Goal: Information Seeking & Learning: Compare options

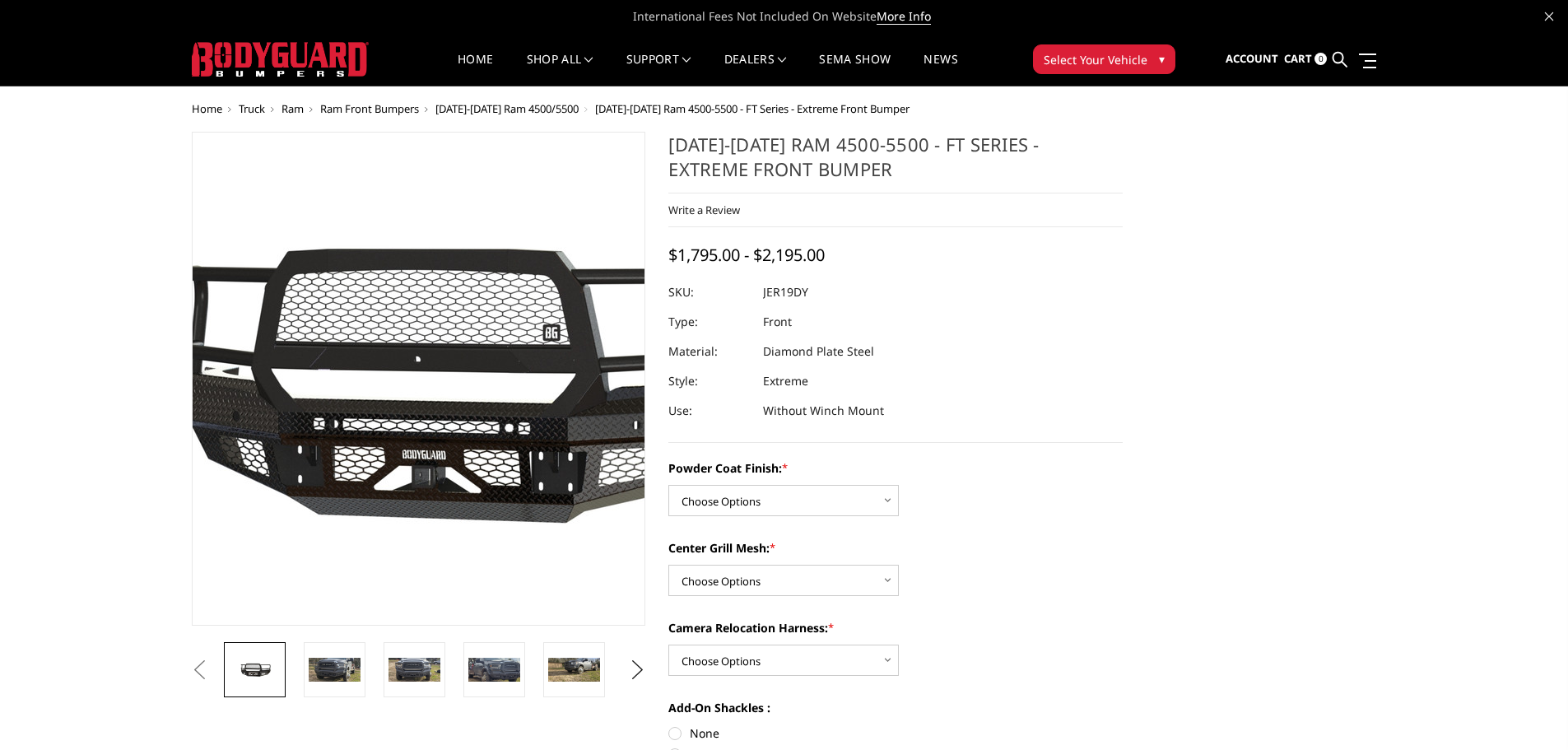
click at [387, 382] on img at bounding box center [461, 379] width 1054 height 501
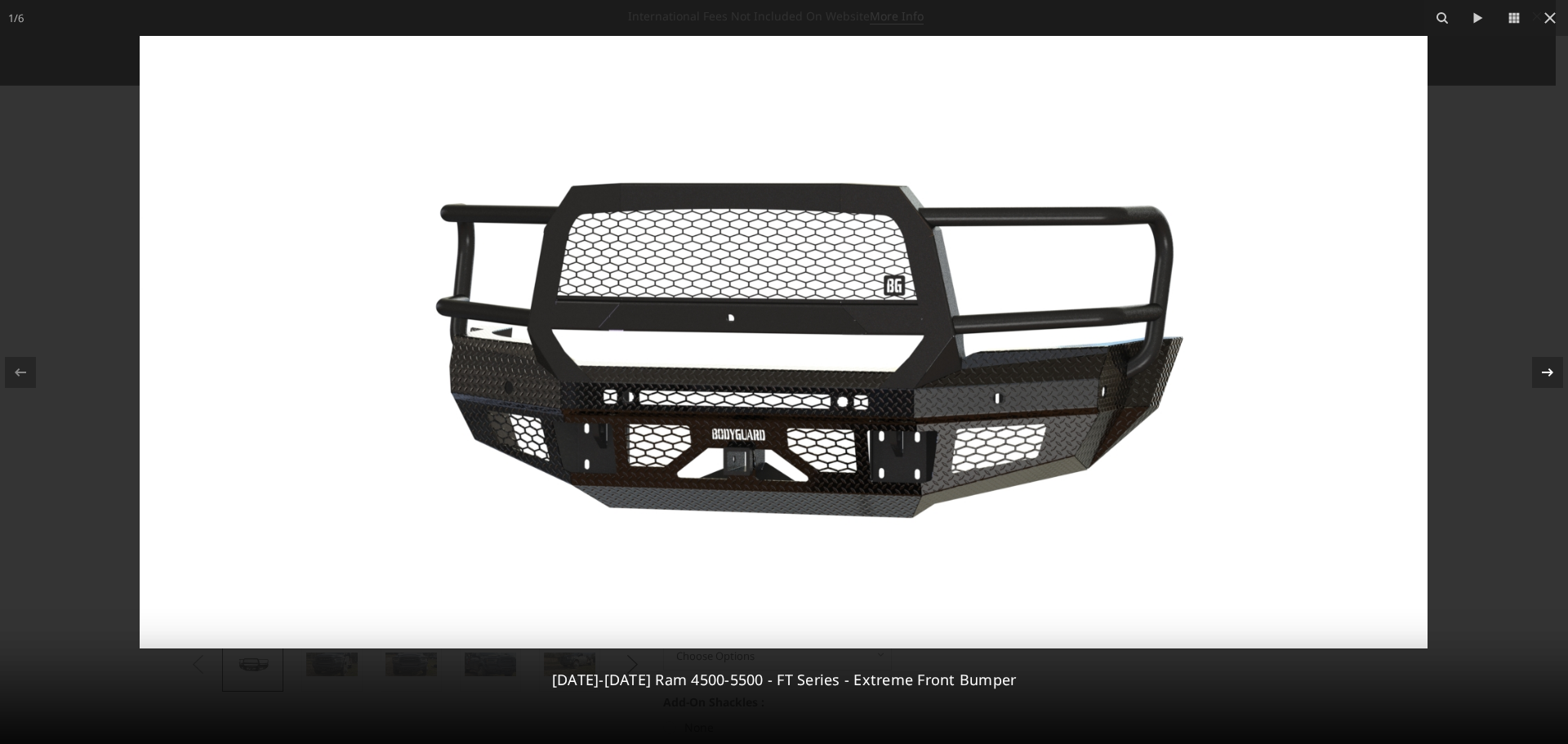
click at [1548, 378] on icon at bounding box center [1547, 372] width 20 height 20
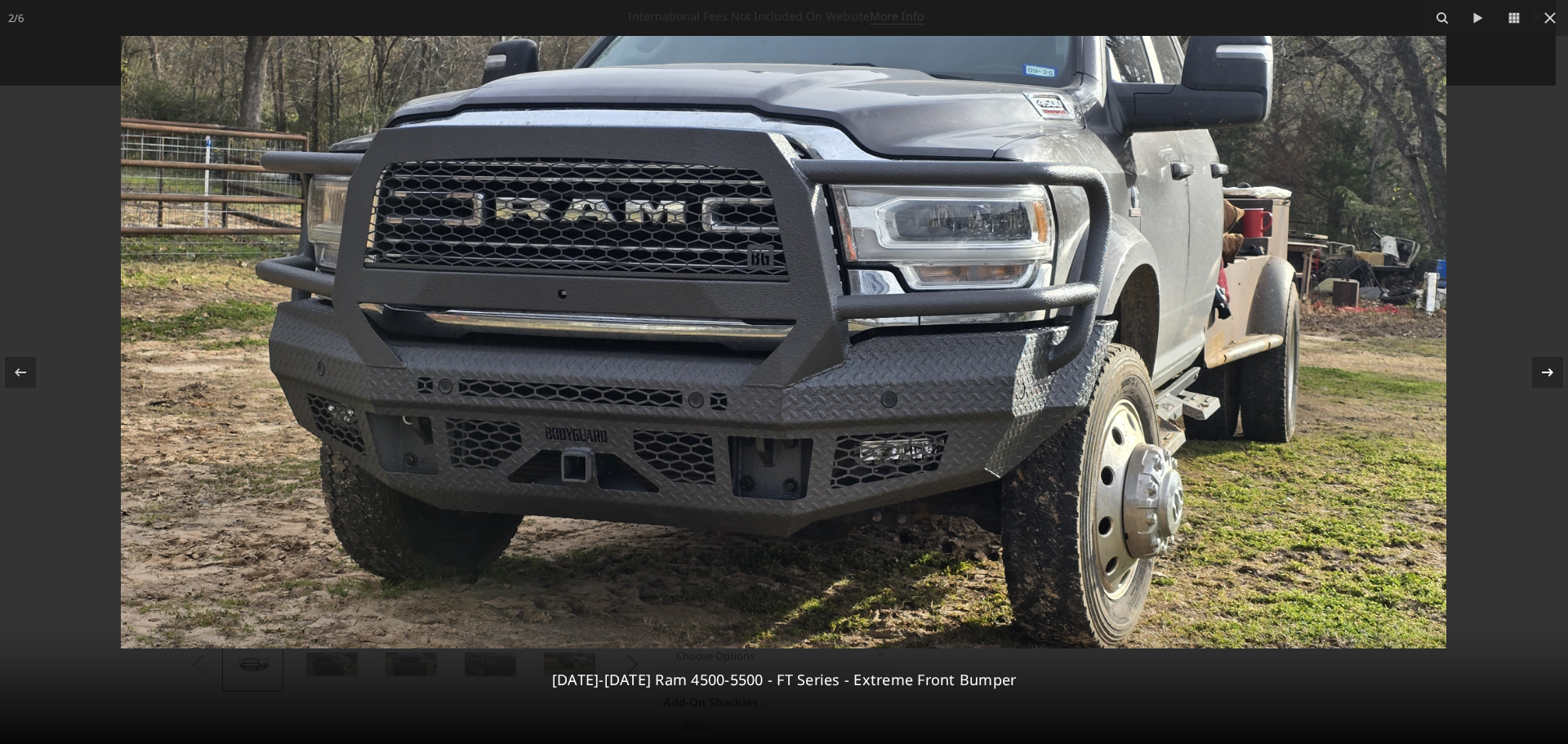
click at [1543, 368] on icon at bounding box center [1547, 372] width 20 height 20
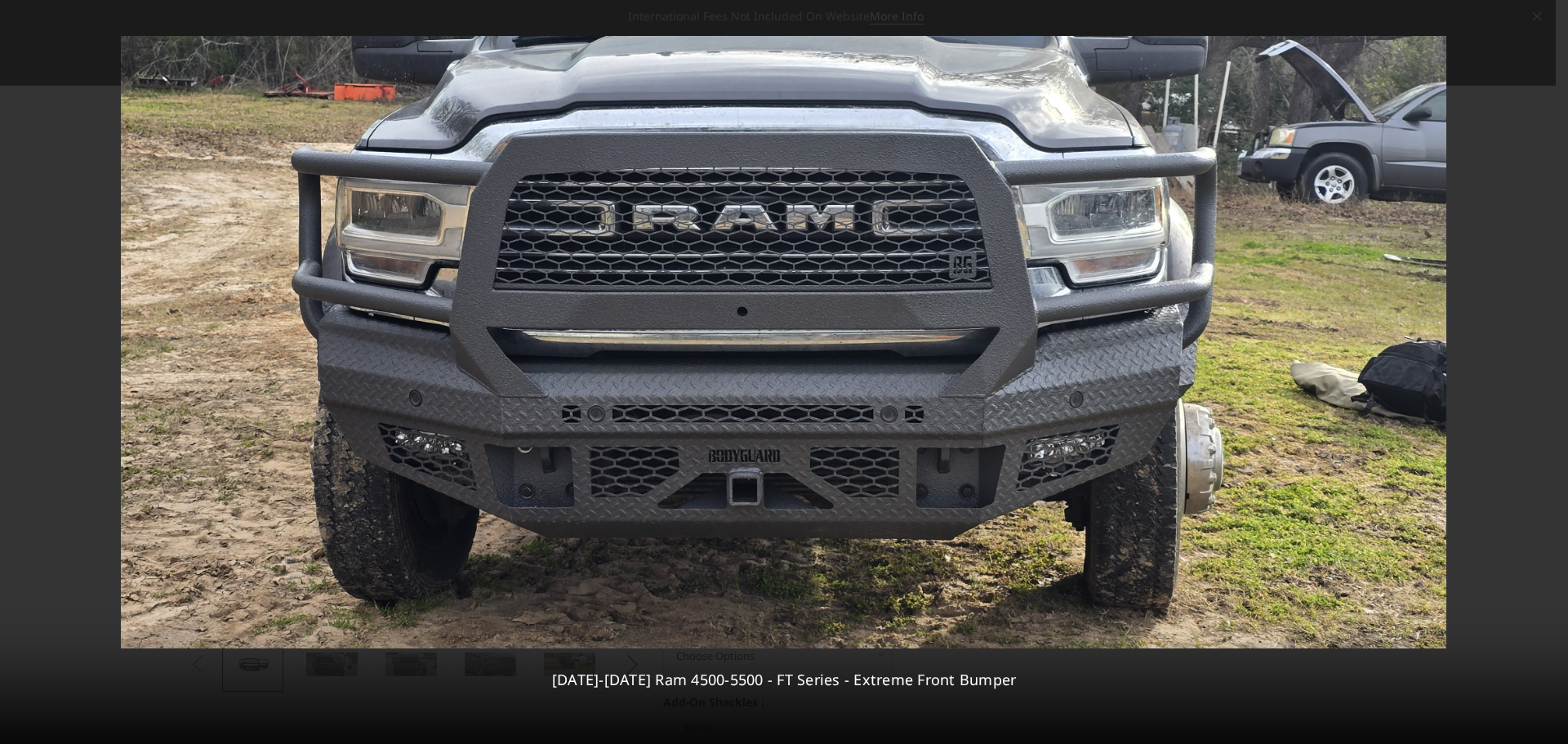
click at [1543, 368] on div "3 / 6 2019-2025 Ram 4500-5500 - FT Series - Extreme Front Bumper" at bounding box center [784, 372] width 1568 height 744
click at [1547, 369] on icon at bounding box center [1547, 372] width 20 height 20
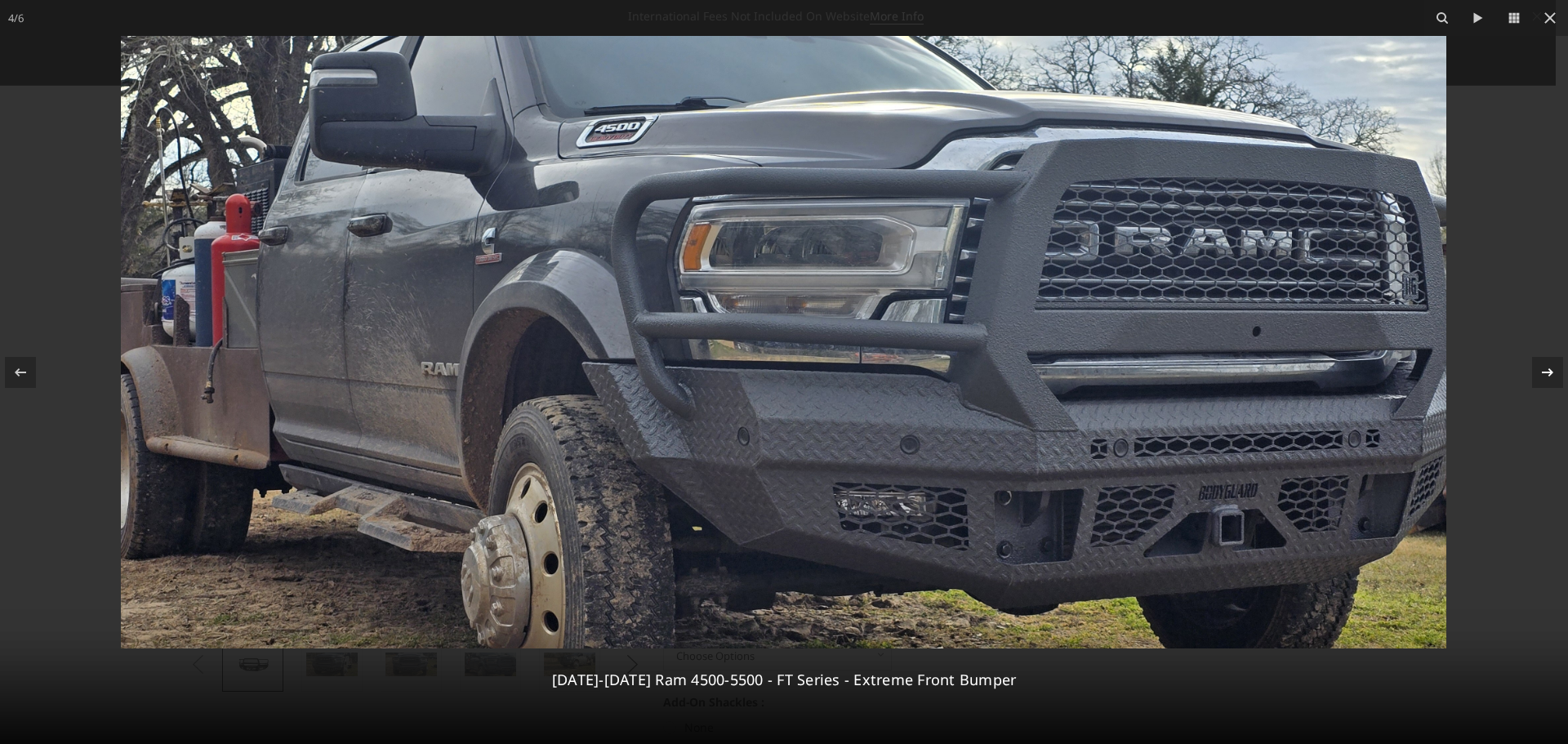
click at [1547, 369] on icon at bounding box center [1547, 372] width 20 height 20
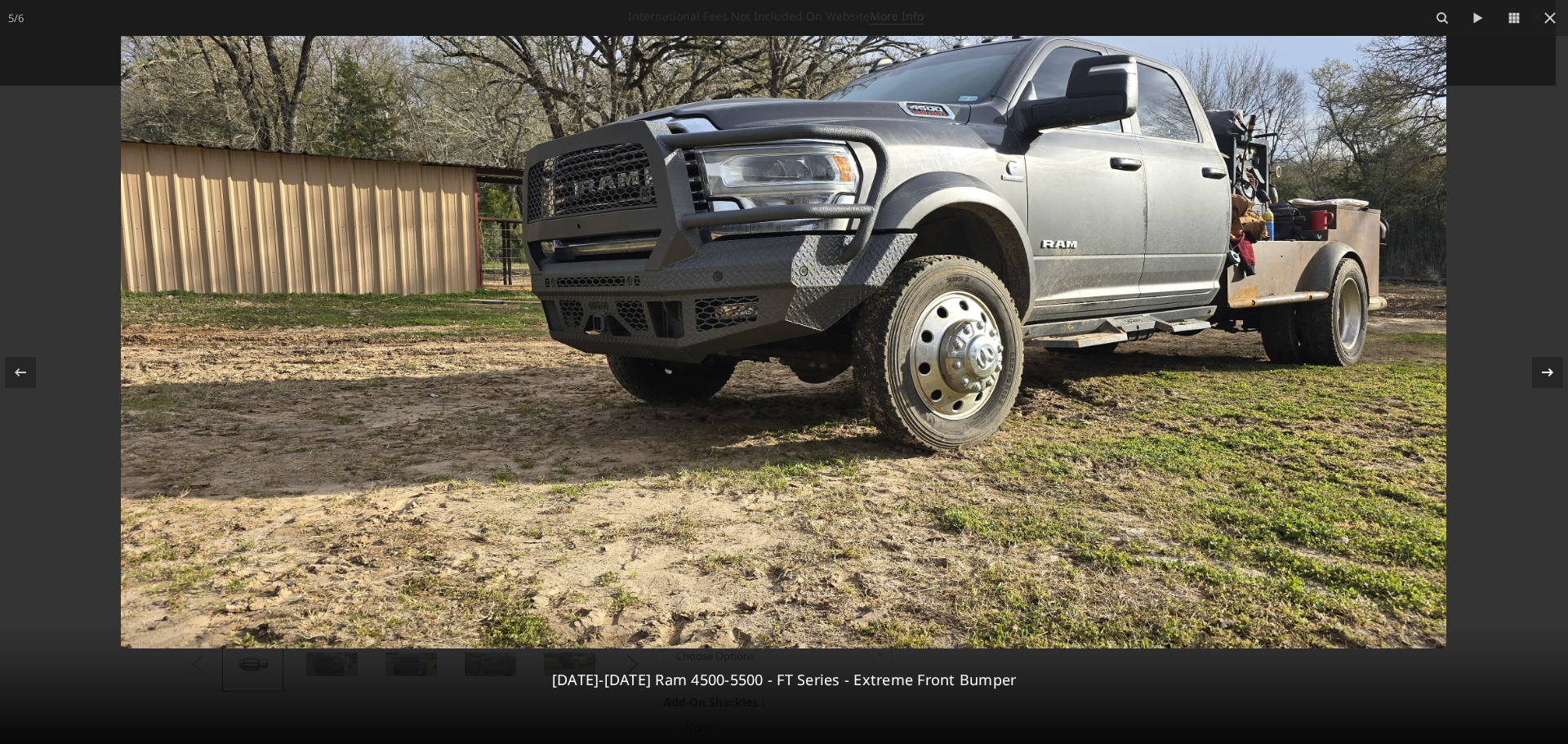
click at [1551, 371] on icon at bounding box center [1547, 371] width 11 height 8
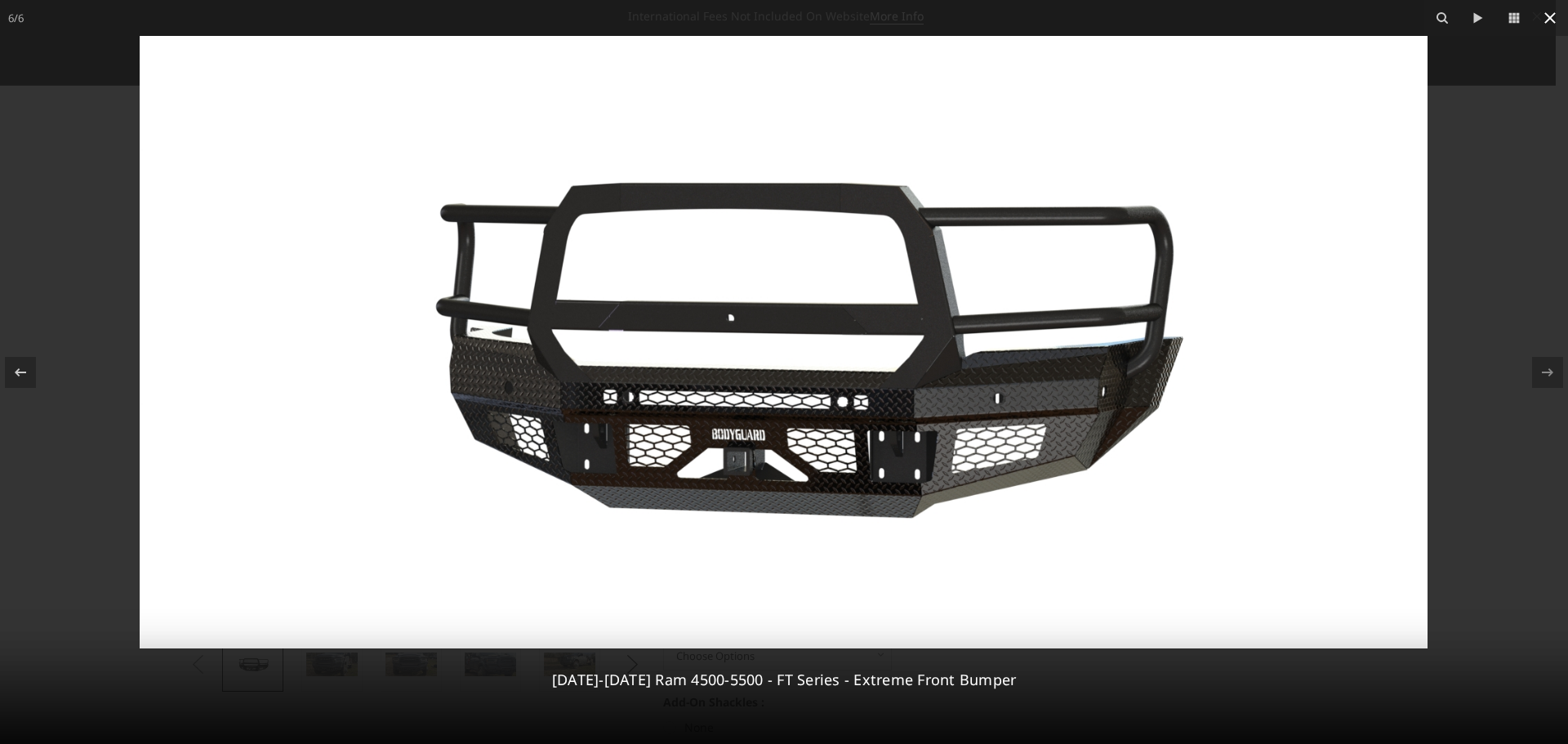
click at [1553, 12] on icon at bounding box center [1550, 17] width 20 height 20
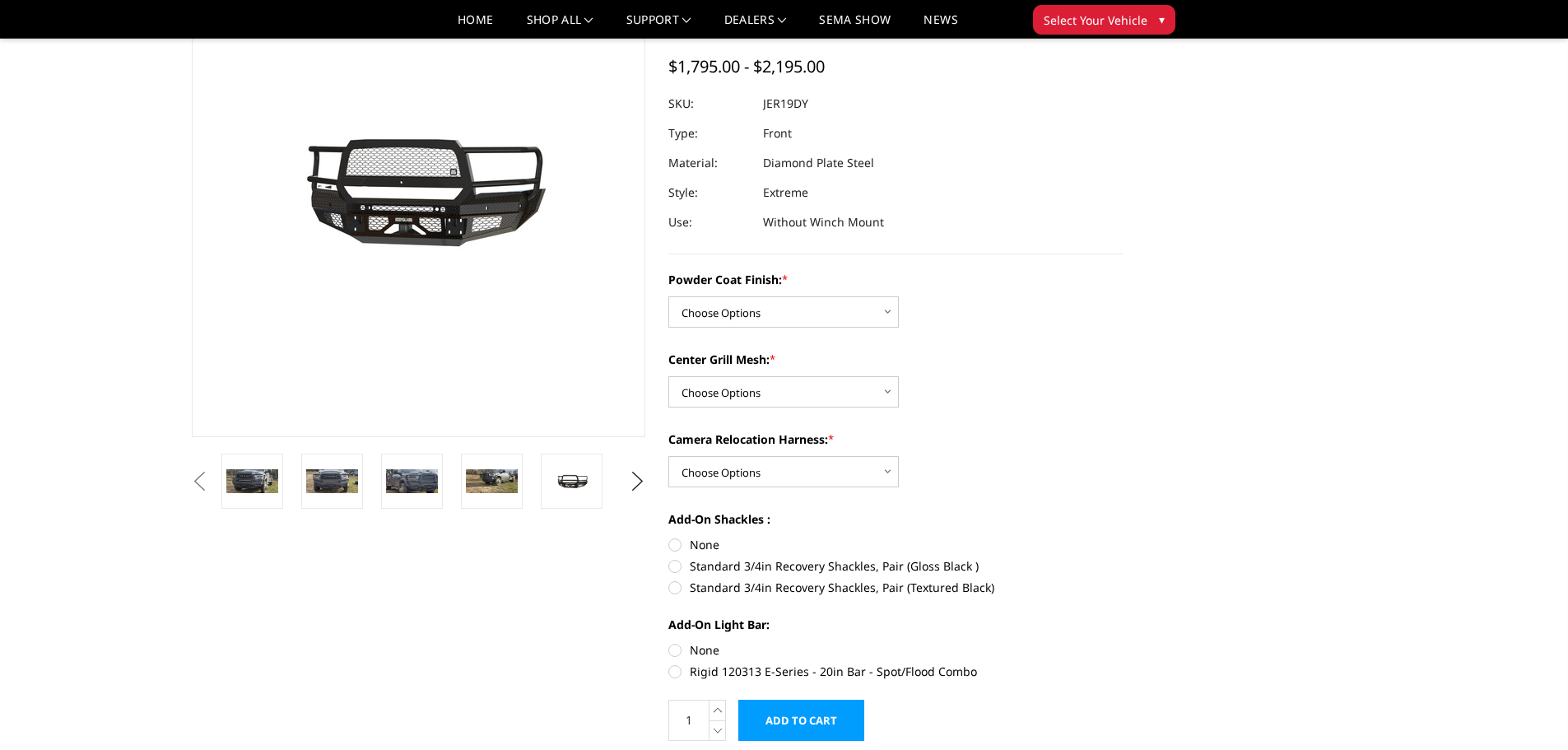
scroll to position [140, 0]
click at [891, 309] on select "Choose Options Bare Metal Gloss Black Powder Coat Textured Black Powder Coat" at bounding box center [784, 311] width 231 height 31
select select "3237"
click at [669, 296] on select "Choose Options Bare Metal Gloss Black Powder Coat Textured Black Powder Coat" at bounding box center [784, 311] width 231 height 31
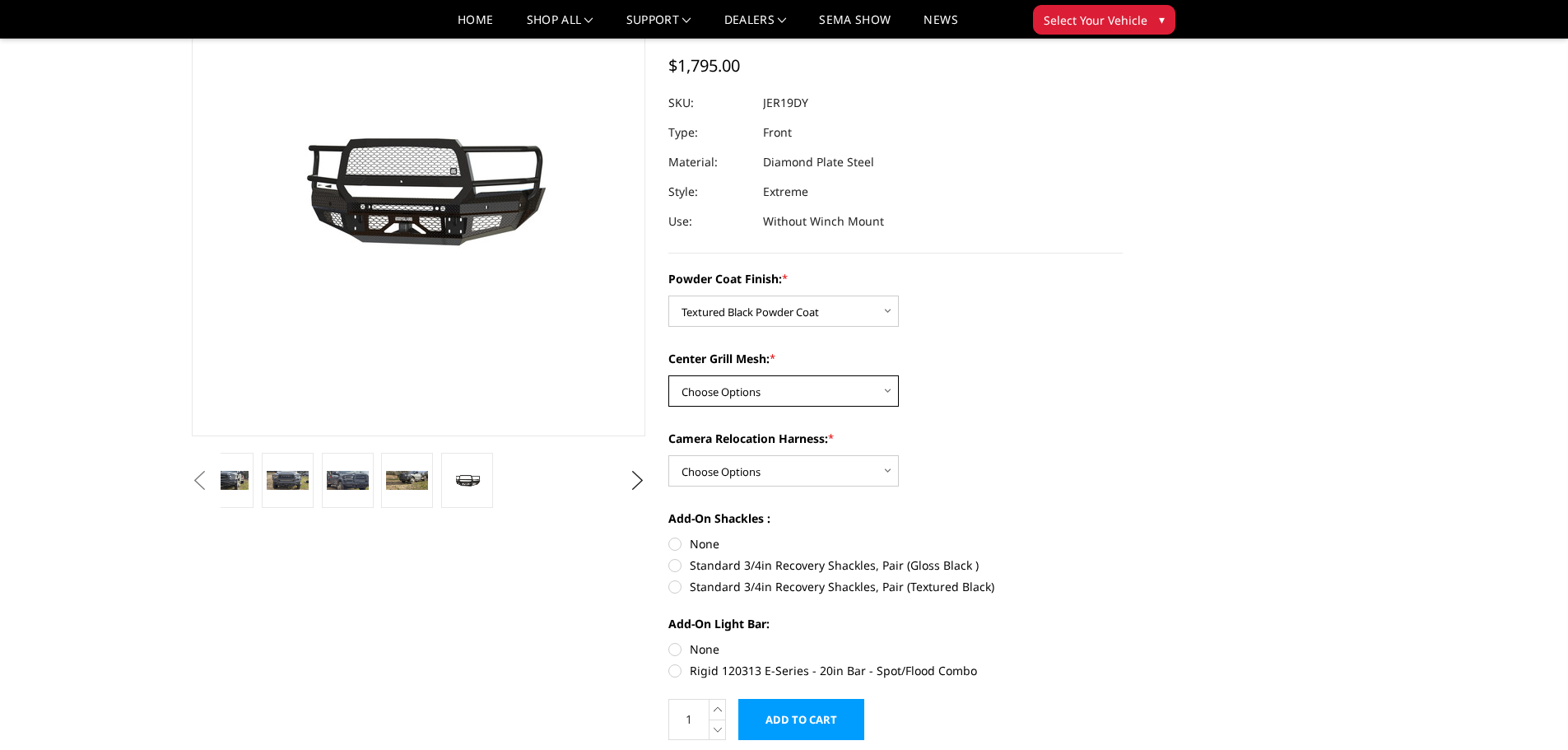
click at [889, 388] on select "Choose Options WITH Expanded Metal in Center Grill WITHOUT Expanded Metal in Ce…" at bounding box center [784, 391] width 231 height 31
select select "3238"
click at [669, 375] on select "Choose Options WITH Expanded Metal in Center Grill WITHOUT Expanded Metal in Ce…" at bounding box center [784, 391] width 231 height 31
click at [888, 472] on select "Choose Options WITH Camera Relocation Harness WITHOUT Camera Relocation Harness" at bounding box center [784, 471] width 231 height 31
select select "3241"
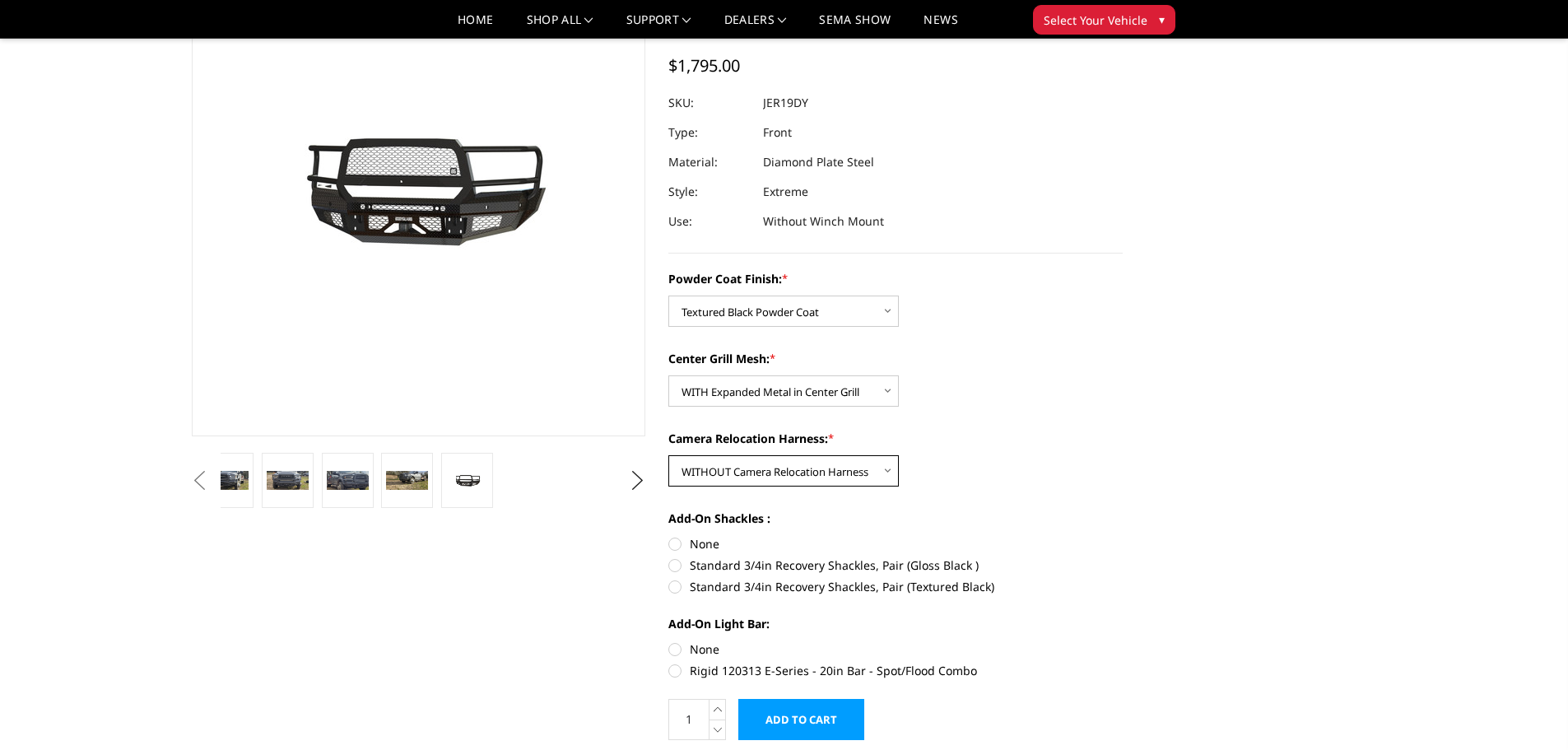
click at [669, 455] on select "Choose Options WITH Camera Relocation Harness WITHOUT Camera Relocation Harness" at bounding box center [784, 471] width 231 height 31
click at [676, 587] on label "Standard 3/4in Recovery Shackles, Pair (Textured Black)" at bounding box center [896, 586] width 454 height 17
click at [1123, 558] on input "Standard 3/4in Recovery Shackles, Pair (Textured Black)" at bounding box center [1123, 557] width 1 height 1
radio input "true"
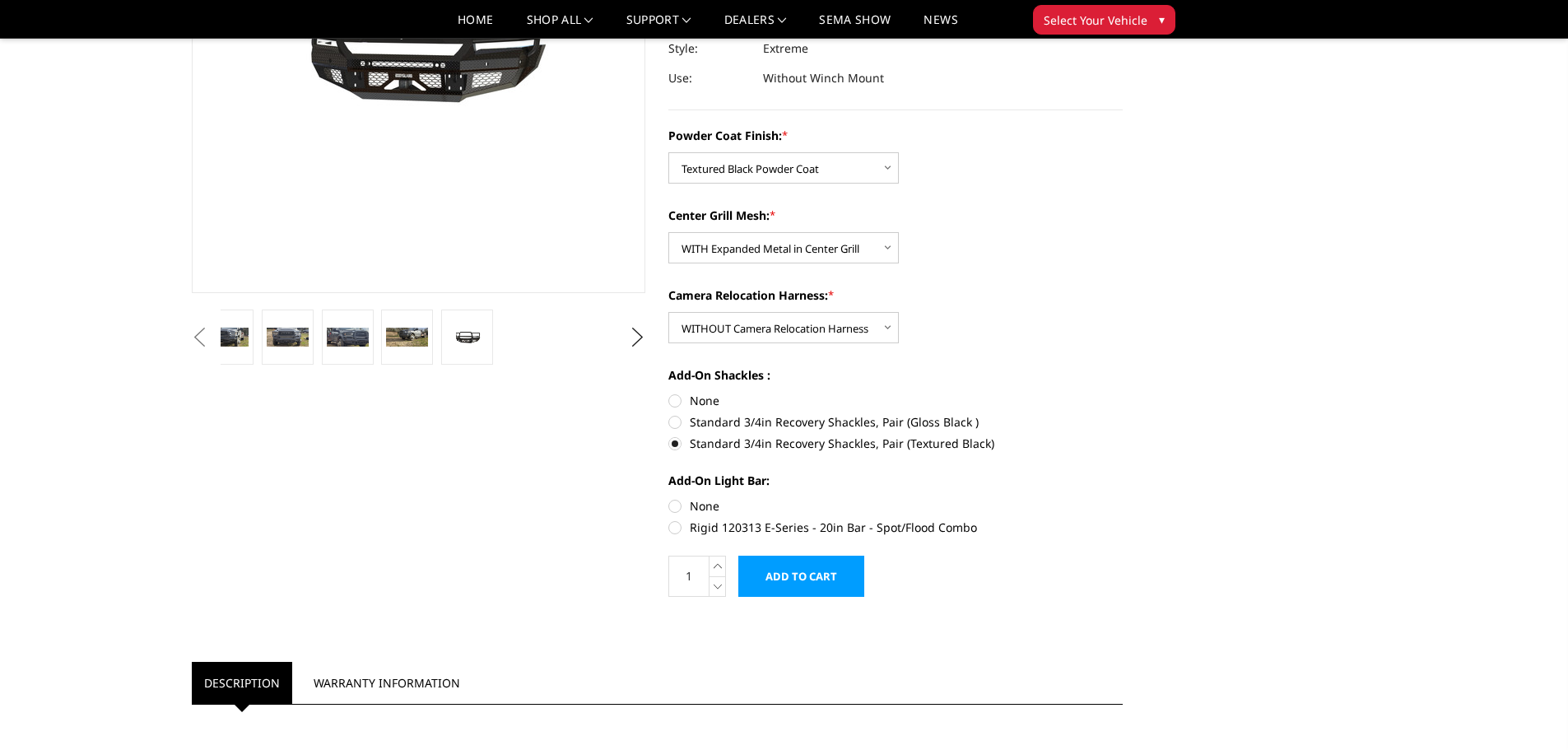
scroll to position [284, 0]
click at [676, 506] on label "None" at bounding box center [896, 505] width 454 height 17
click at [670, 497] on input "None" at bounding box center [669, 496] width 1 height 1
radio input "true"
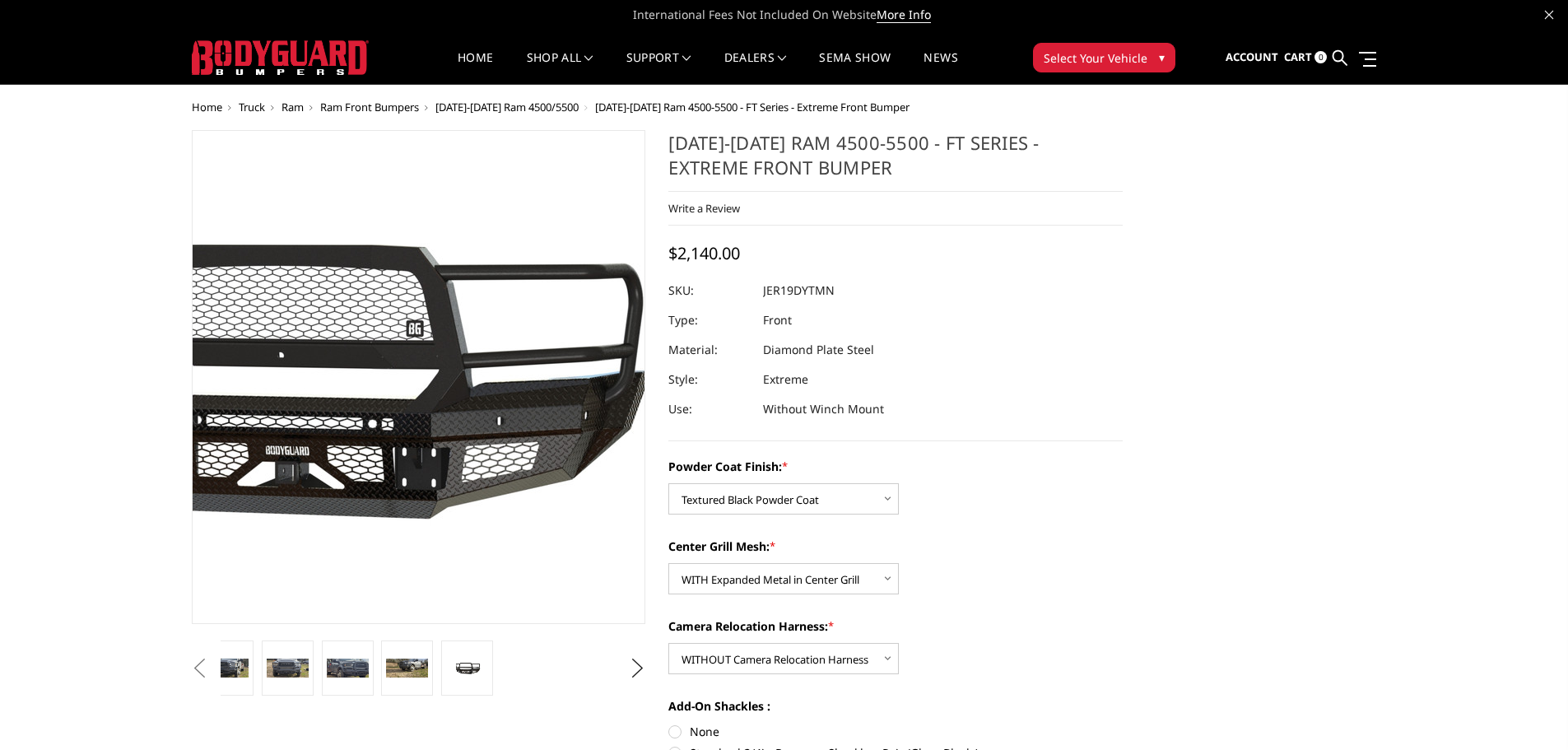
scroll to position [0, 0]
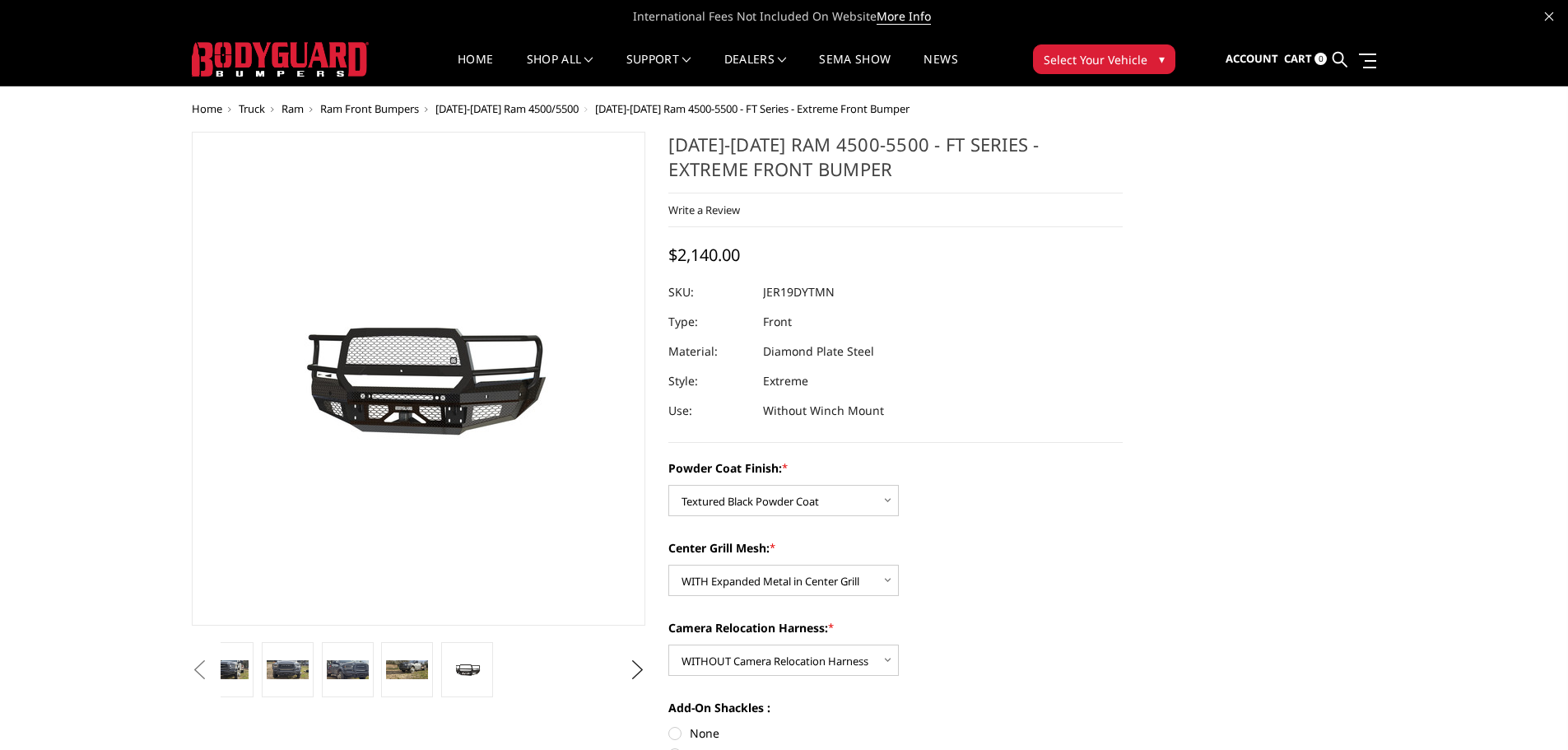
click at [398, 107] on span "Ram Front Bumpers" at bounding box center [369, 108] width 99 height 15
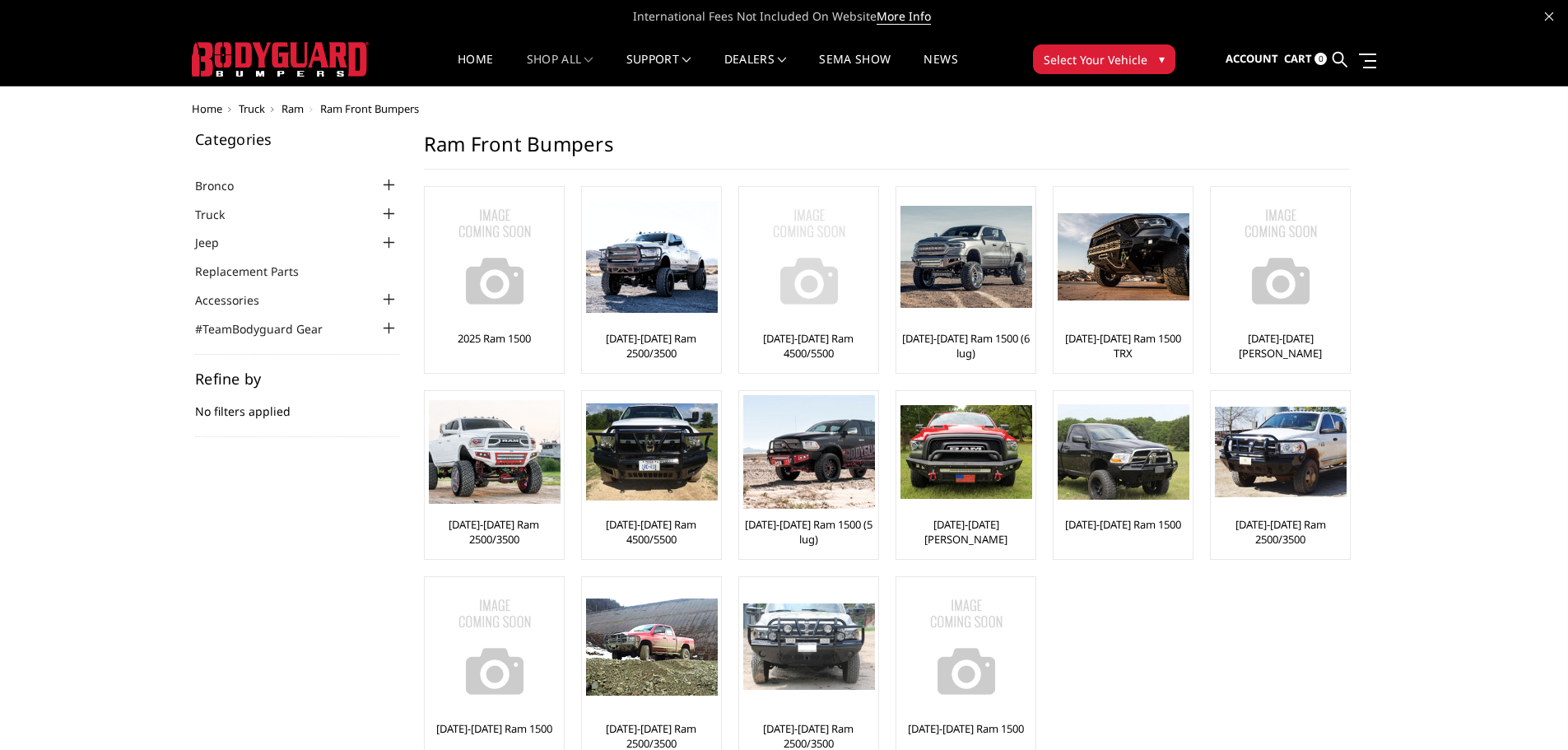
click at [808, 256] on img at bounding box center [809, 257] width 132 height 132
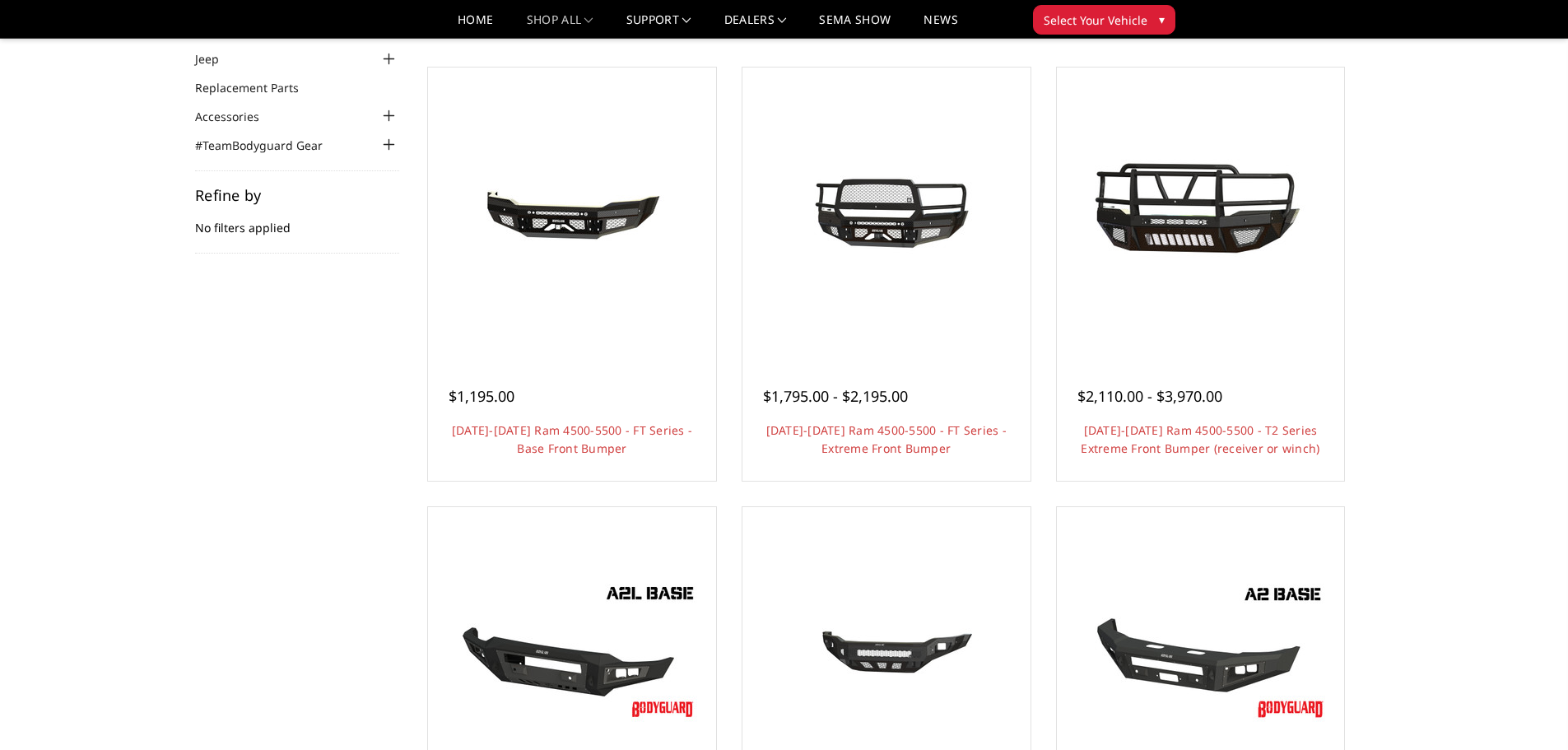
scroll to position [134, 0]
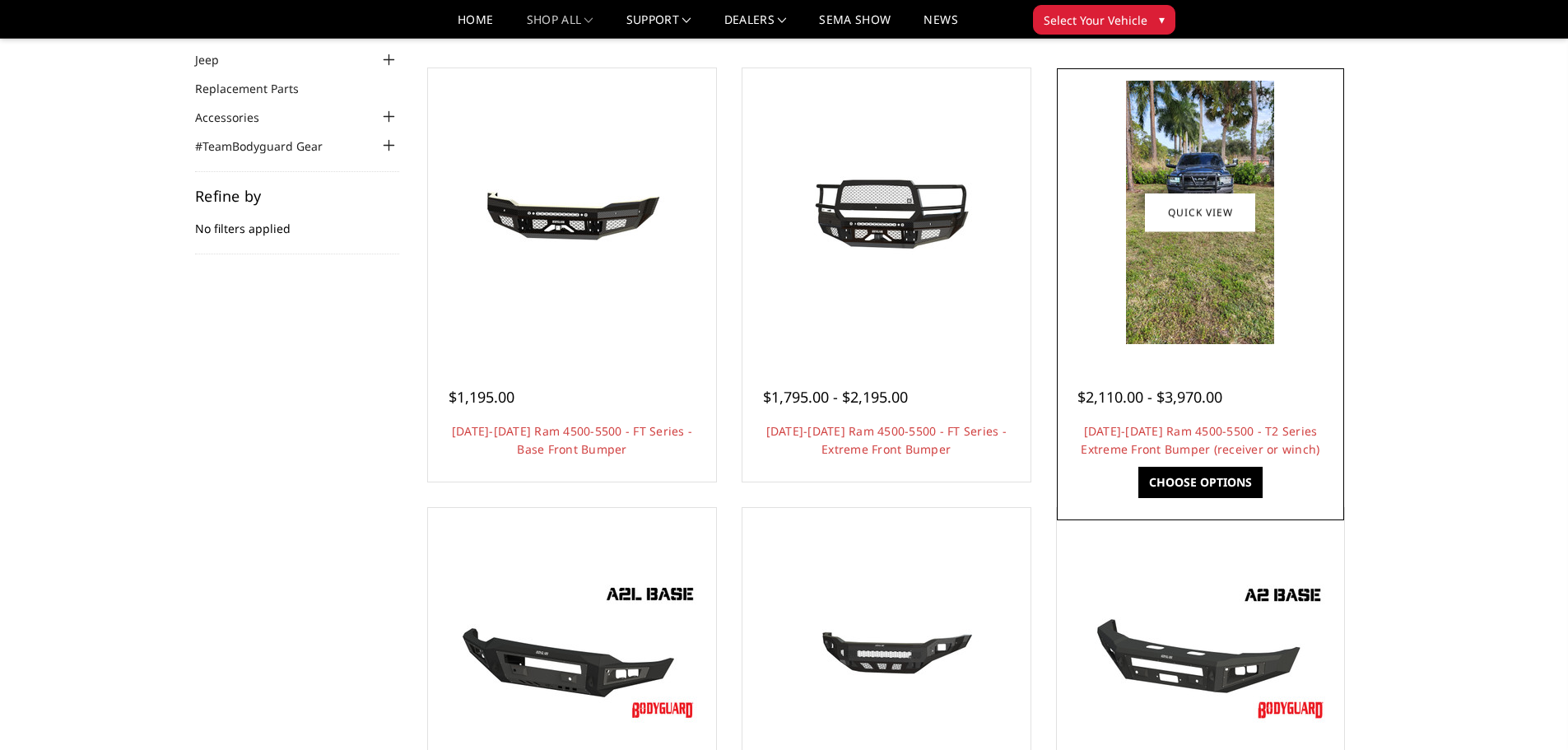
click at [1182, 316] on img at bounding box center [1199, 212] width 148 height 264
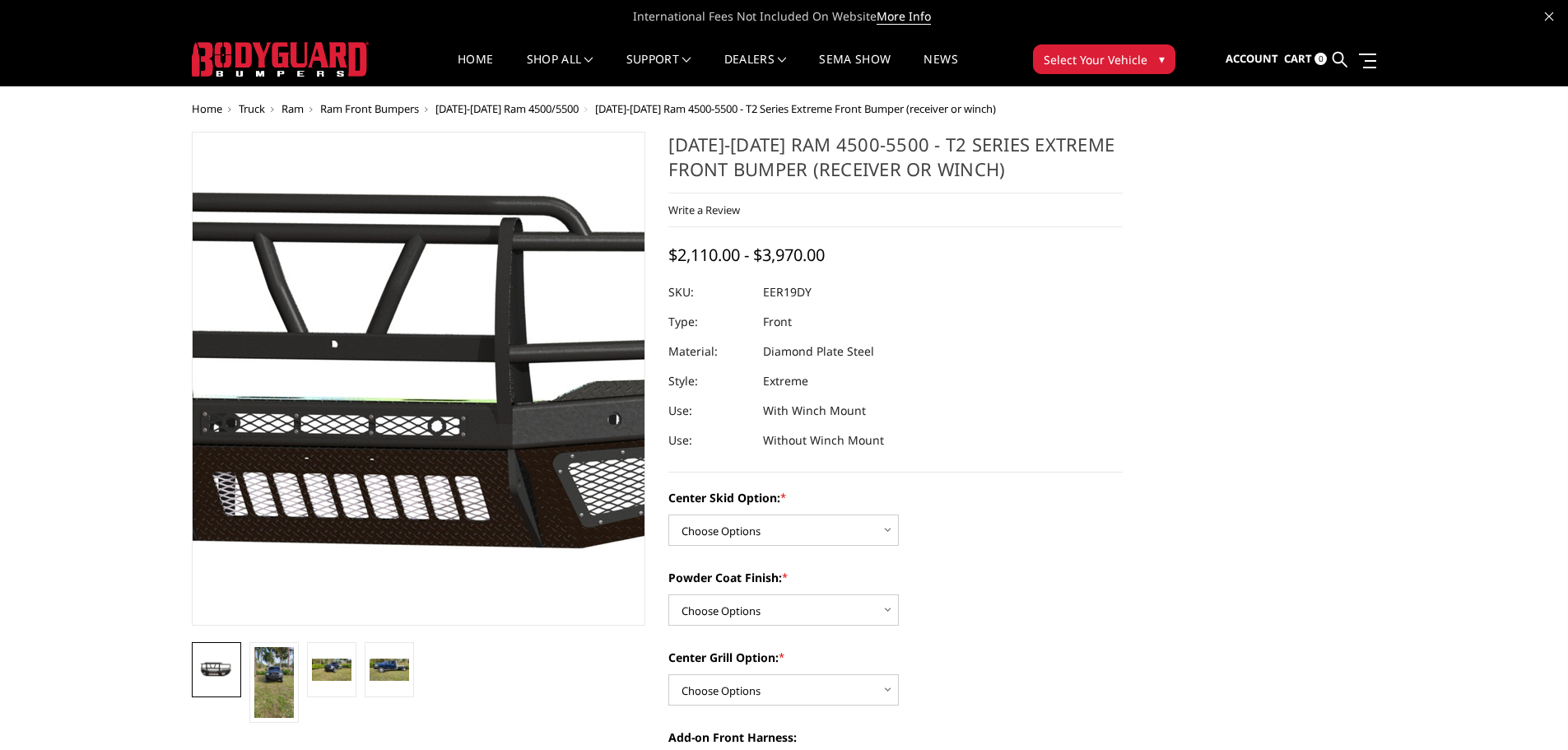
click at [407, 359] on img at bounding box center [434, 382] width 1054 height 576
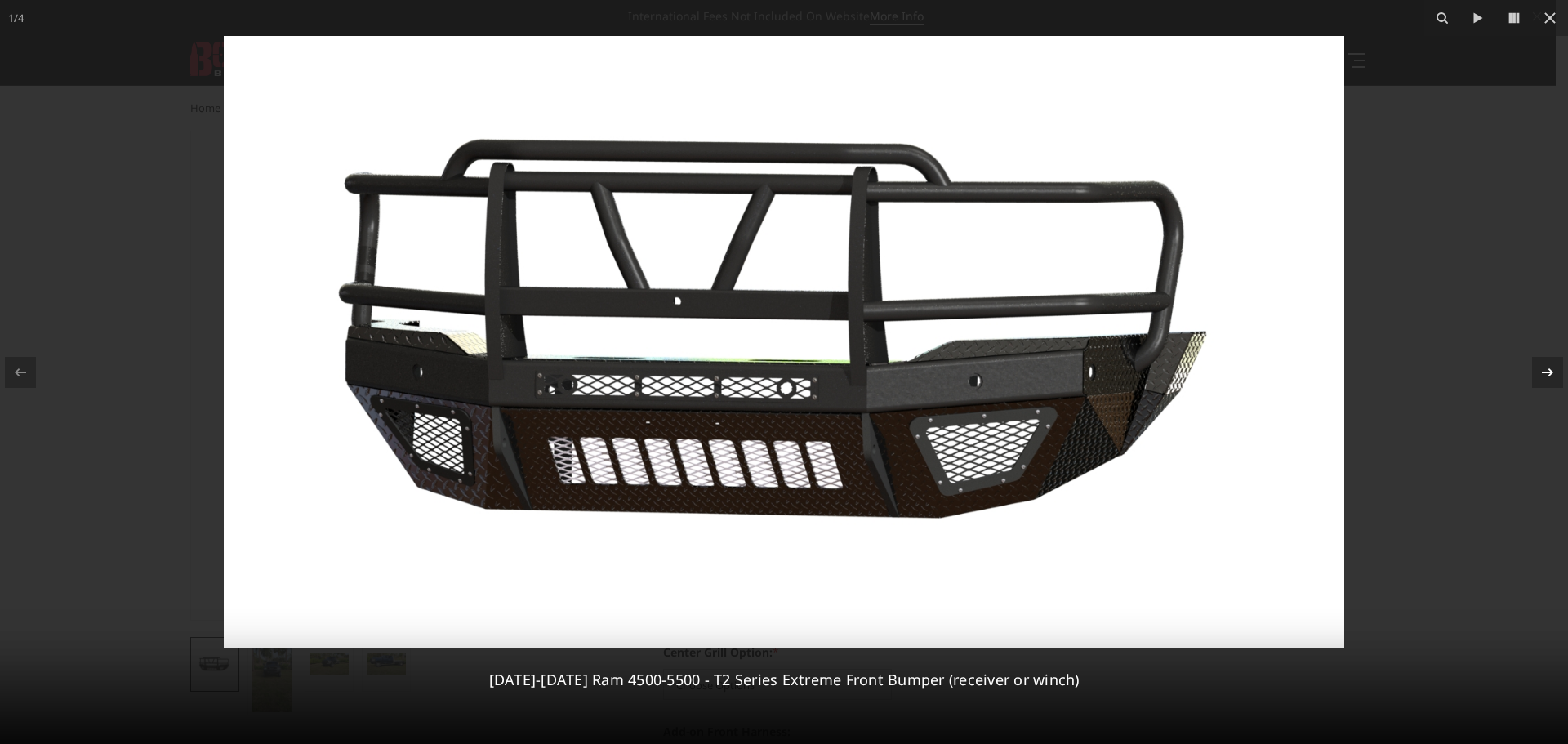
click at [1539, 363] on icon at bounding box center [1547, 372] width 20 height 20
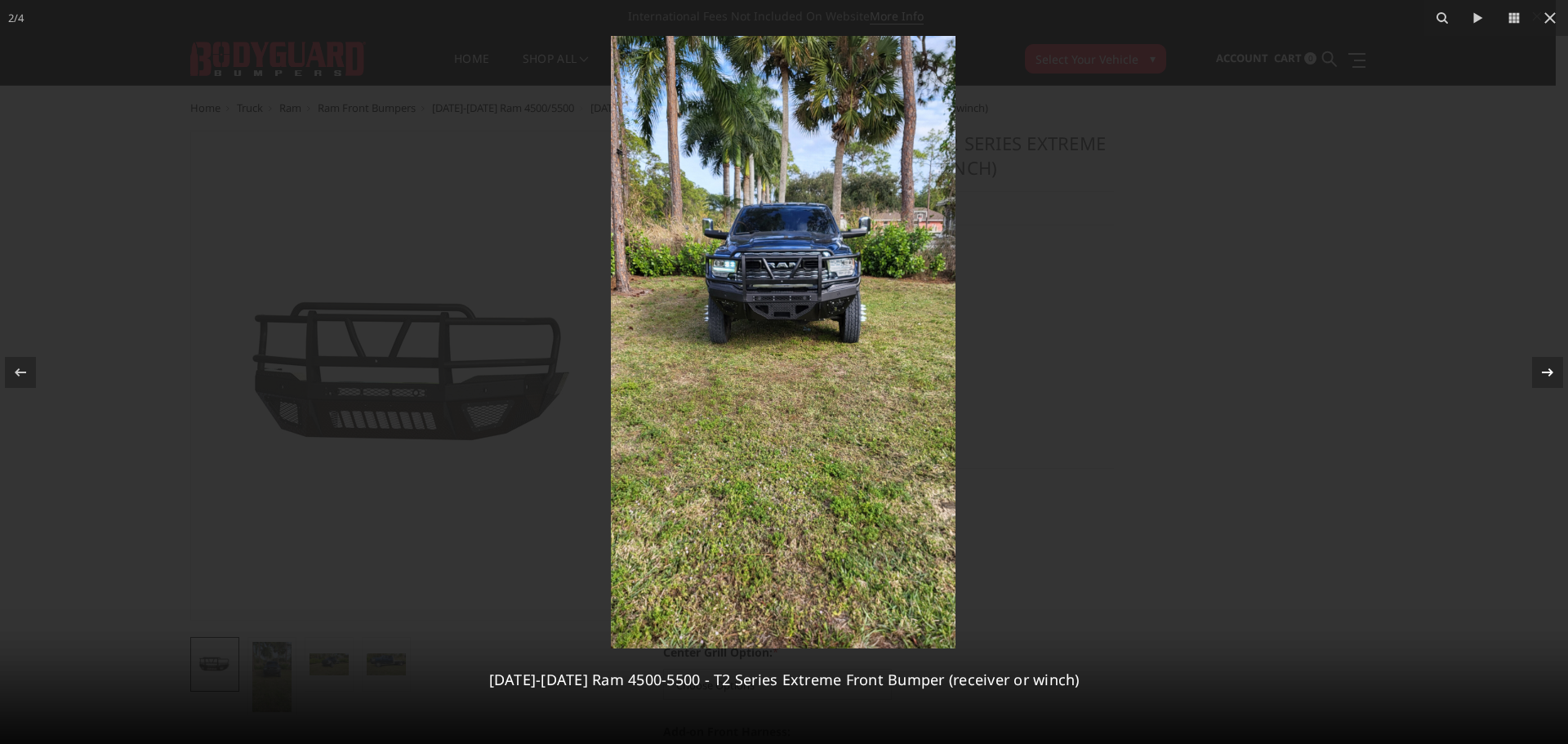
click at [1539, 363] on div "2 / 4 2019-2025 Ram 4500-5500 - T2 Series Extreme Front Bumper (receiver or win…" at bounding box center [784, 372] width 1568 height 744
click at [1550, 371] on icon at bounding box center [1547, 371] width 11 height 8
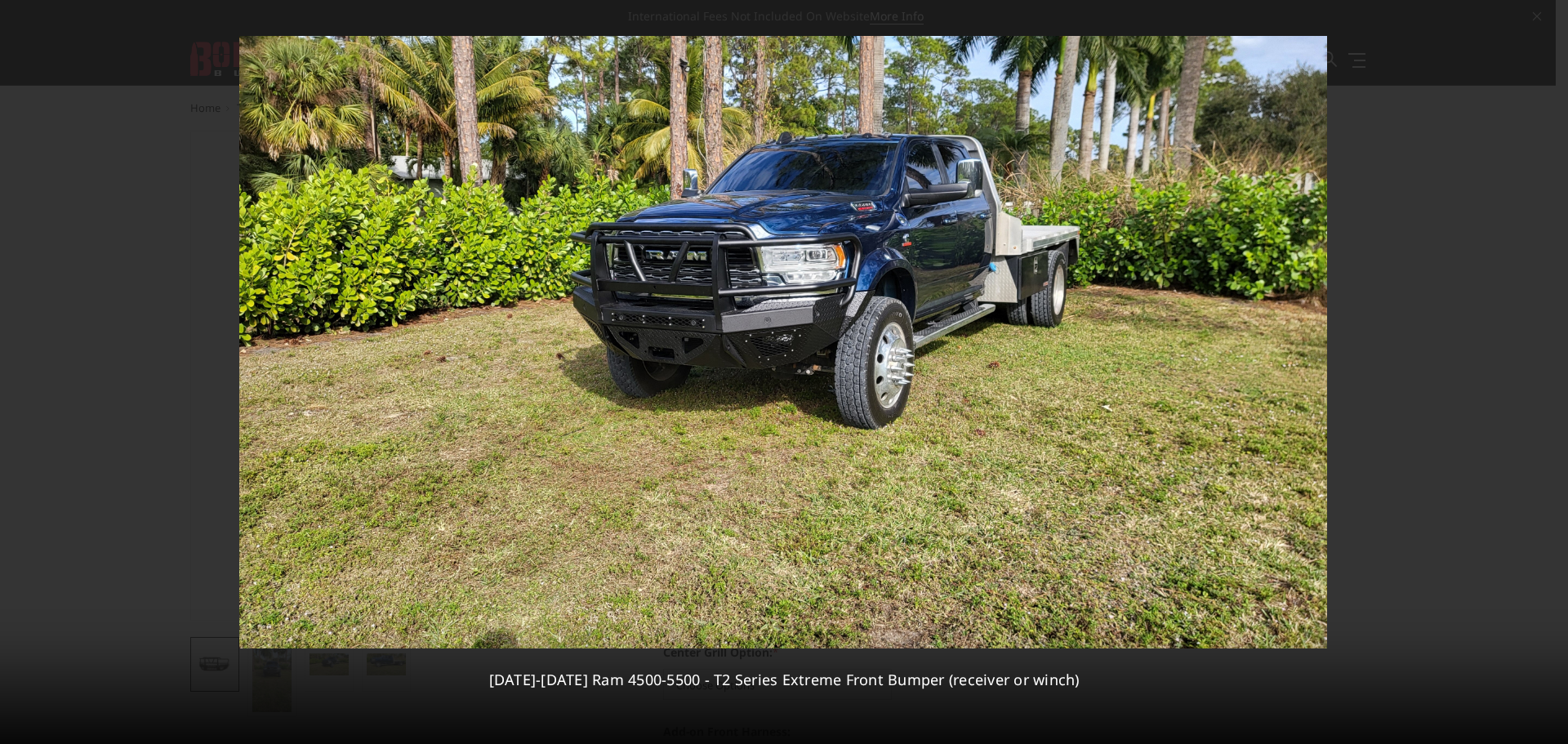
click at [1550, 371] on div "3 / 4 2019-2025 Ram 4500-5500 - T2 Series Extreme Front Bumper (receiver or win…" at bounding box center [784, 372] width 1568 height 744
click at [1549, 377] on icon at bounding box center [1547, 372] width 20 height 20
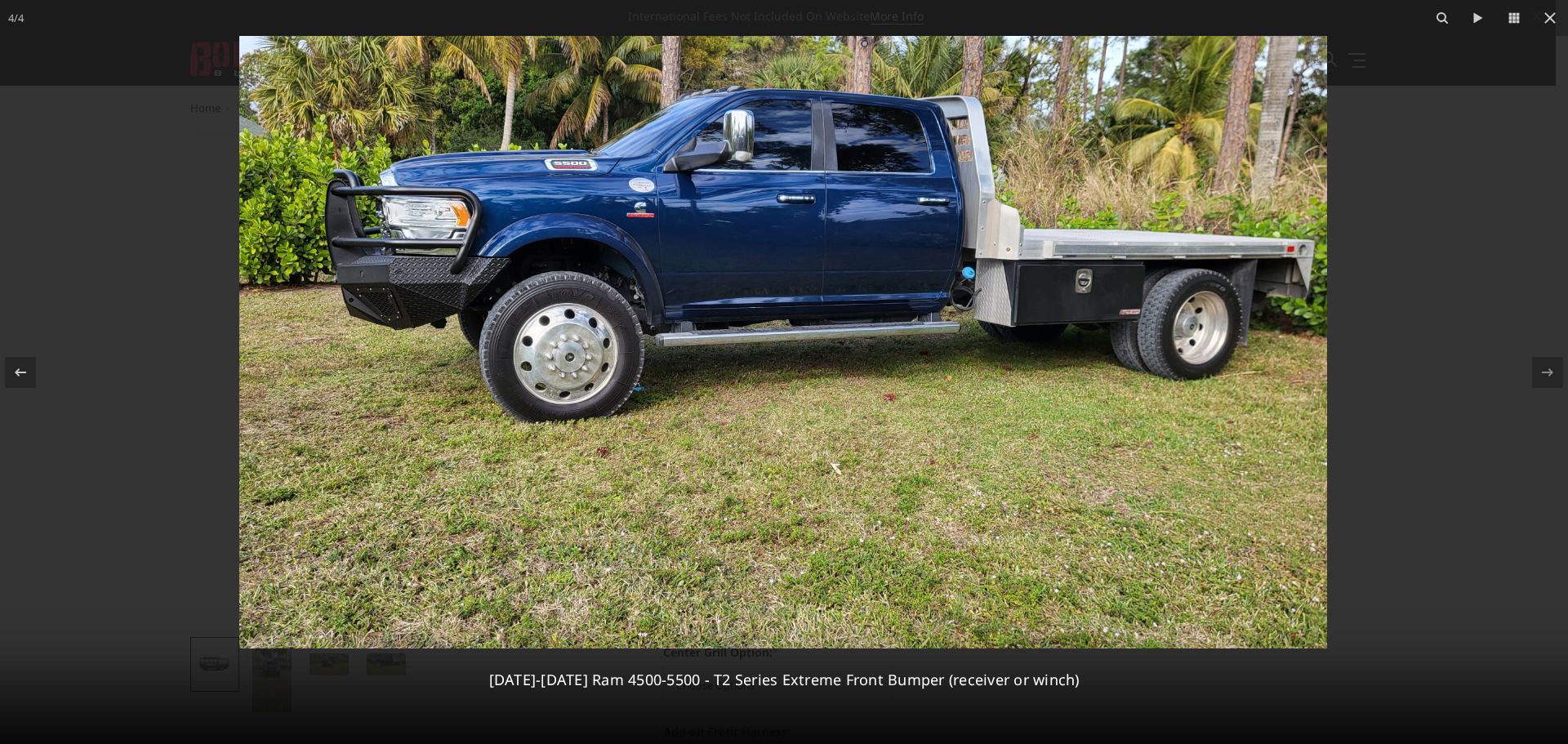
click at [1549, 377] on div "4 / 4 2019-2025 Ram 4500-5500 - T2 Series Extreme Front Bumper (receiver or win…" at bounding box center [784, 372] width 1568 height 744
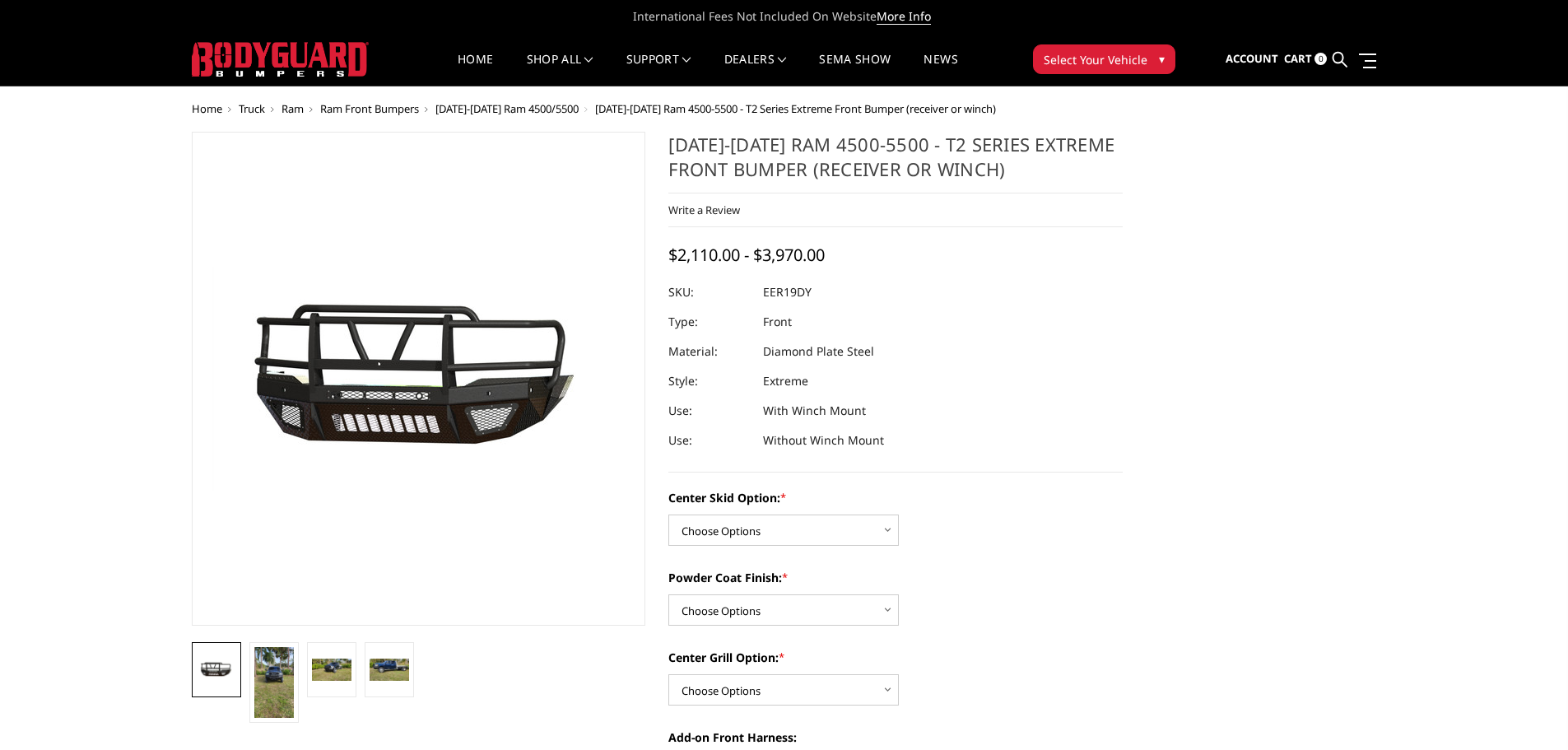
click at [1545, 10] on link at bounding box center [1548, 16] width 8 height 17
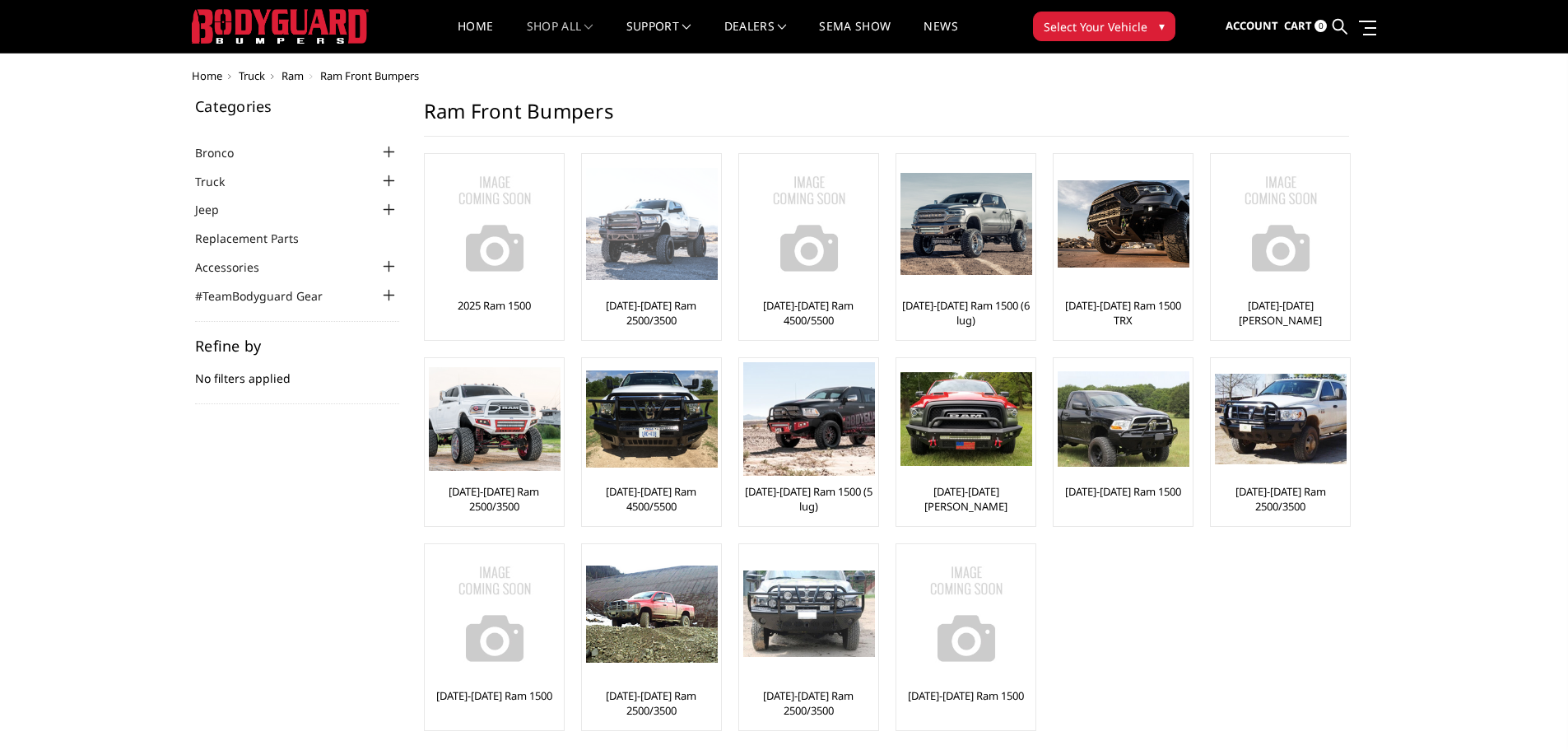
click at [670, 208] on img at bounding box center [652, 225] width 132 height 113
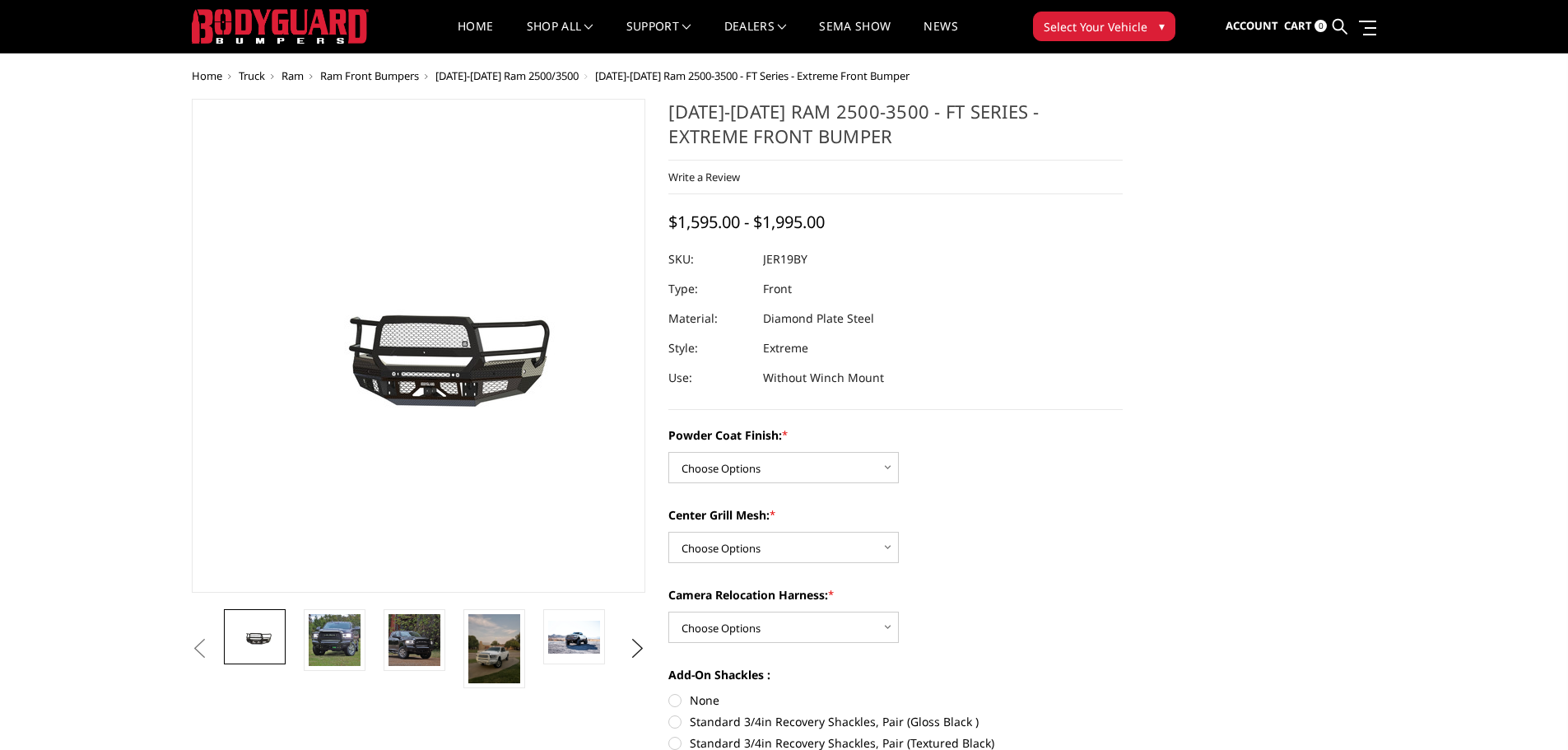
click at [386, 75] on span "Ram Front Bumpers" at bounding box center [369, 75] width 99 height 15
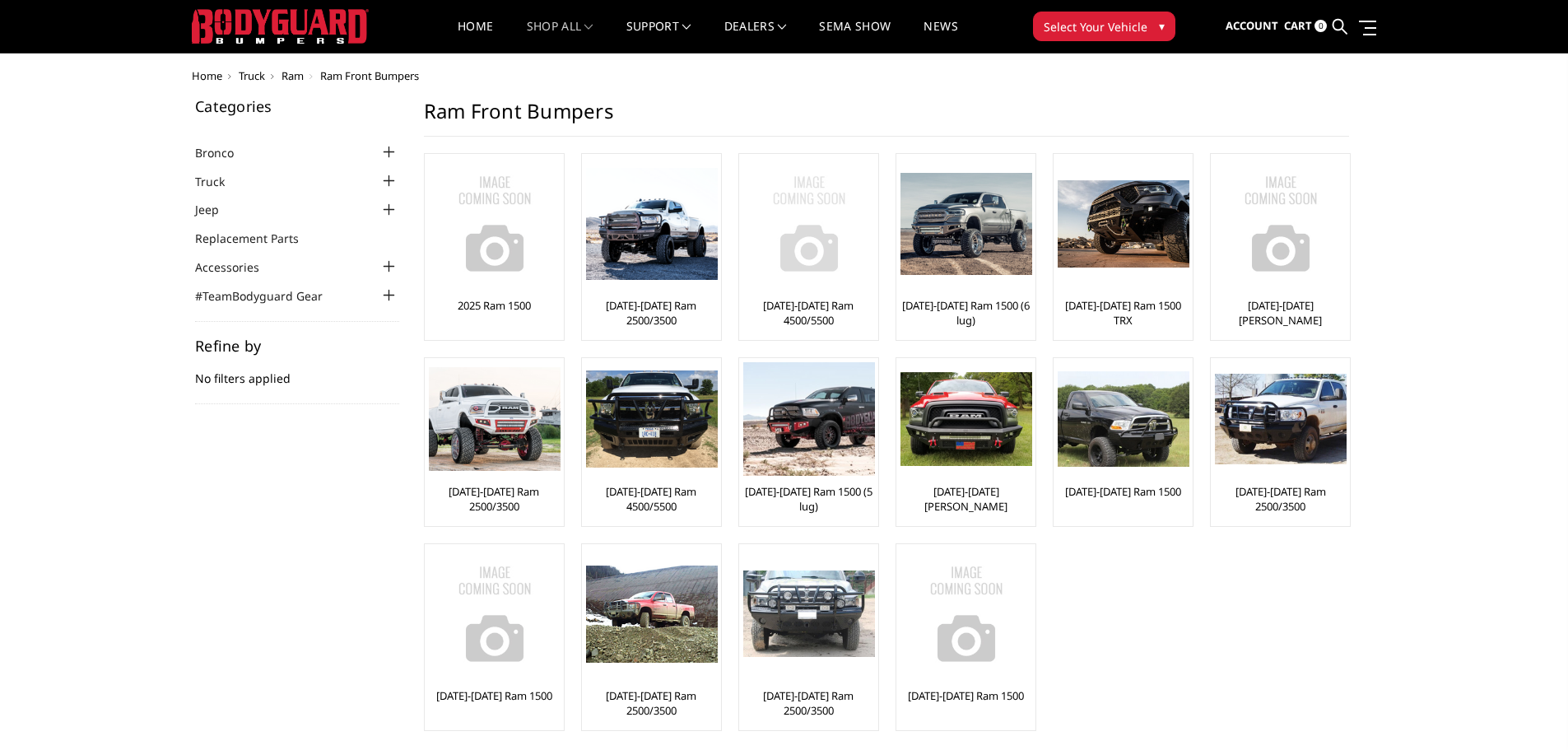
click at [812, 239] on img at bounding box center [809, 224] width 132 height 132
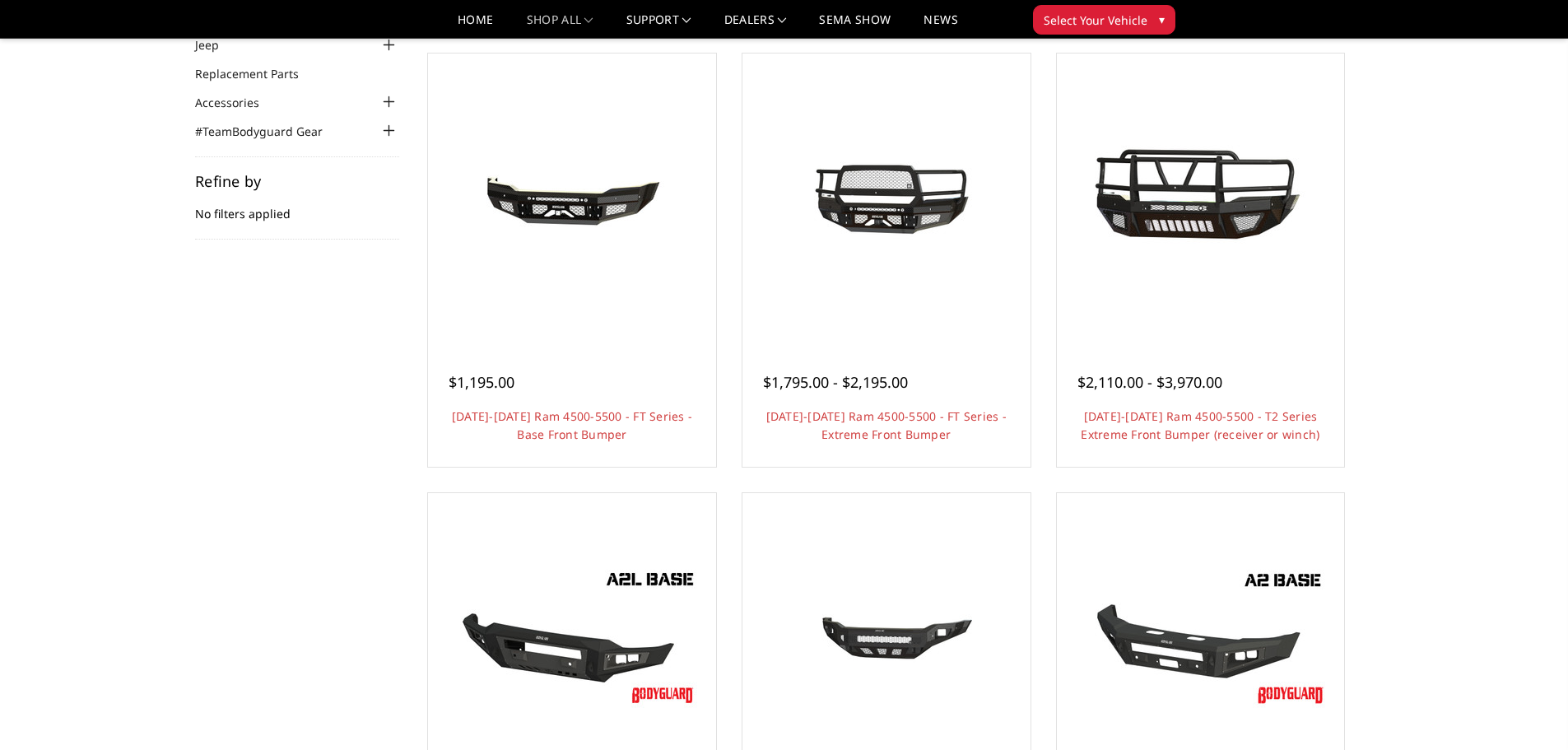
scroll to position [148, 0]
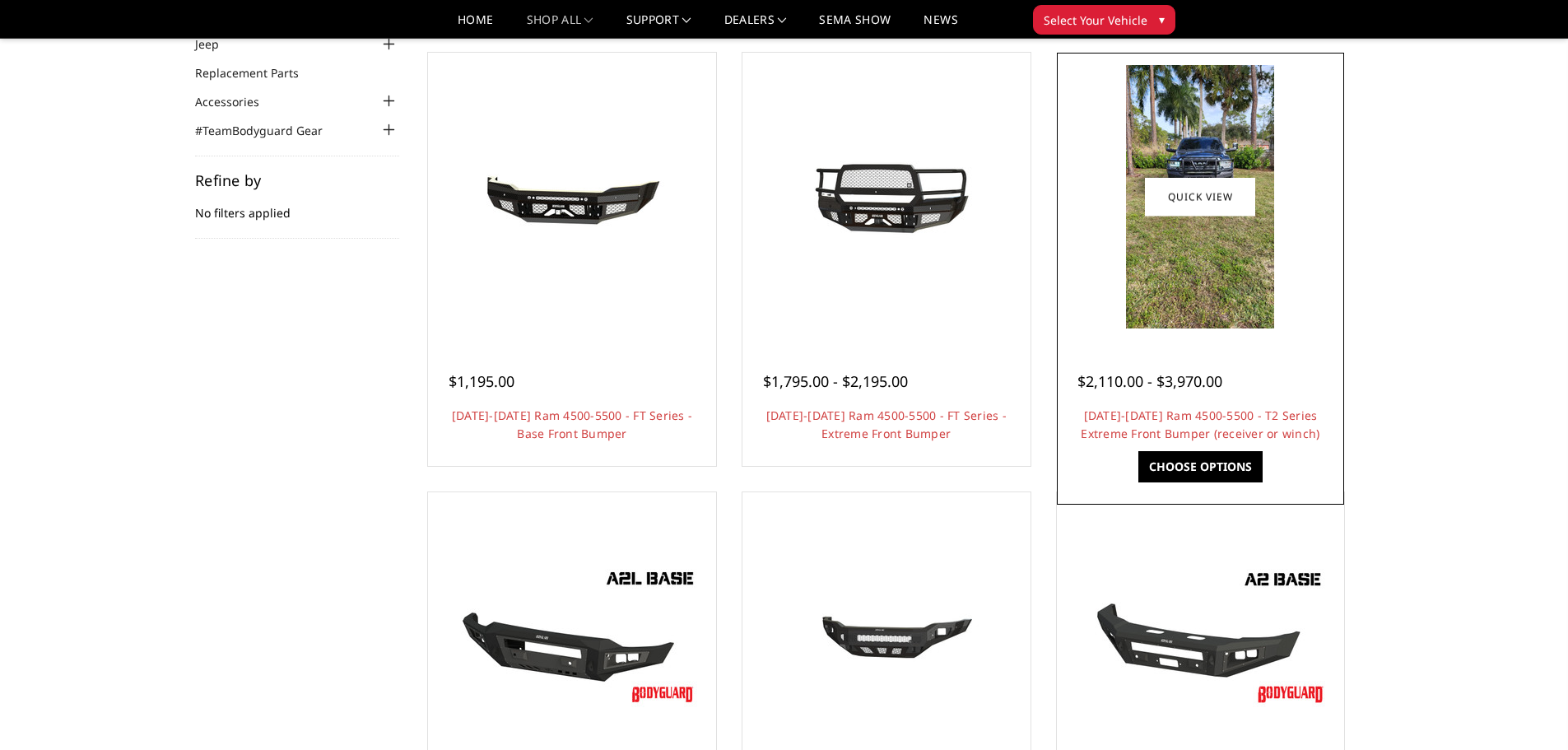
click at [1203, 284] on img at bounding box center [1199, 197] width 148 height 264
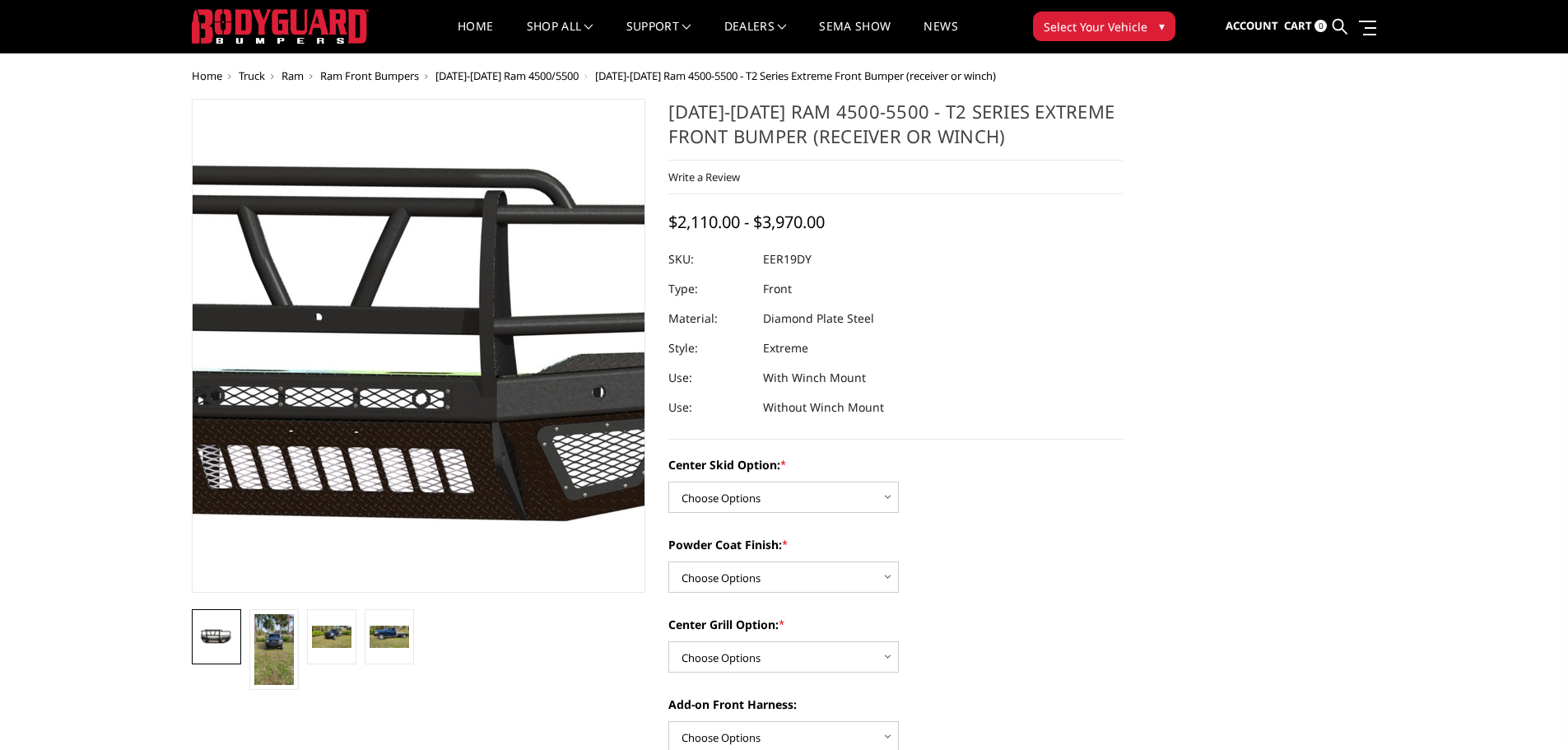
click at [419, 291] on img at bounding box center [419, 355] width 1054 height 576
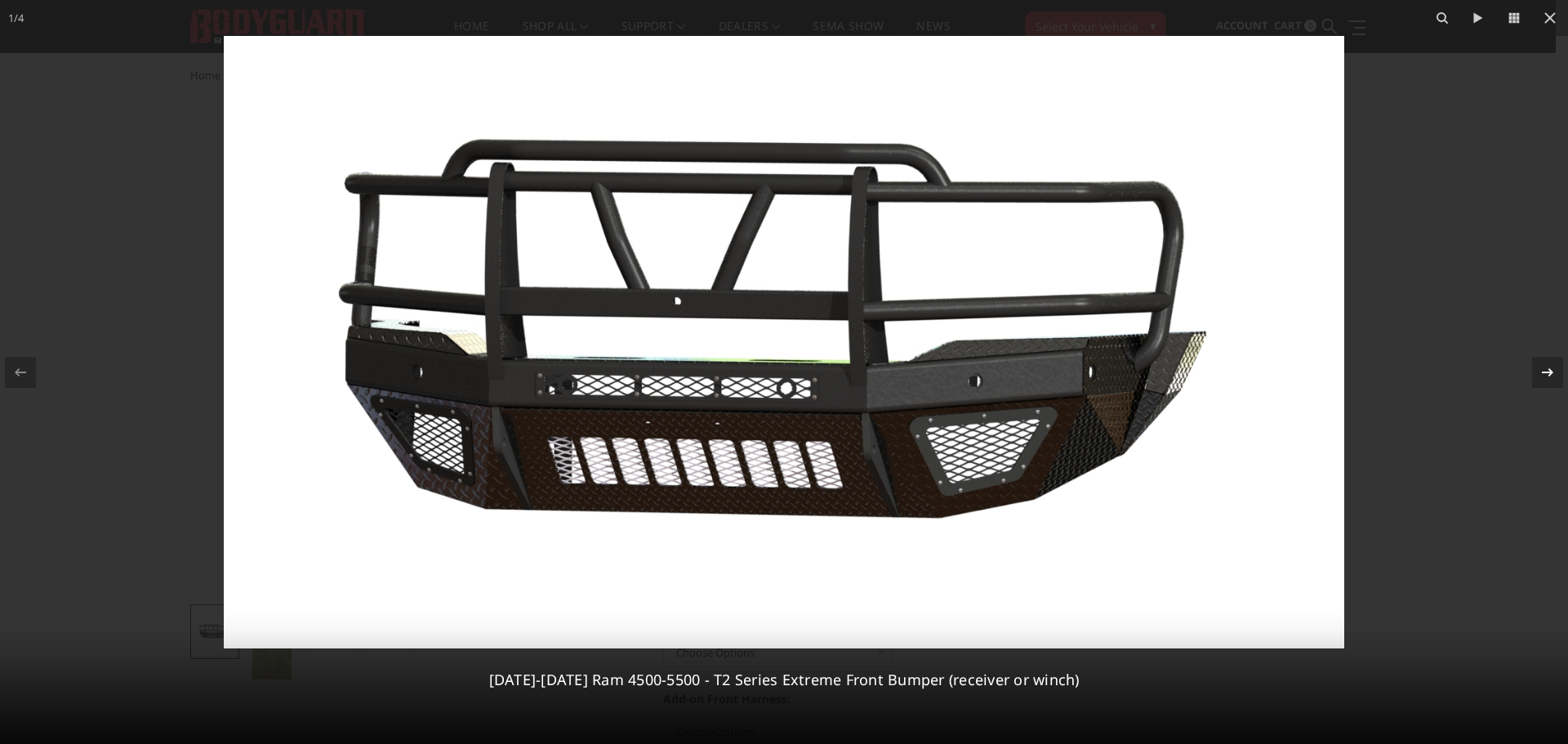
click at [1548, 367] on icon at bounding box center [1547, 372] width 20 height 20
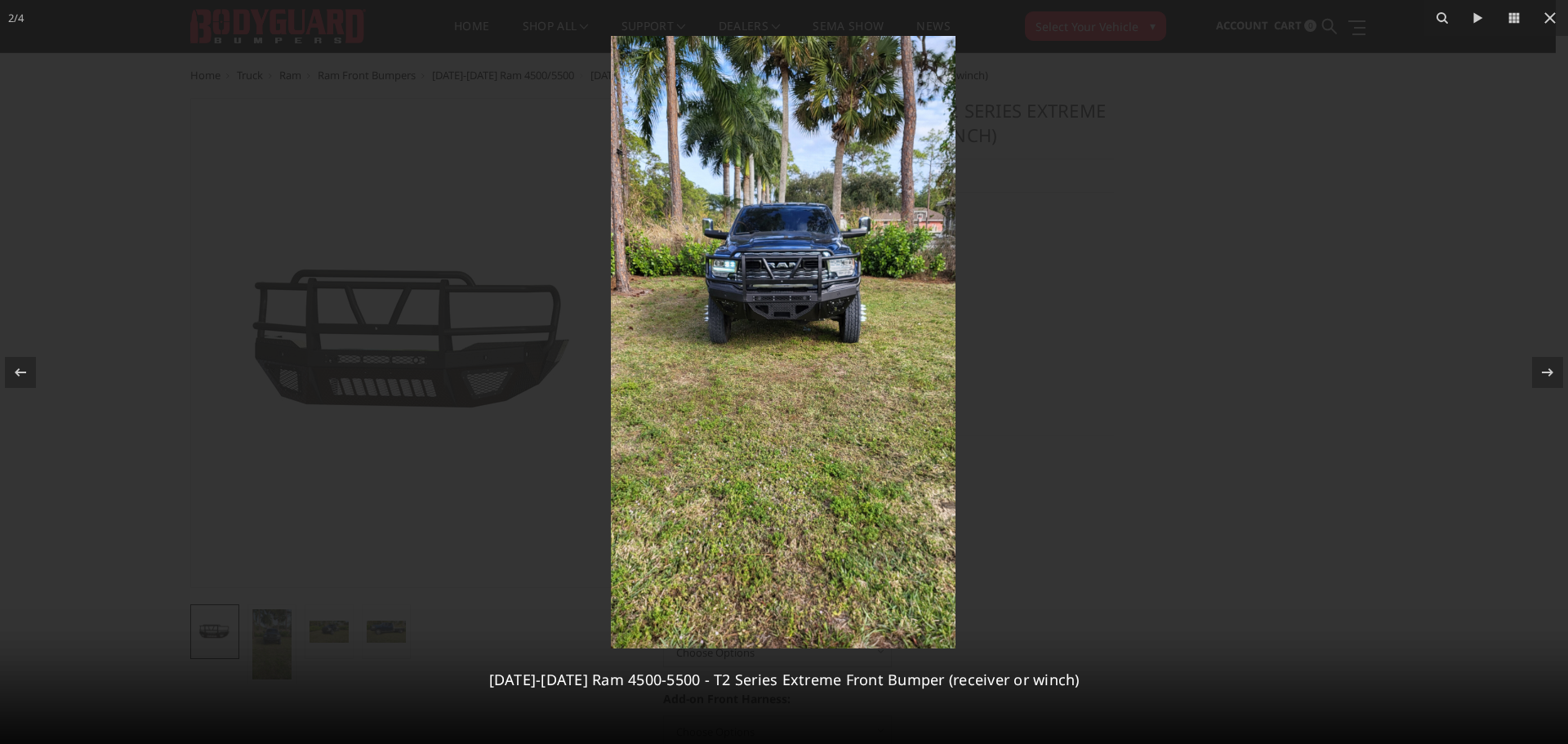
click at [897, 314] on img at bounding box center [783, 342] width 345 height 612
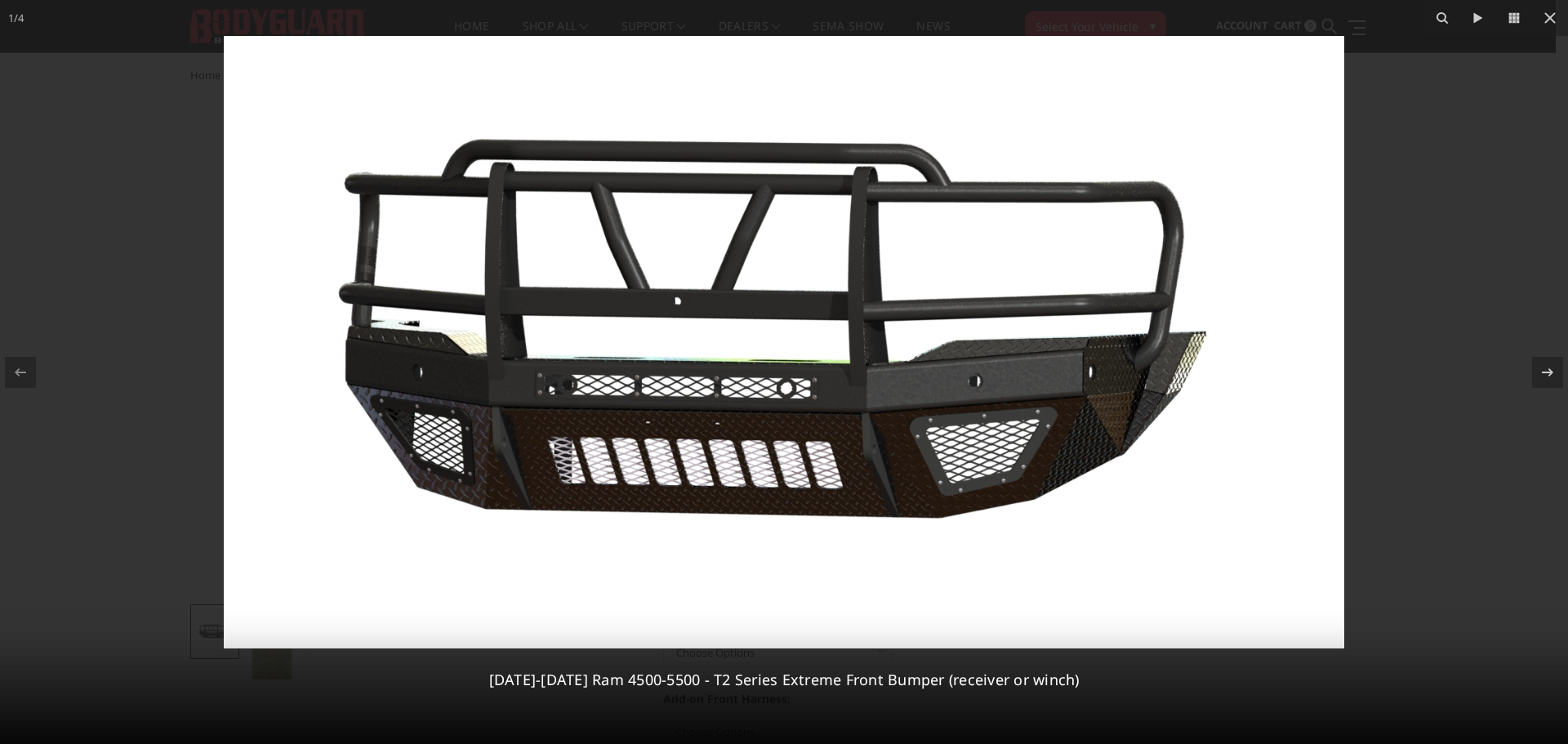
click at [897, 314] on img at bounding box center [784, 342] width 1120 height 612
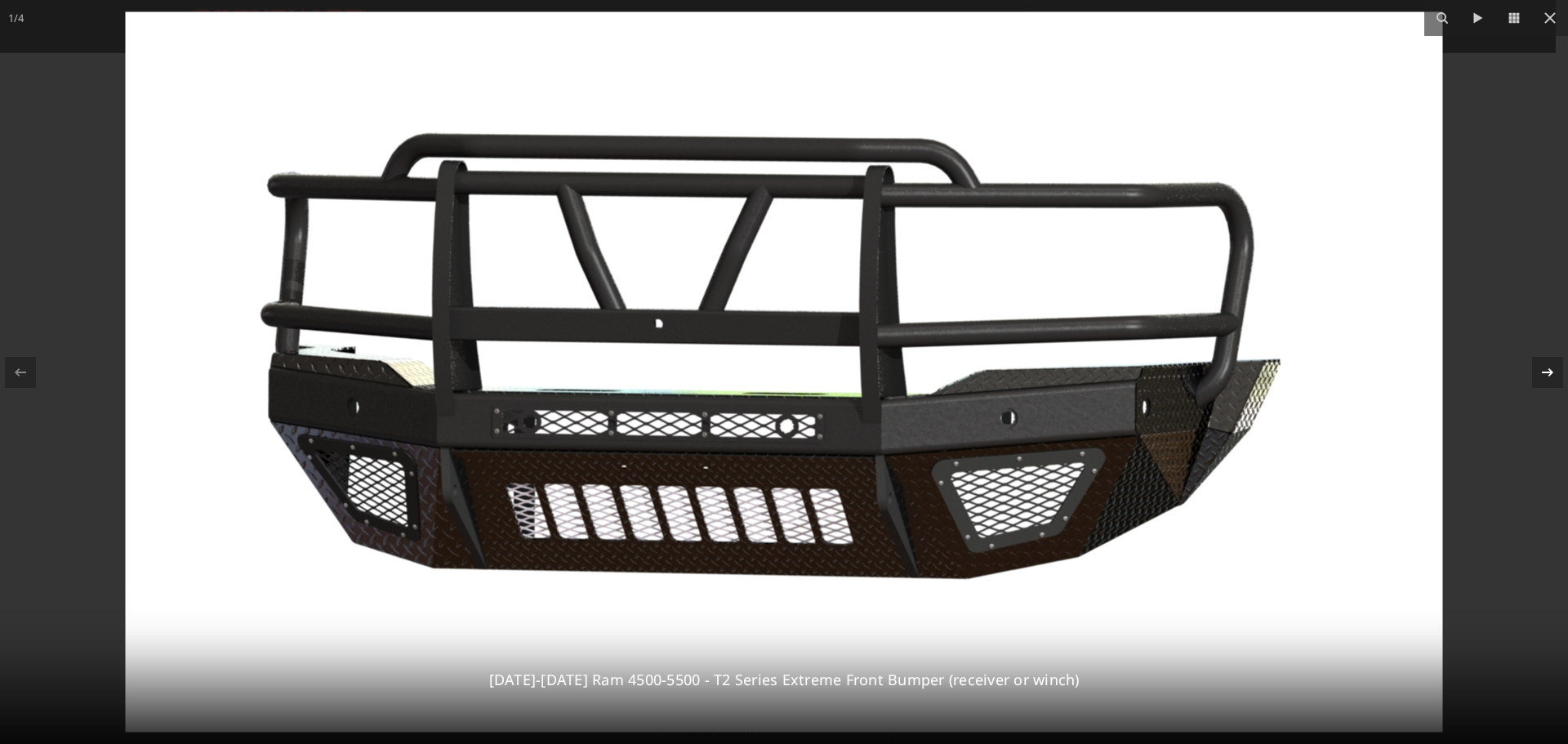
click at [1540, 373] on icon at bounding box center [1547, 372] width 20 height 20
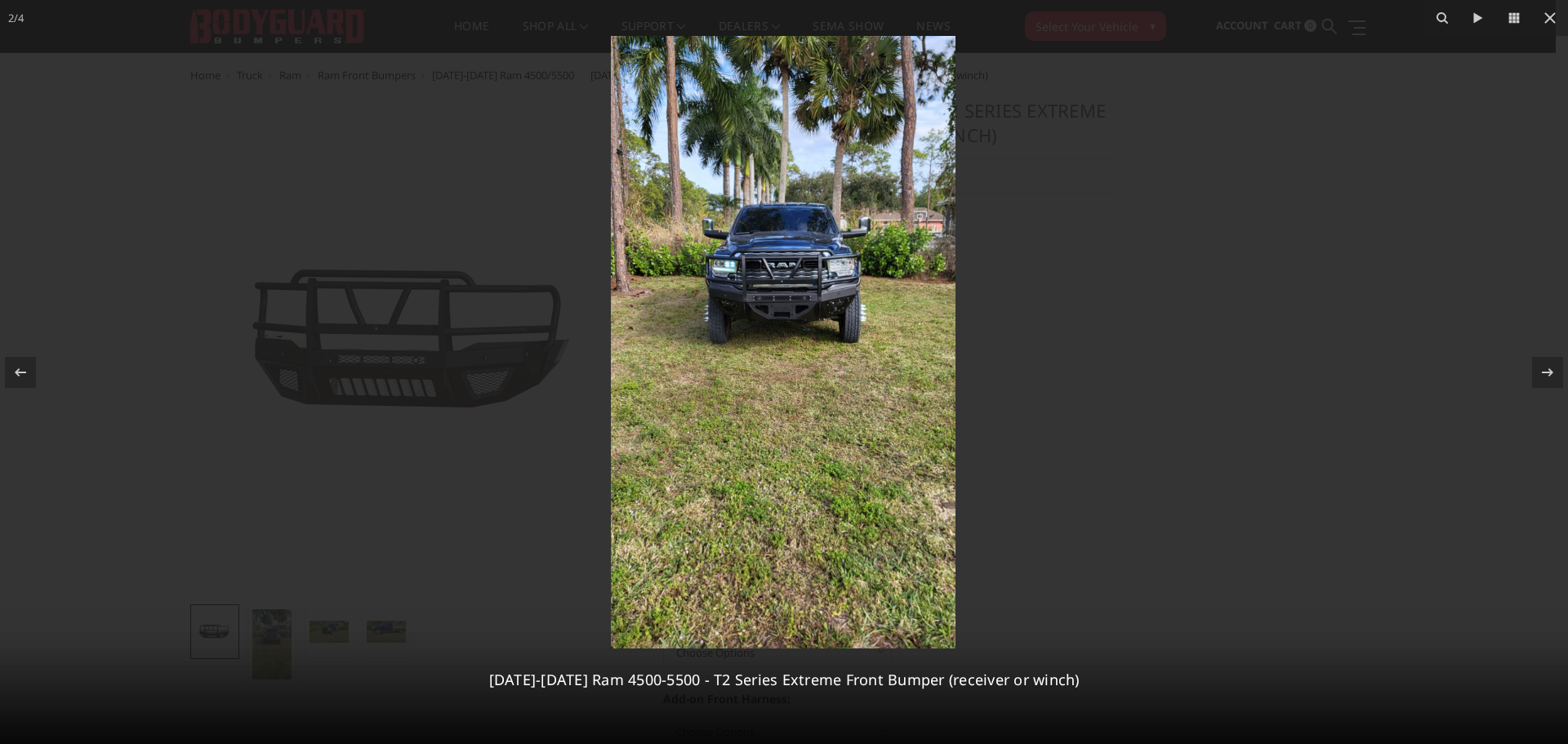
click at [847, 397] on img at bounding box center [783, 342] width 345 height 612
click at [1552, 370] on icon at bounding box center [1547, 372] width 20 height 20
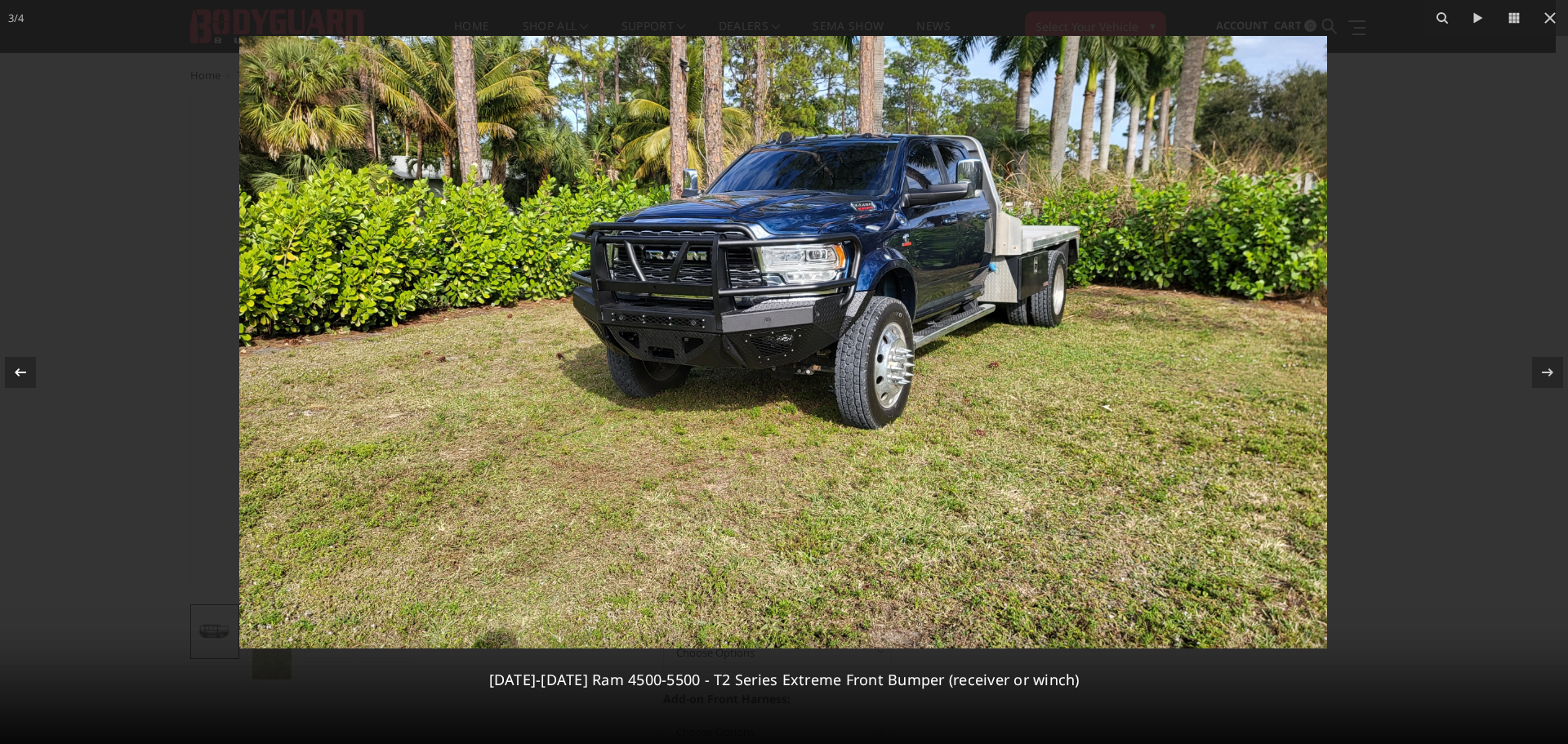
click at [22, 371] on icon at bounding box center [20, 372] width 20 height 20
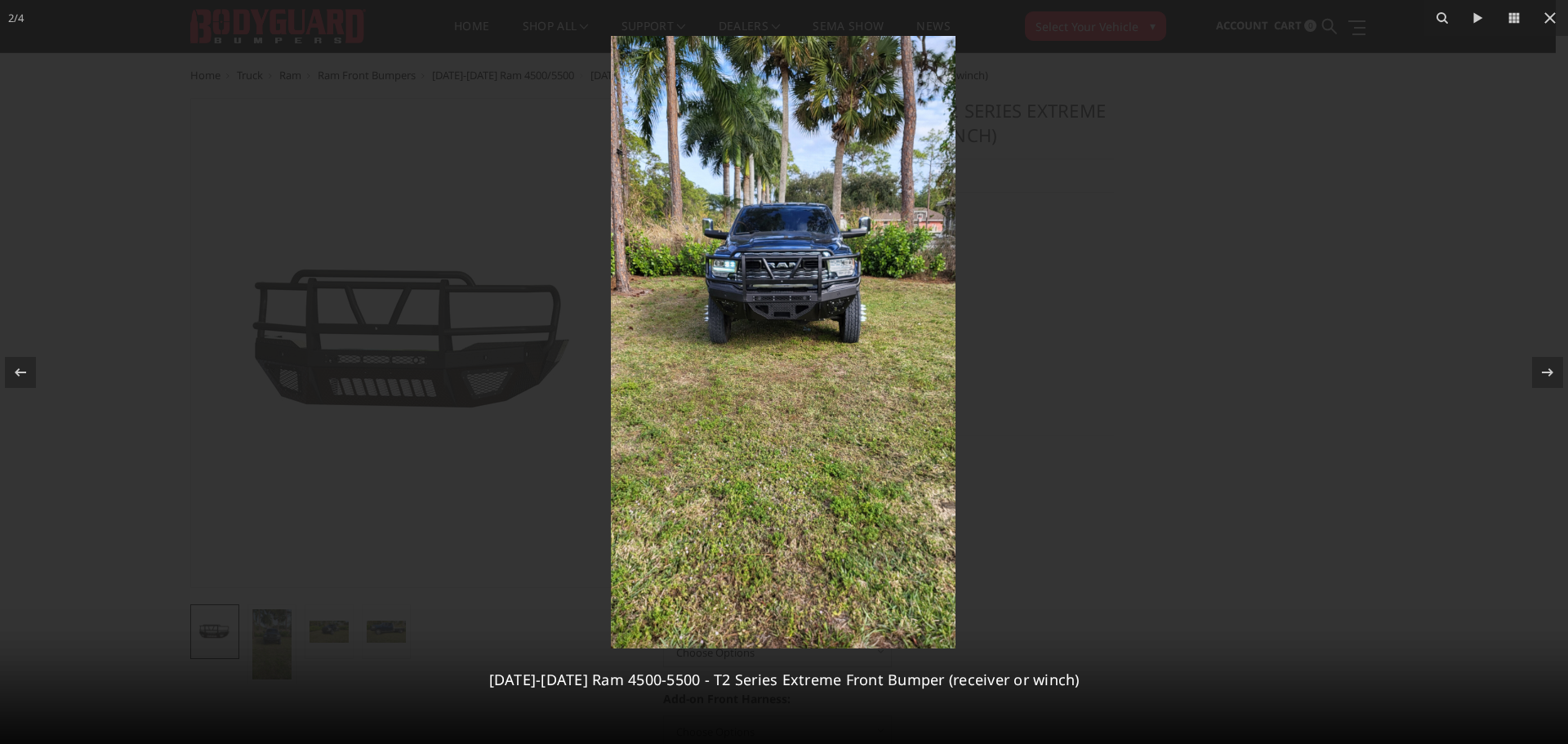
click at [817, 364] on img at bounding box center [783, 342] width 345 height 612
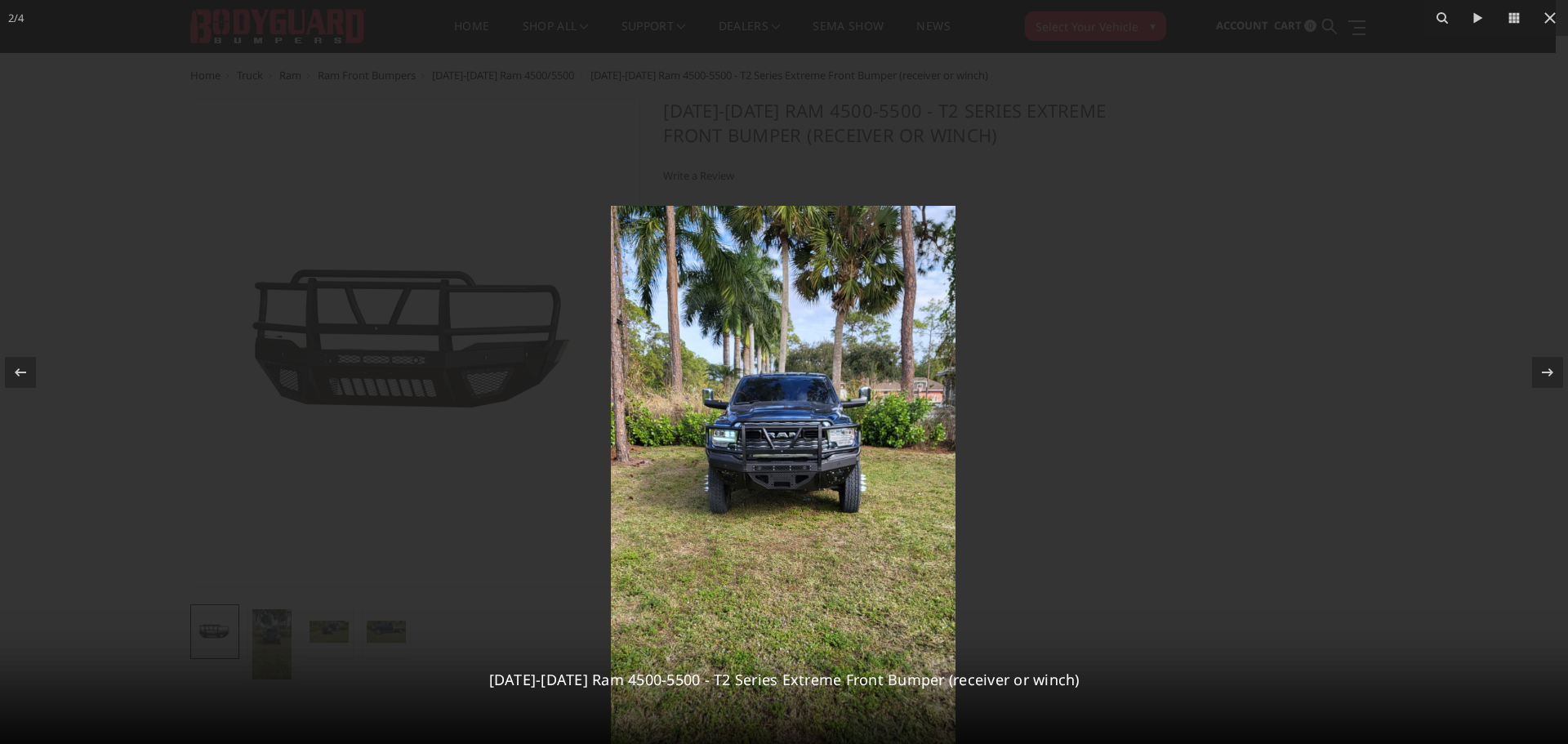
drag, startPoint x: 824, startPoint y: 301, endPoint x: 819, endPoint y: 516, distance: 215.1
click at [819, 516] on img at bounding box center [783, 512] width 345 height 612
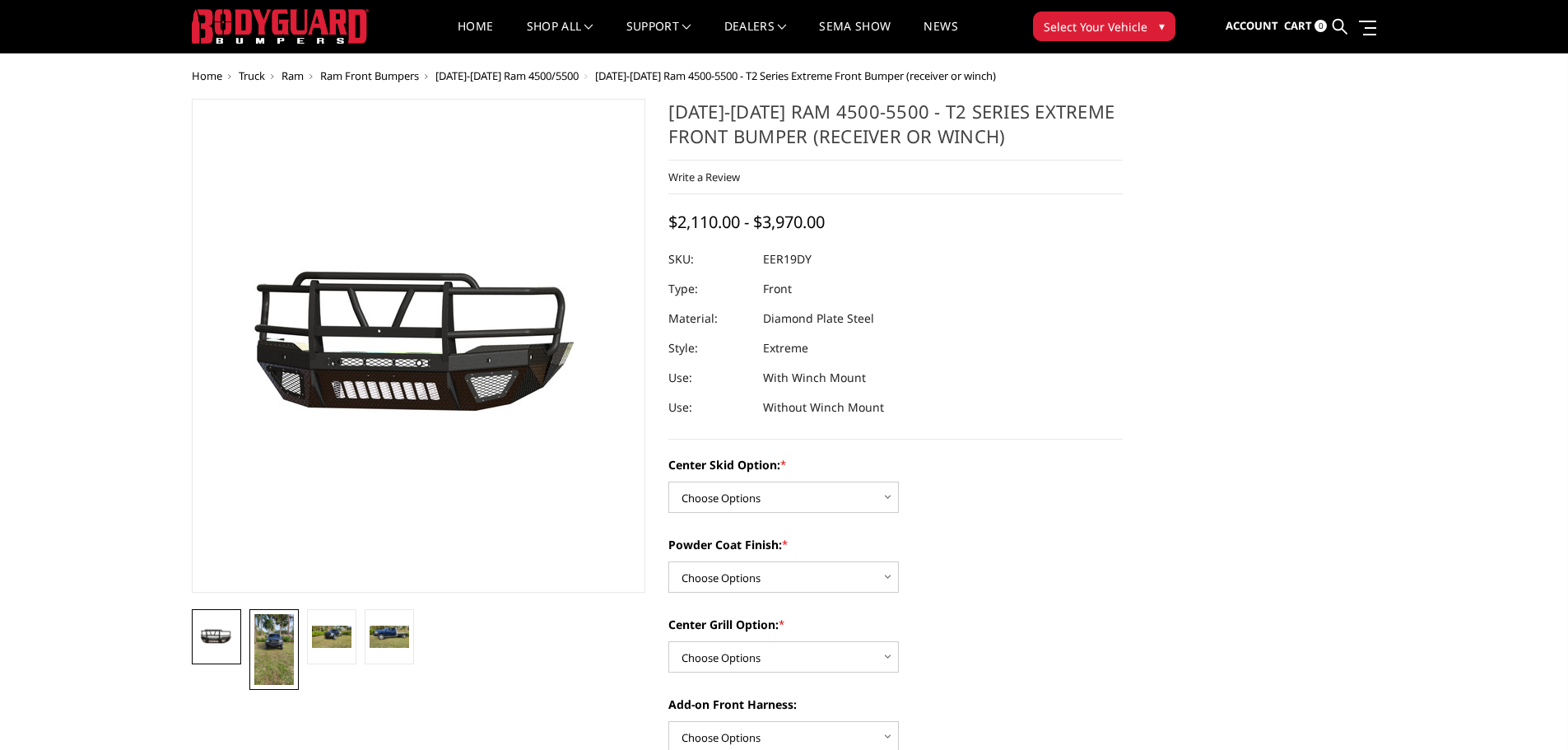
click at [268, 644] on img at bounding box center [274, 649] width 40 height 71
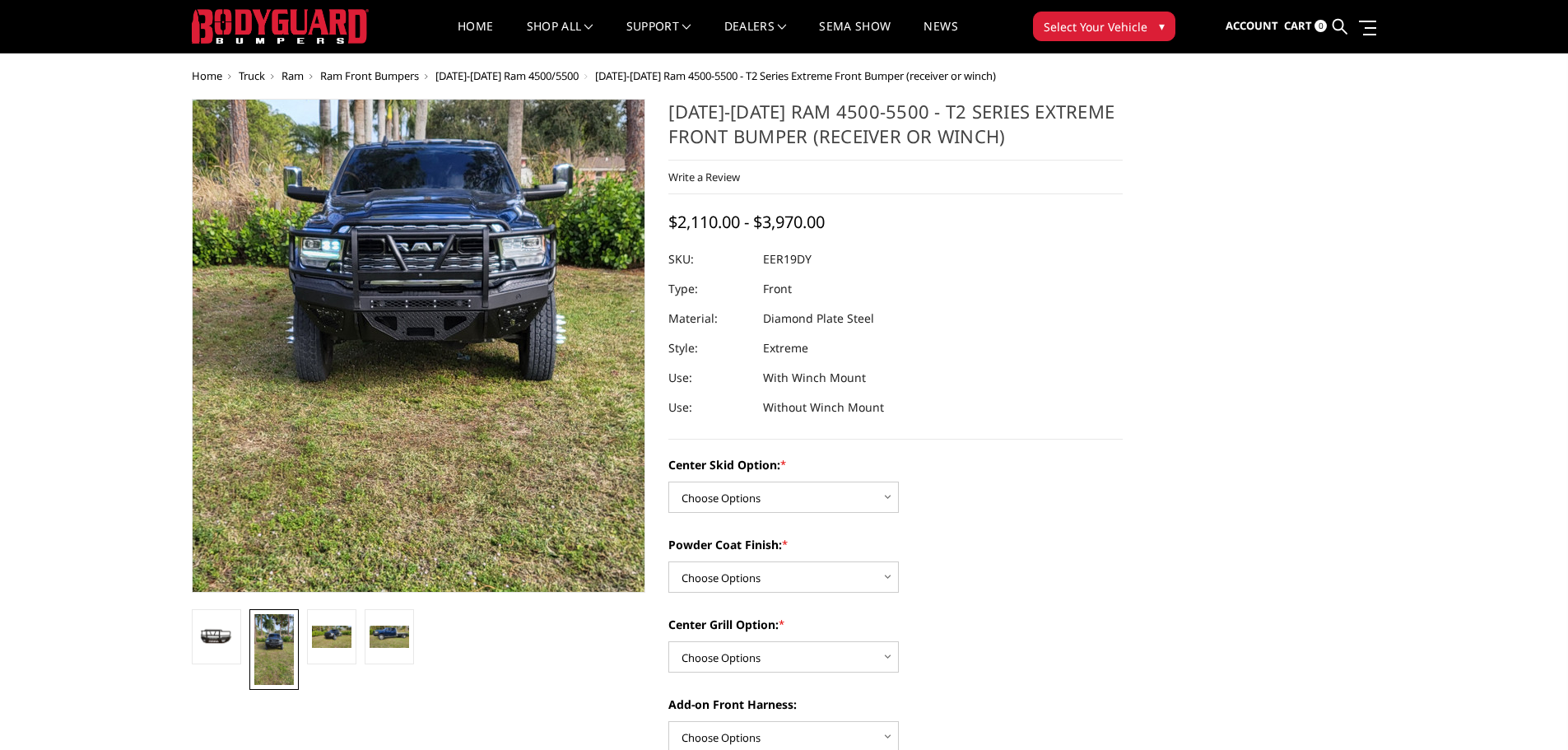
click at [407, 316] on img at bounding box center [422, 379] width 593 height 1053
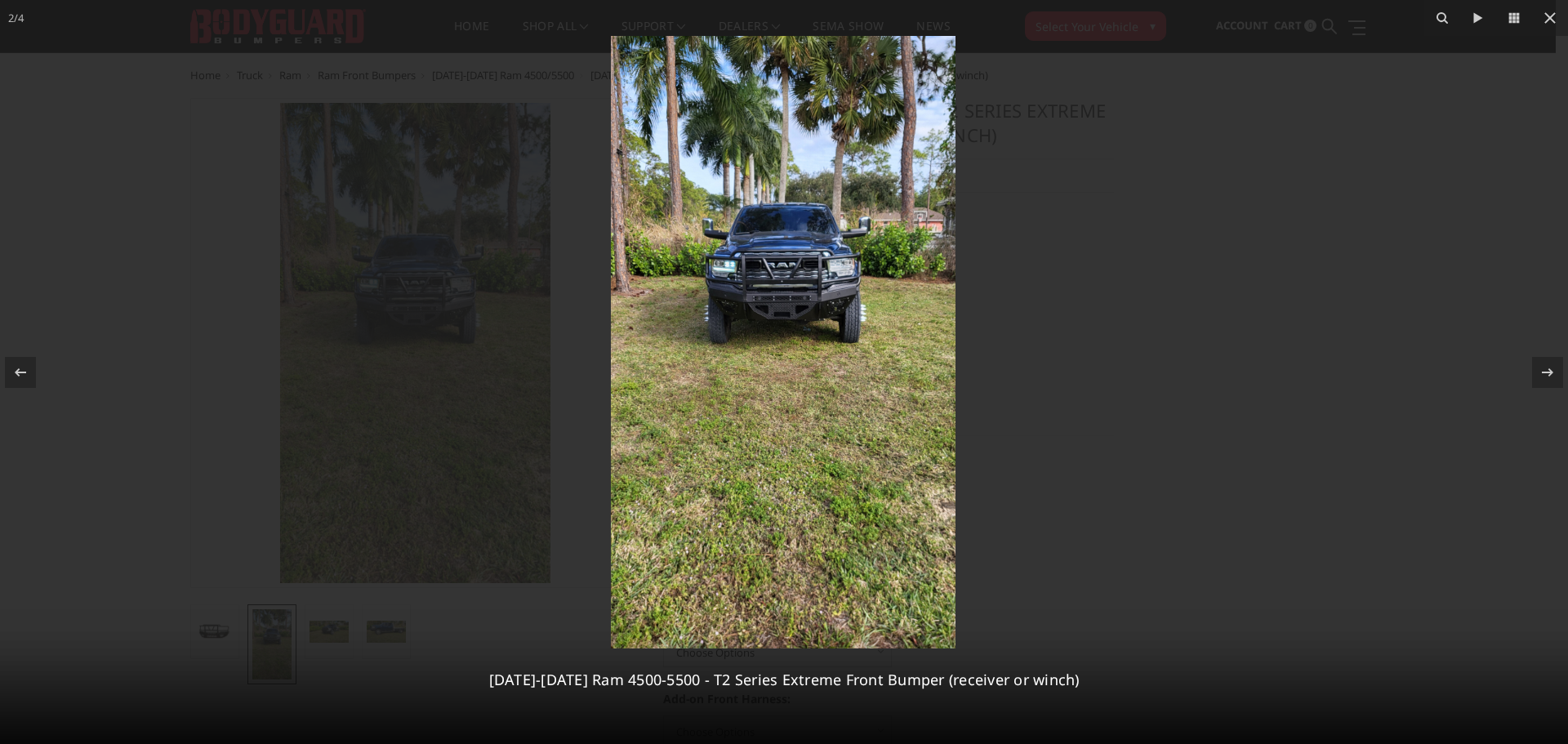
click at [807, 276] on img at bounding box center [783, 342] width 345 height 612
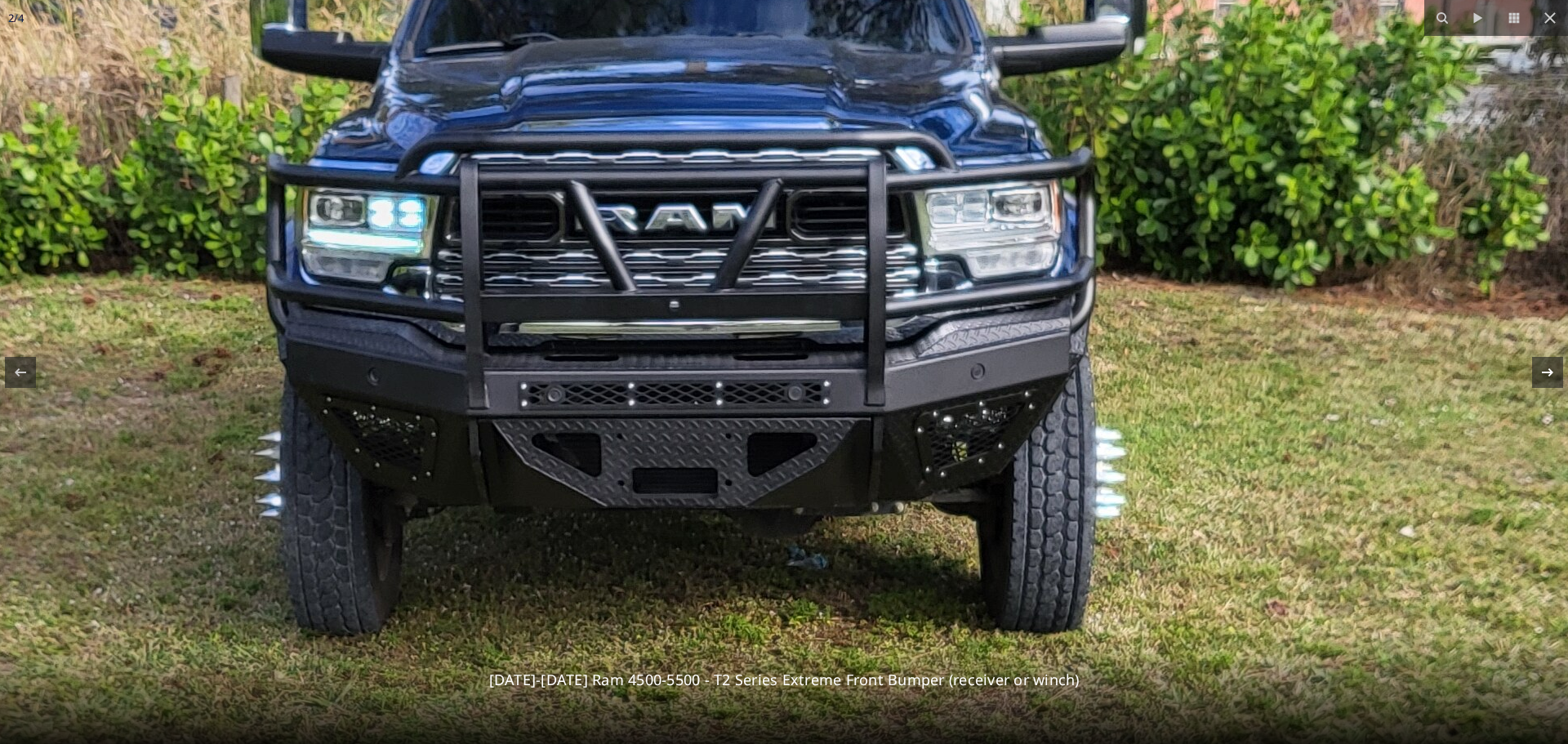
click at [1549, 365] on icon at bounding box center [1547, 372] width 20 height 20
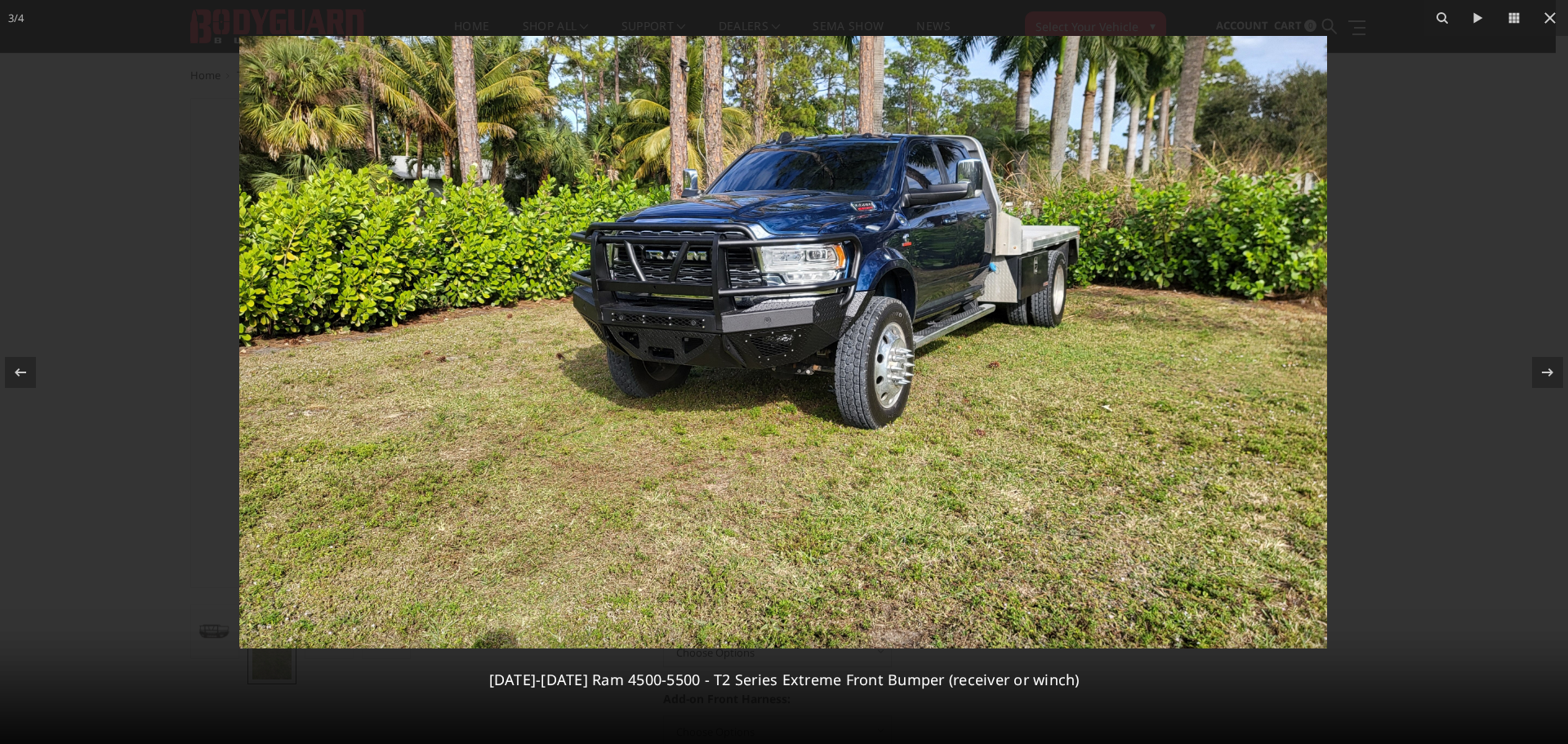
click at [734, 320] on img at bounding box center [783, 342] width 1088 height 612
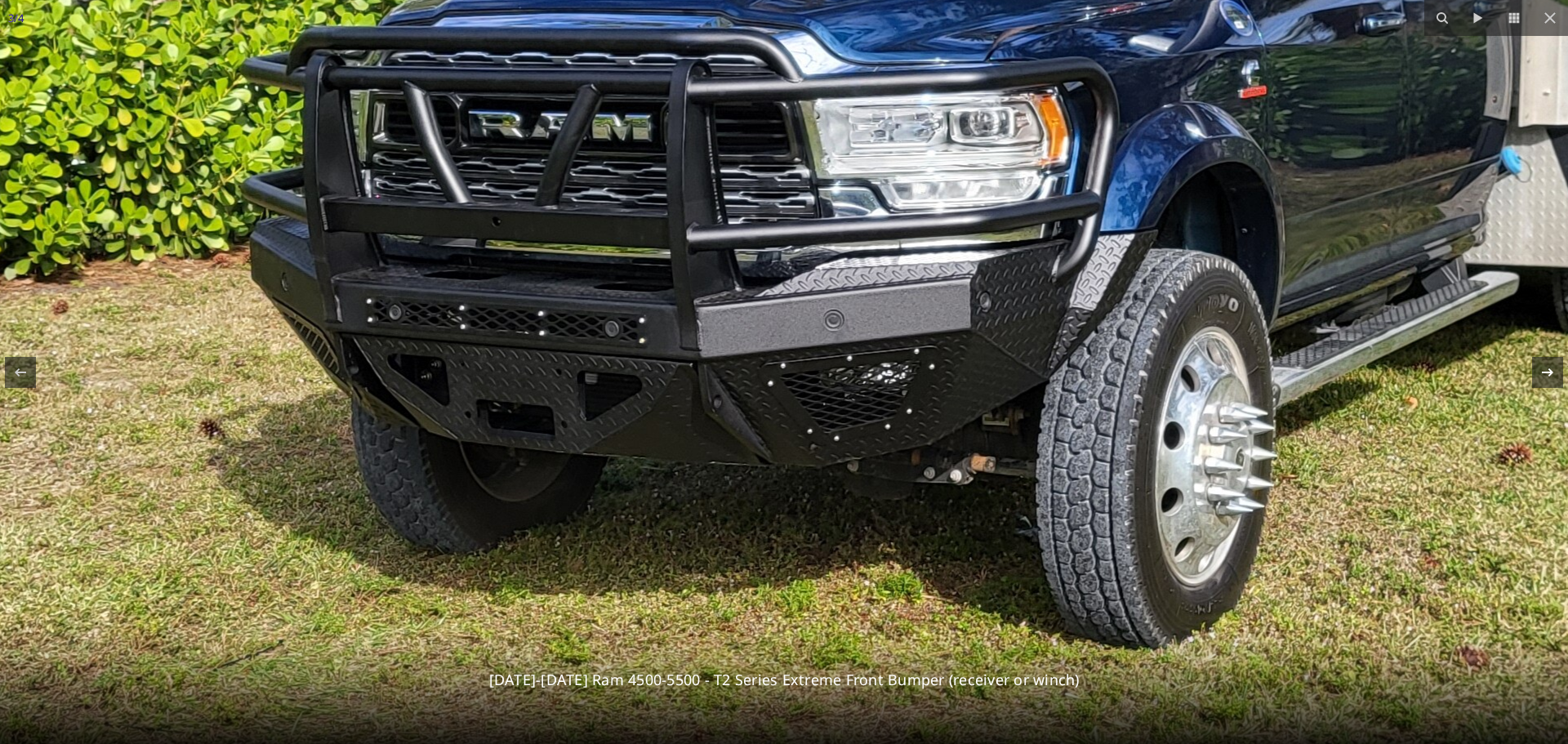
click at [1543, 354] on button at bounding box center [1540, 372] width 57 height 82
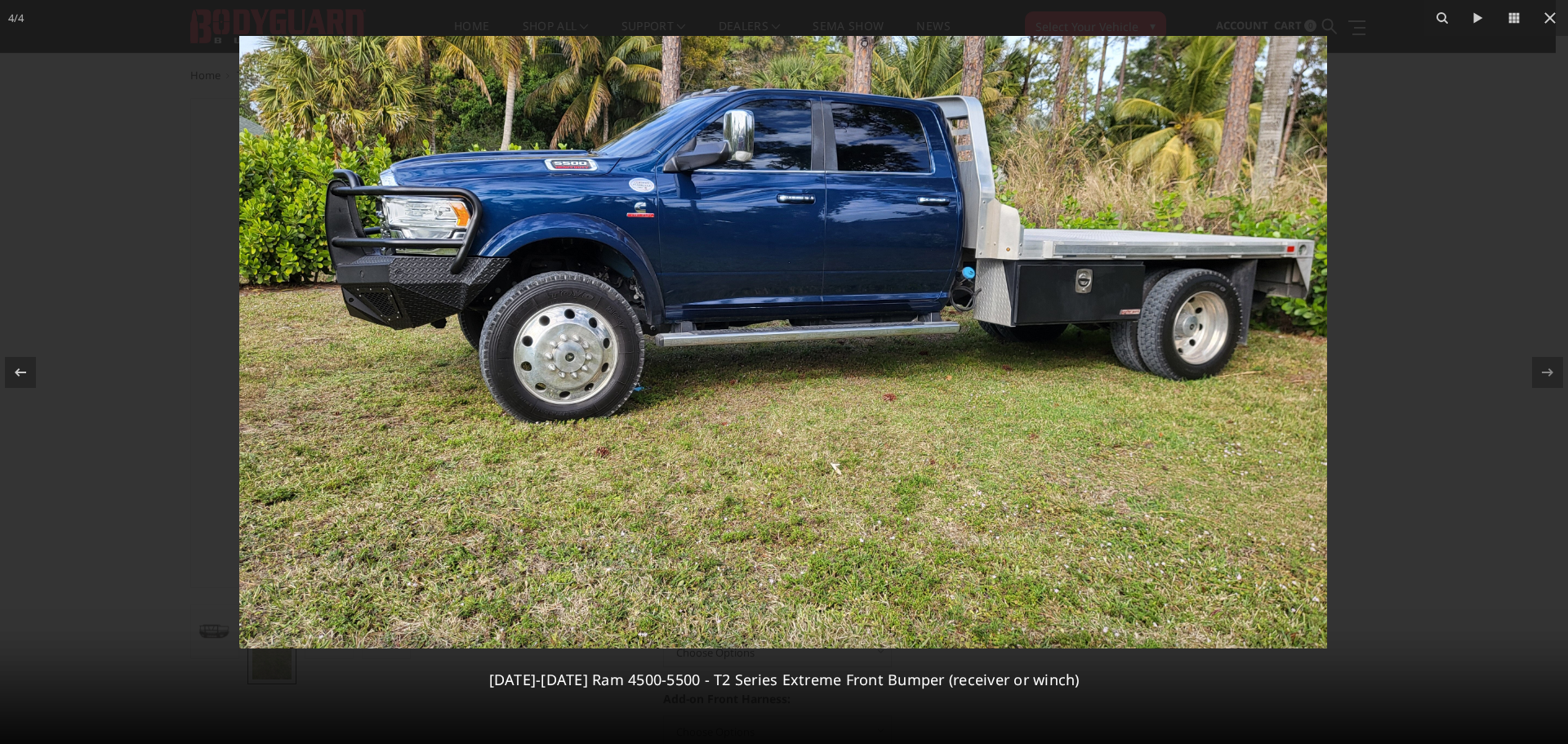
click at [842, 347] on img at bounding box center [783, 342] width 1088 height 612
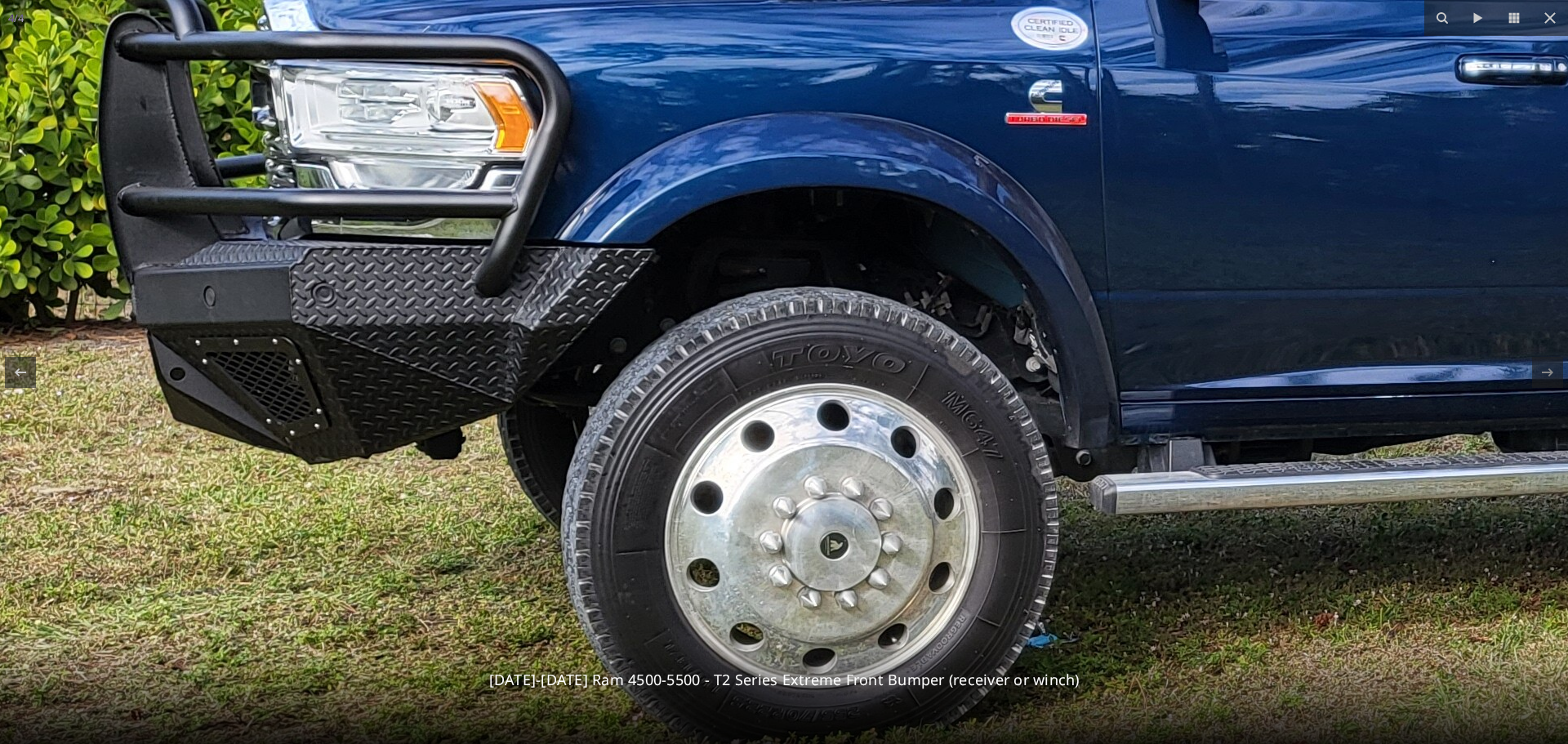
drag, startPoint x: 567, startPoint y: 329, endPoint x: 1378, endPoint y: 499, distance: 828.6
click at [1378, 499] on img at bounding box center [1475, 500] width 3267 height 1838
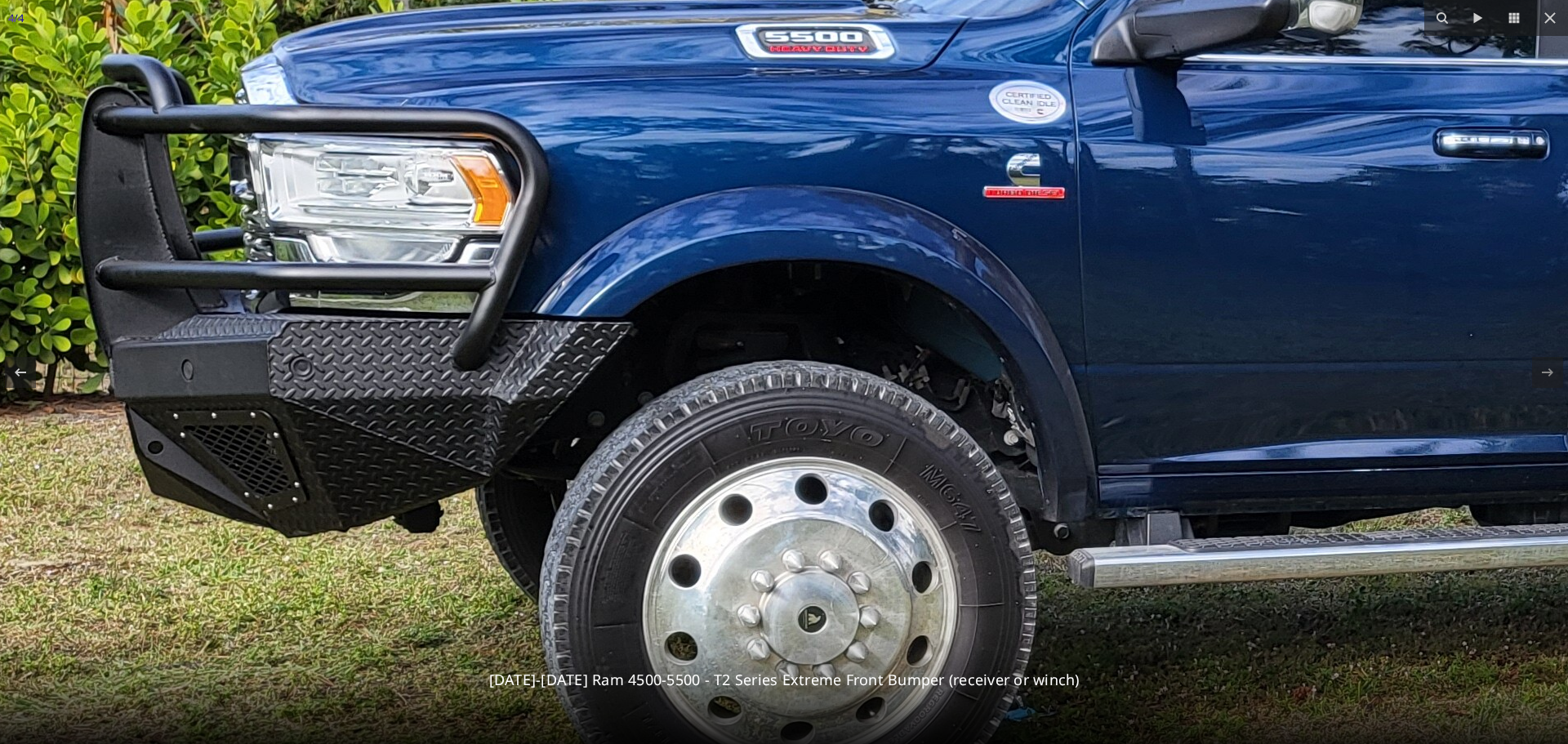
drag, startPoint x: 1330, startPoint y: 255, endPoint x: 1308, endPoint y: 331, distance: 79.1
click at [1308, 331] on img at bounding box center [1453, 574] width 3267 height 1838
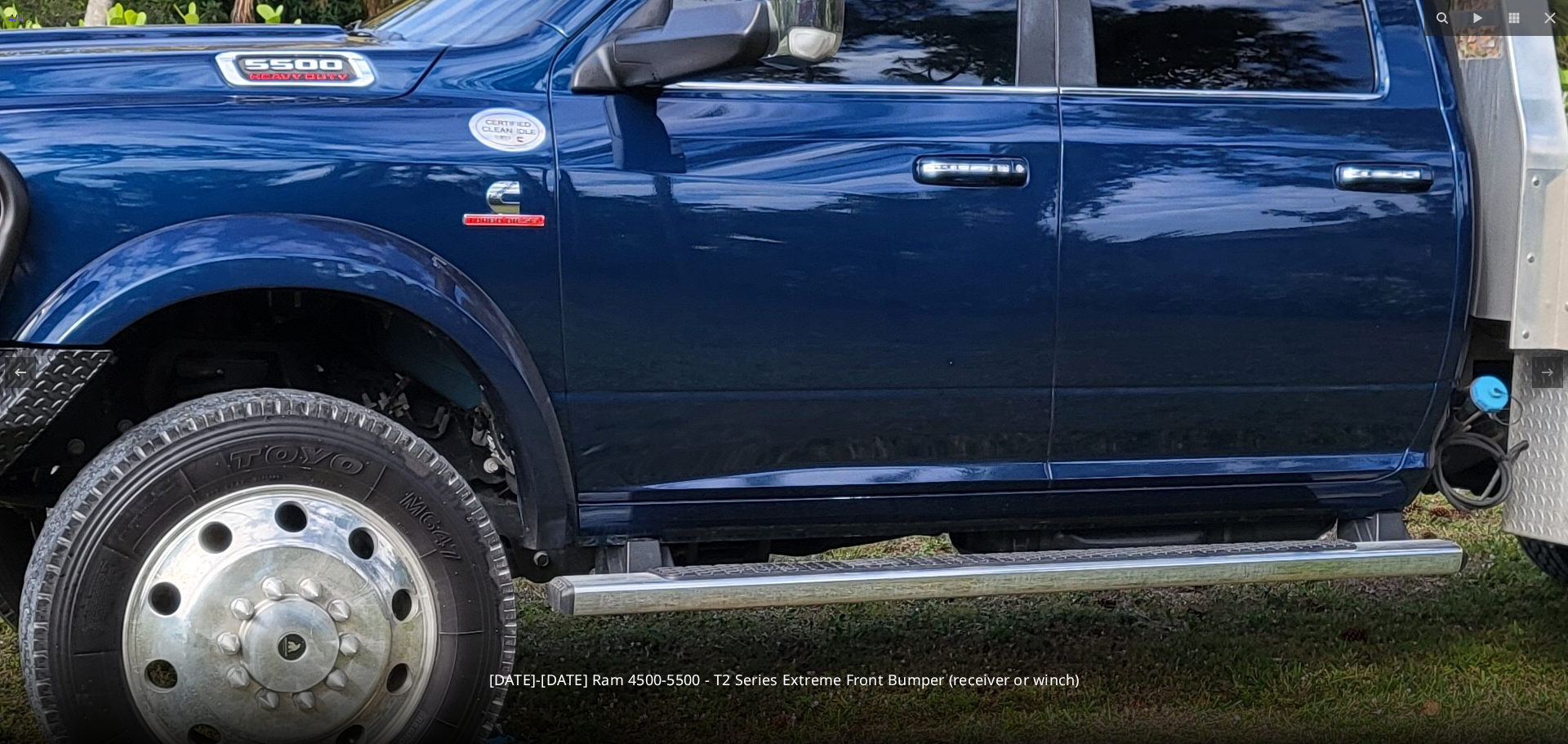
drag, startPoint x: 1136, startPoint y: 402, endPoint x: 583, endPoint y: 431, distance: 553.8
click at [583, 431] on img at bounding box center [933, 601] width 3267 height 1838
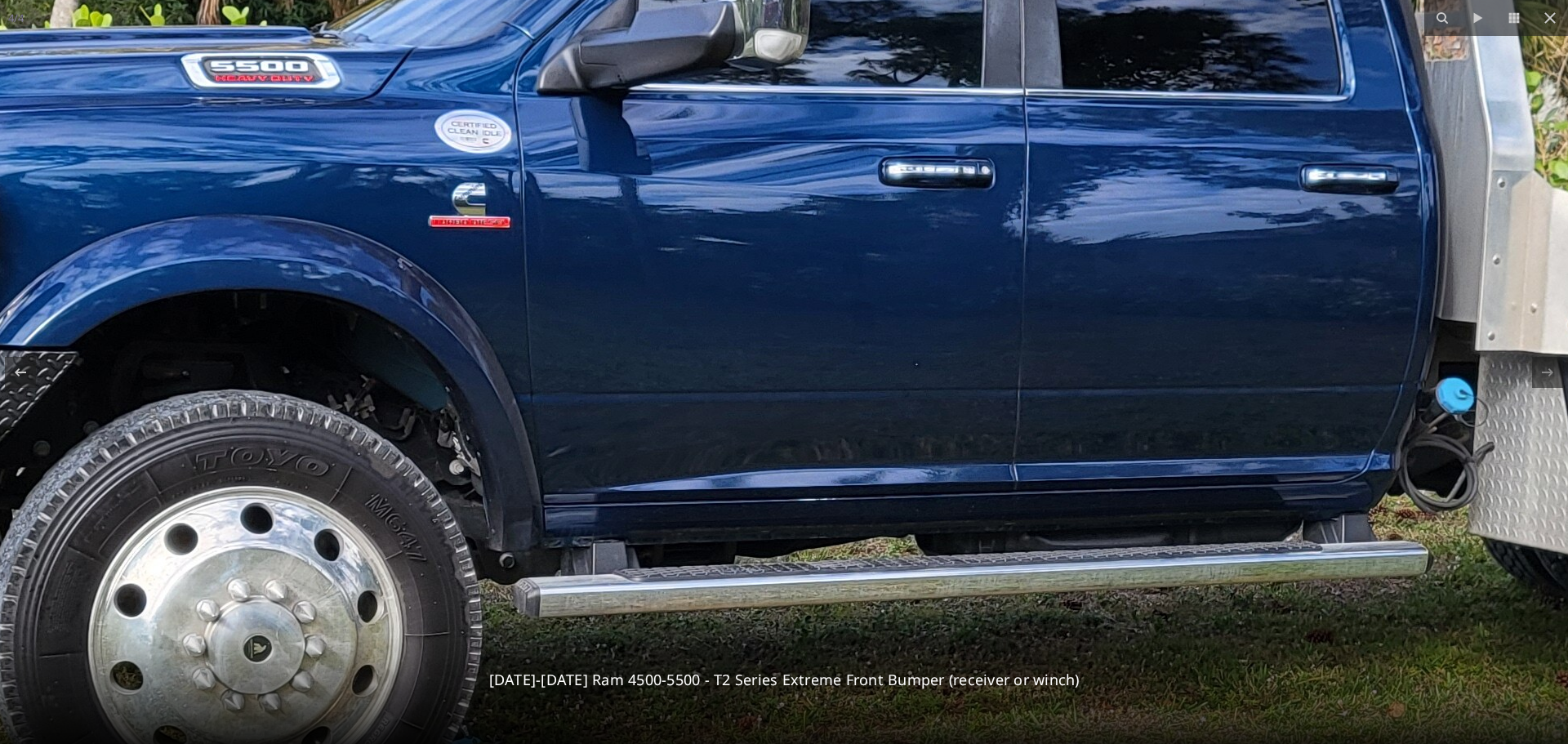
click at [982, 187] on img at bounding box center [898, 603] width 3267 height 1838
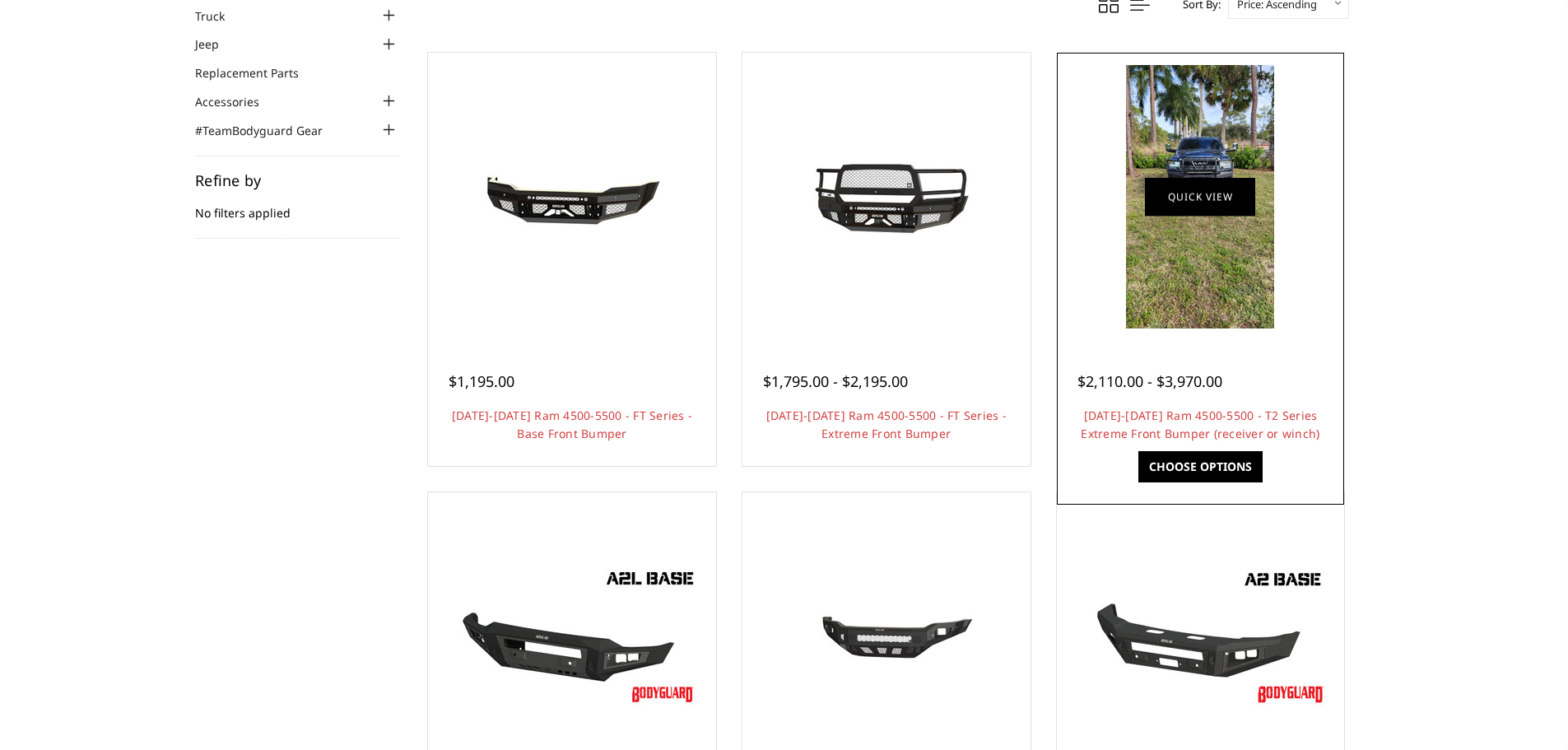
click at [1208, 208] on link "Quick view" at bounding box center [1199, 196] width 110 height 39
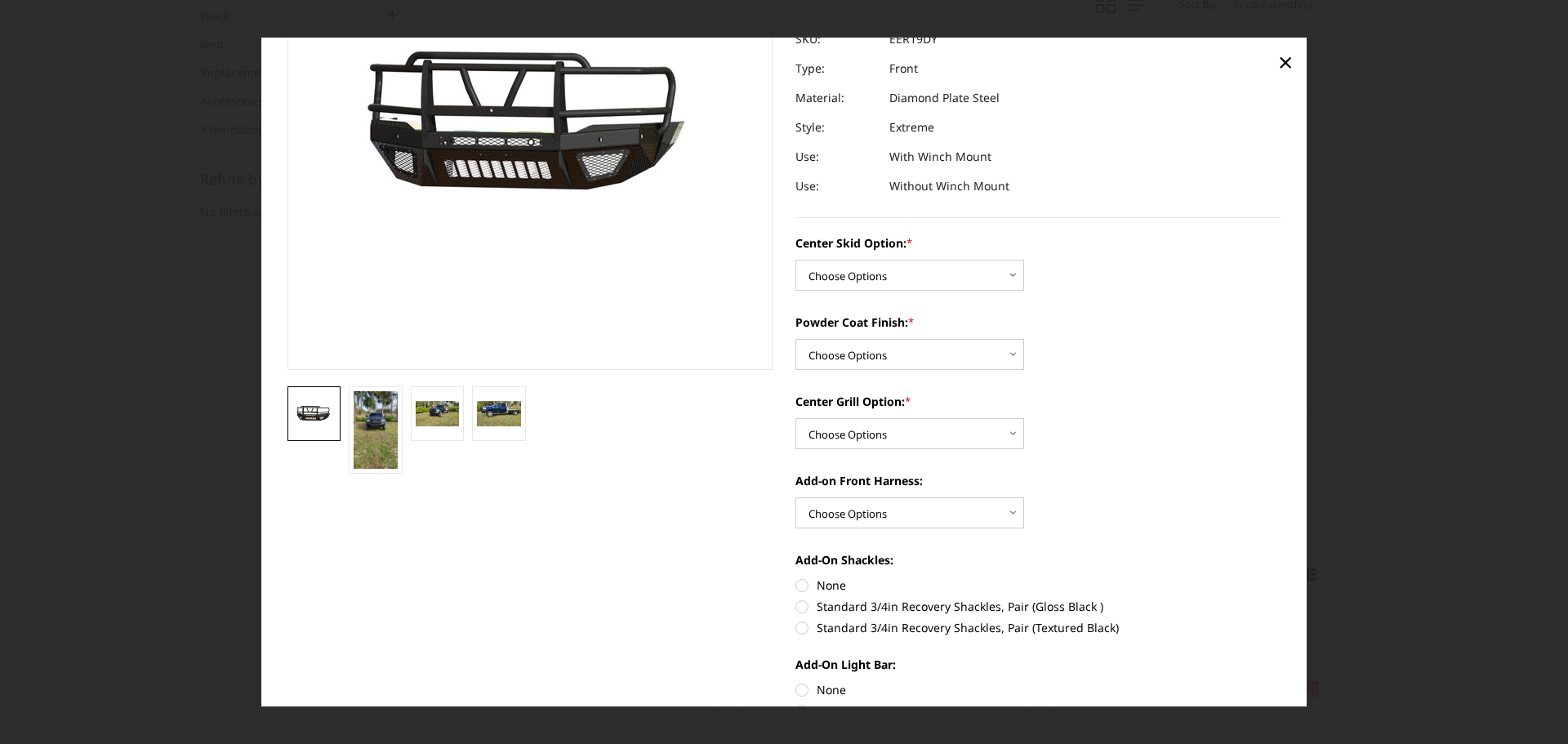
scroll to position [184, 0]
click at [1006, 270] on select "Choose Options Standard center skid plate (included) Receiver tube Winch mount …" at bounding box center [910, 274] width 229 height 31
select select "625"
click at [795, 259] on select "Choose Options Standard center skid plate (included) Receiver tube Winch mount …" at bounding box center [910, 274] width 229 height 31
click at [1003, 351] on select "Choose Options Bare metal Gloss Black Powder Coat Texture Black Powder Coat" at bounding box center [910, 354] width 229 height 31
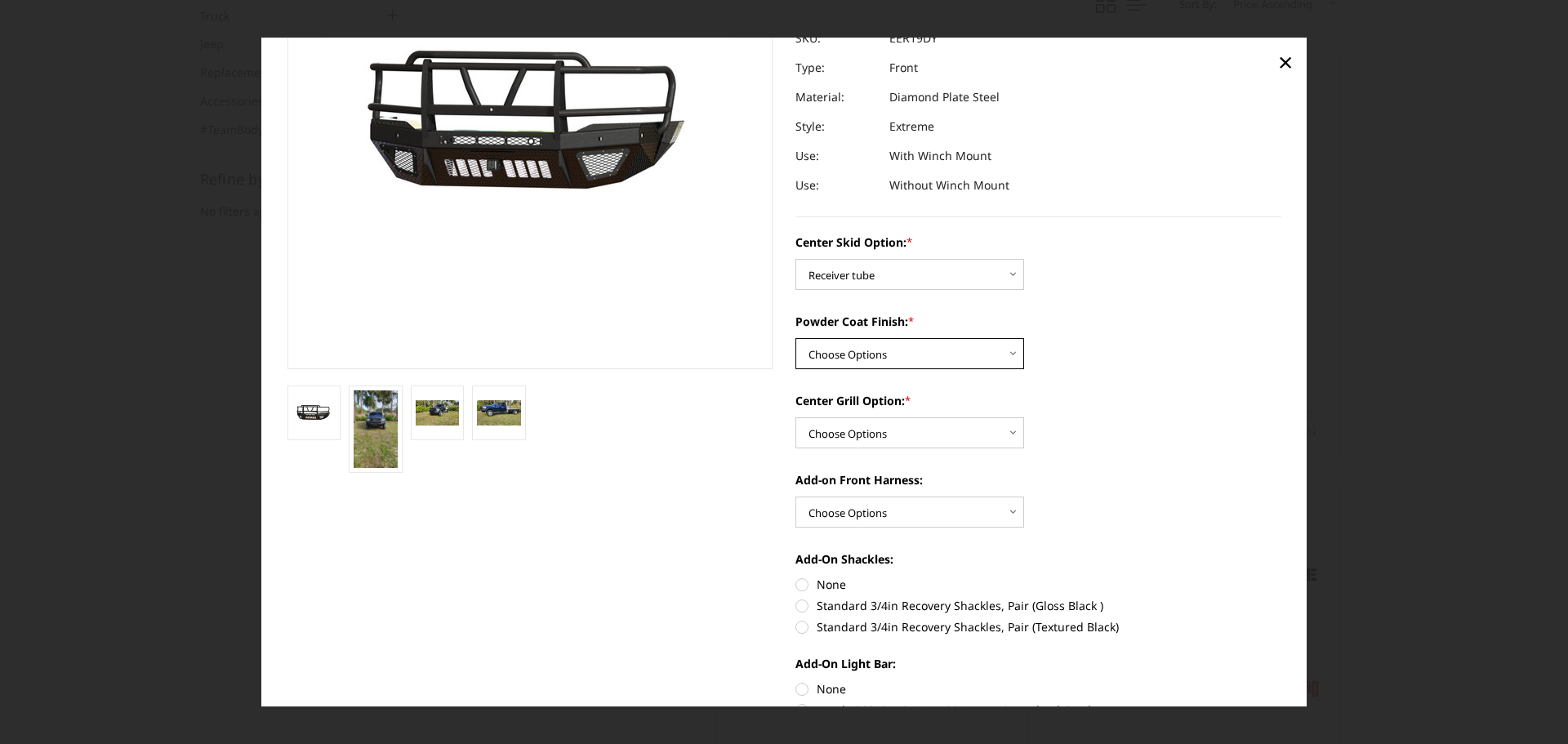
select select "667"
click at [795, 338] on select "Choose Options Bare metal Gloss Black Powder Coat Texture Black Powder Coat" at bounding box center [910, 354] width 229 height 31
click at [1004, 433] on select "Choose Options Add expanded metal in center grill Decline this option" at bounding box center [910, 433] width 229 height 31
select select "1080"
click at [795, 417] on select "Choose Options Add expanded metal in center grill Decline this option" at bounding box center [910, 433] width 229 height 31
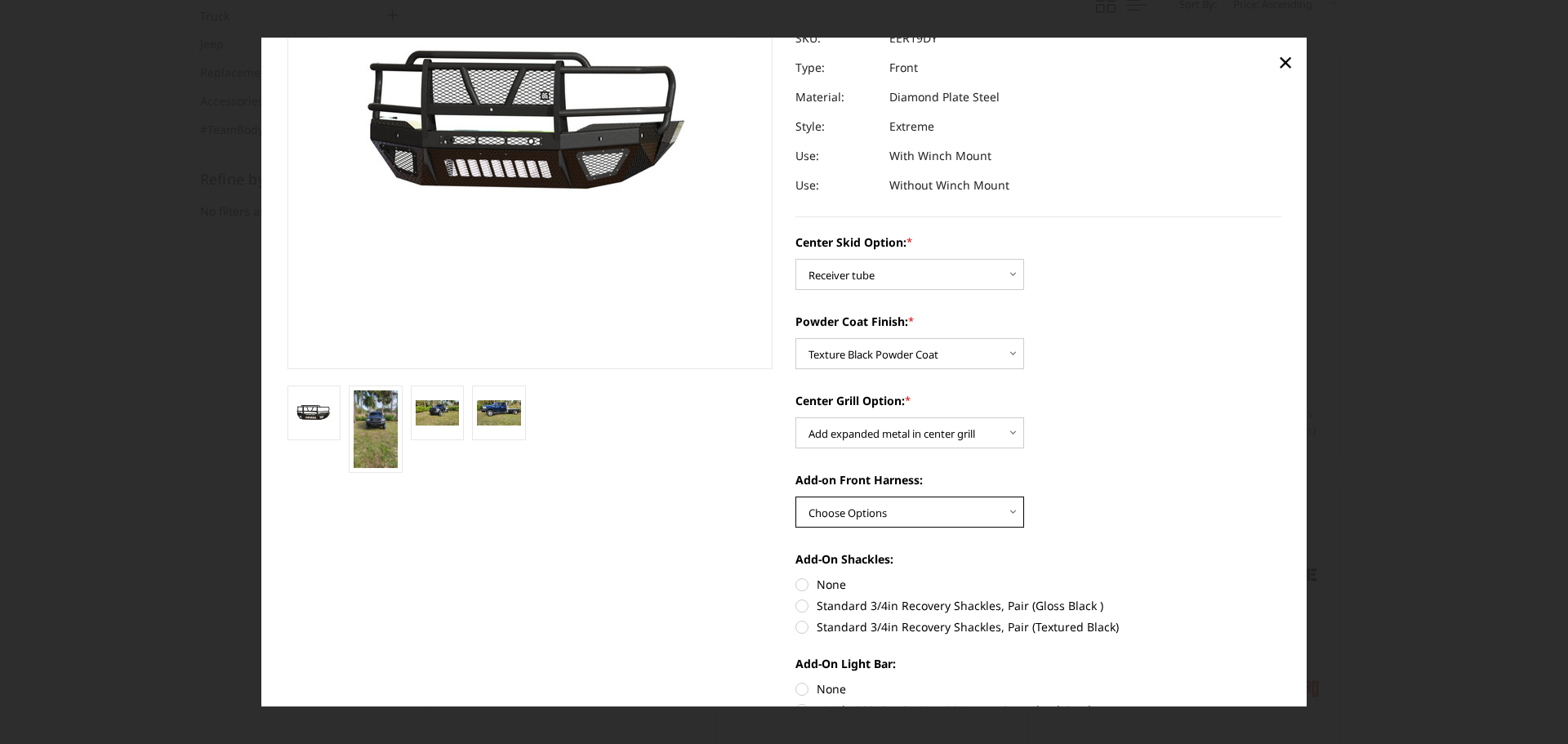
click at [1012, 510] on select "Choose Options WITH front camera harness WITHOUT front camera harness" at bounding box center [910, 512] width 229 height 31
select select "1696"
click at [795, 496] on select "Choose Options WITH front camera harness WITHOUT front camera harness" at bounding box center [910, 512] width 229 height 31
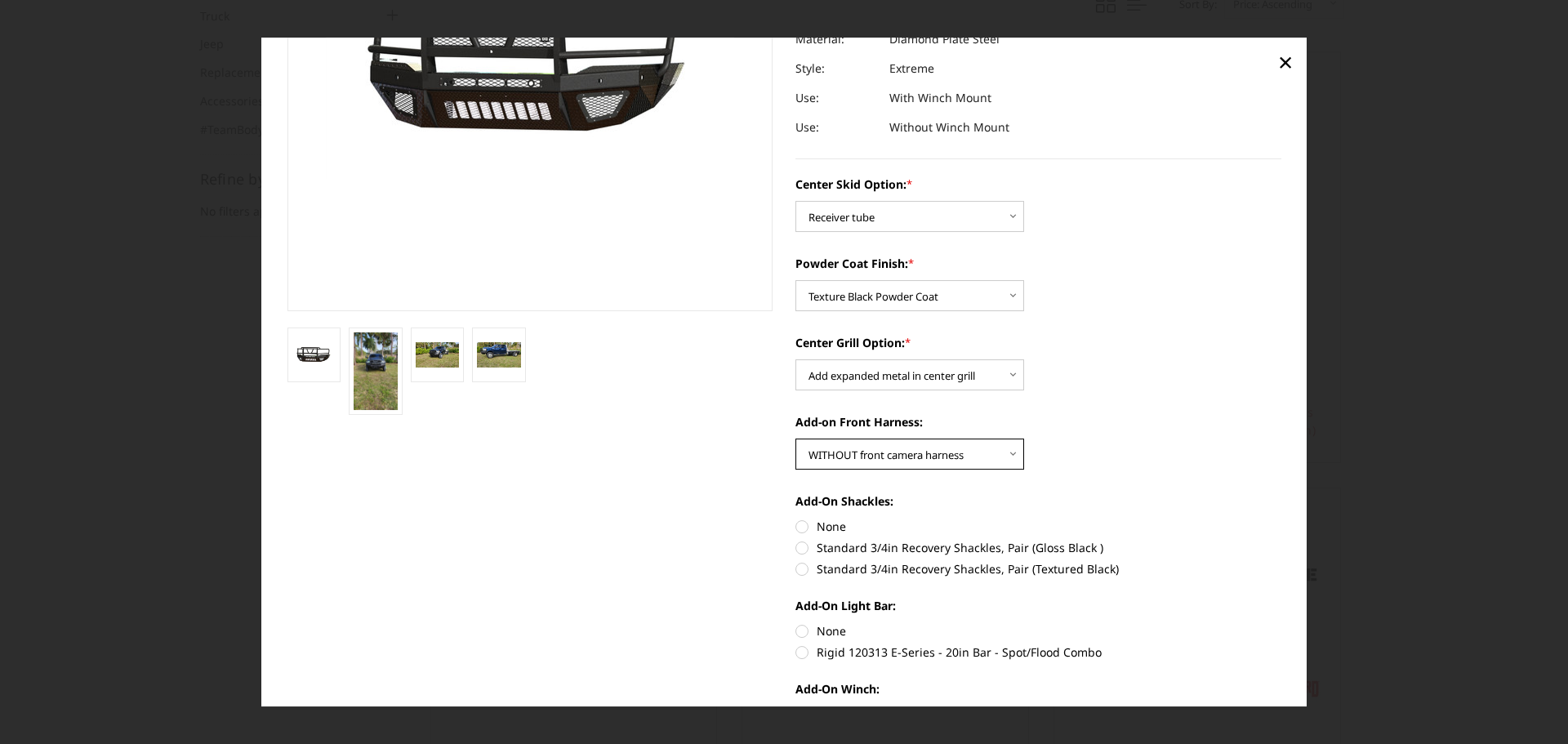
scroll to position [243, 0]
click at [795, 568] on label "Standard 3/4in Recovery Shackles, Pair (Textured Black)" at bounding box center [1038, 568] width 486 height 17
click at [1281, 538] on input "Standard 3/4in Recovery Shackles, Pair (Textured Black)" at bounding box center [1281, 538] width 1 height 1
radio input "true"
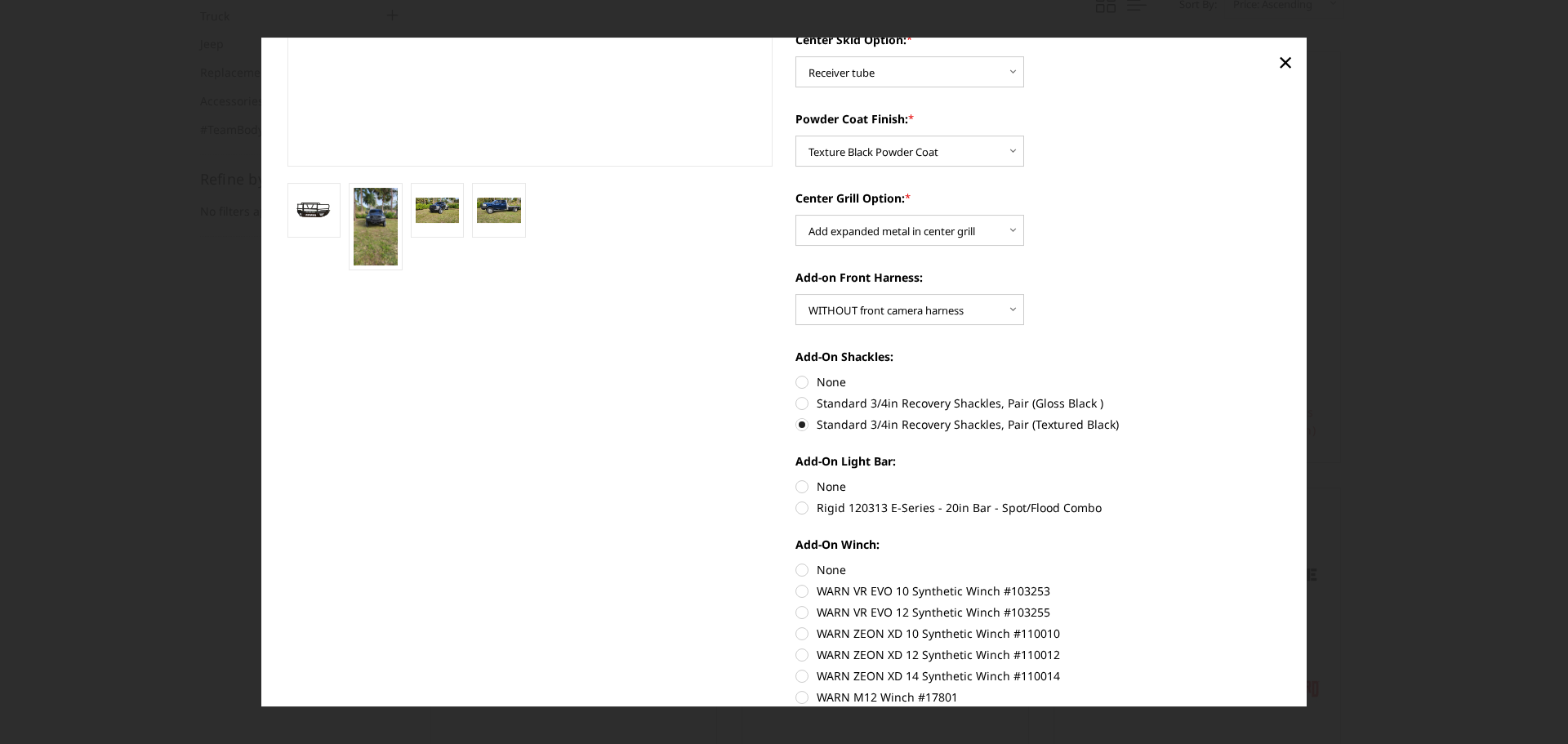
scroll to position [387, 0]
click at [799, 483] on label "None" at bounding box center [1038, 485] width 486 height 17
click at [796, 477] on input "None" at bounding box center [795, 477] width 1 height 1
radio input "true"
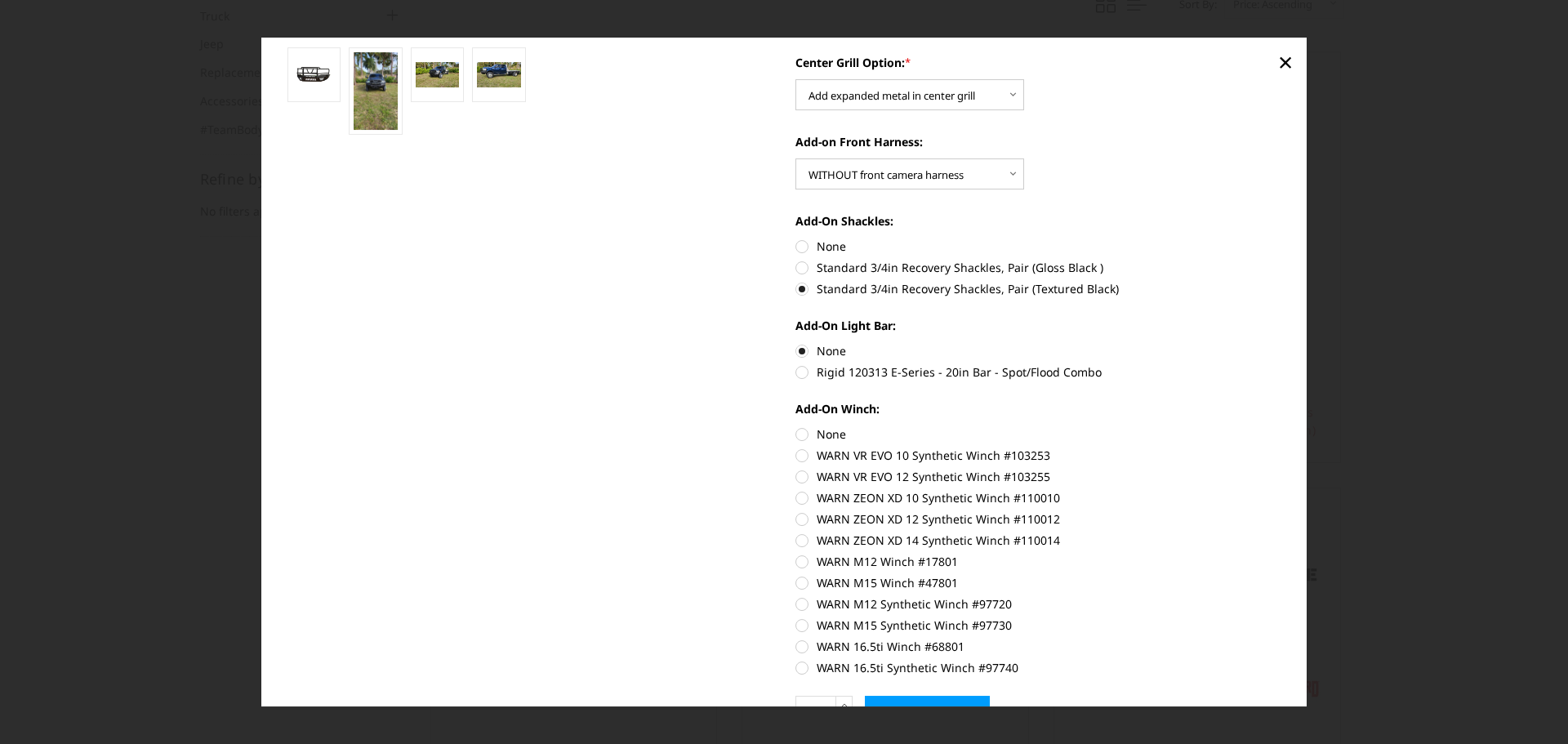
scroll to position [522, 0]
click at [799, 434] on label "None" at bounding box center [1038, 433] width 486 height 17
click at [796, 425] on input "None" at bounding box center [795, 425] width 1 height 1
radio input "true"
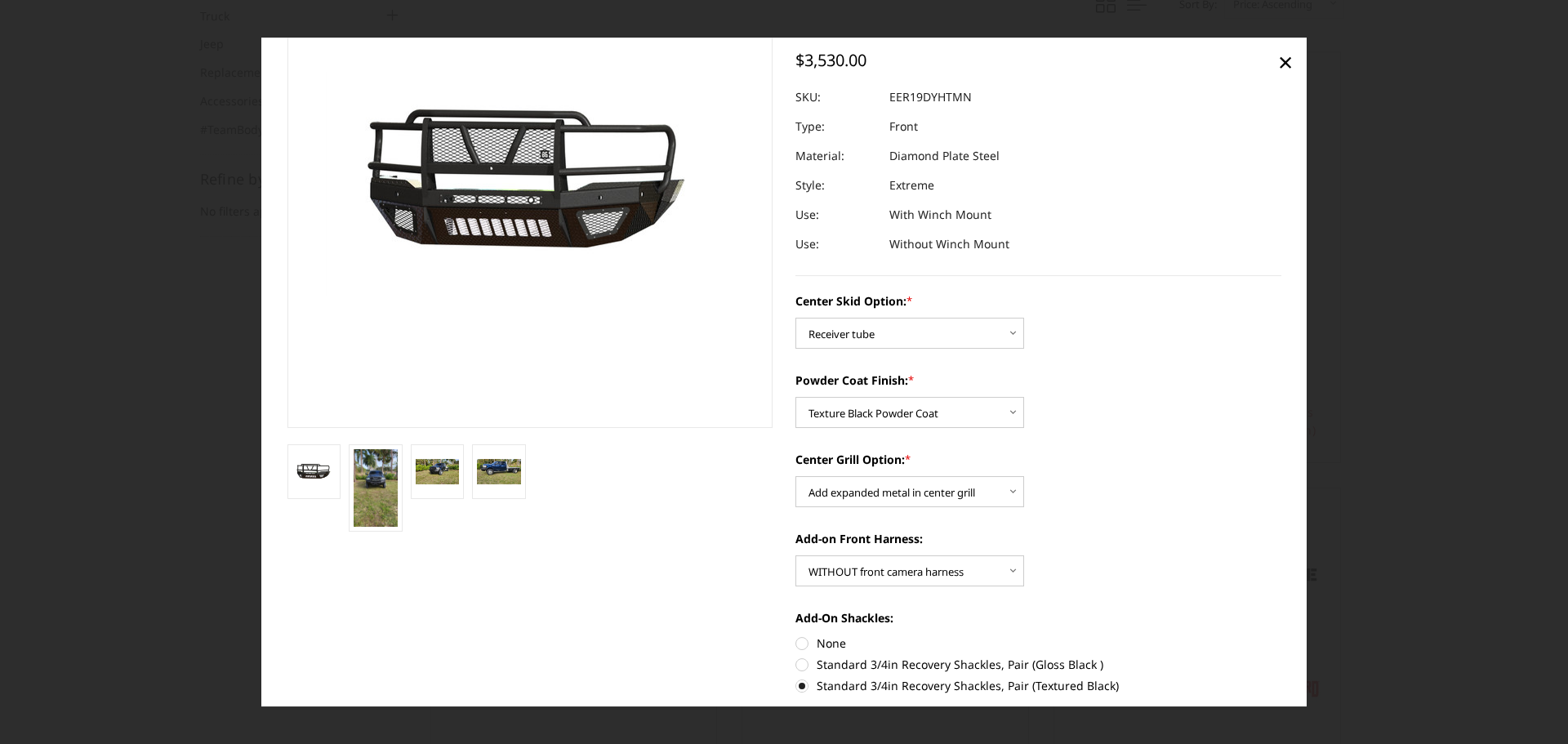
scroll to position [0, 0]
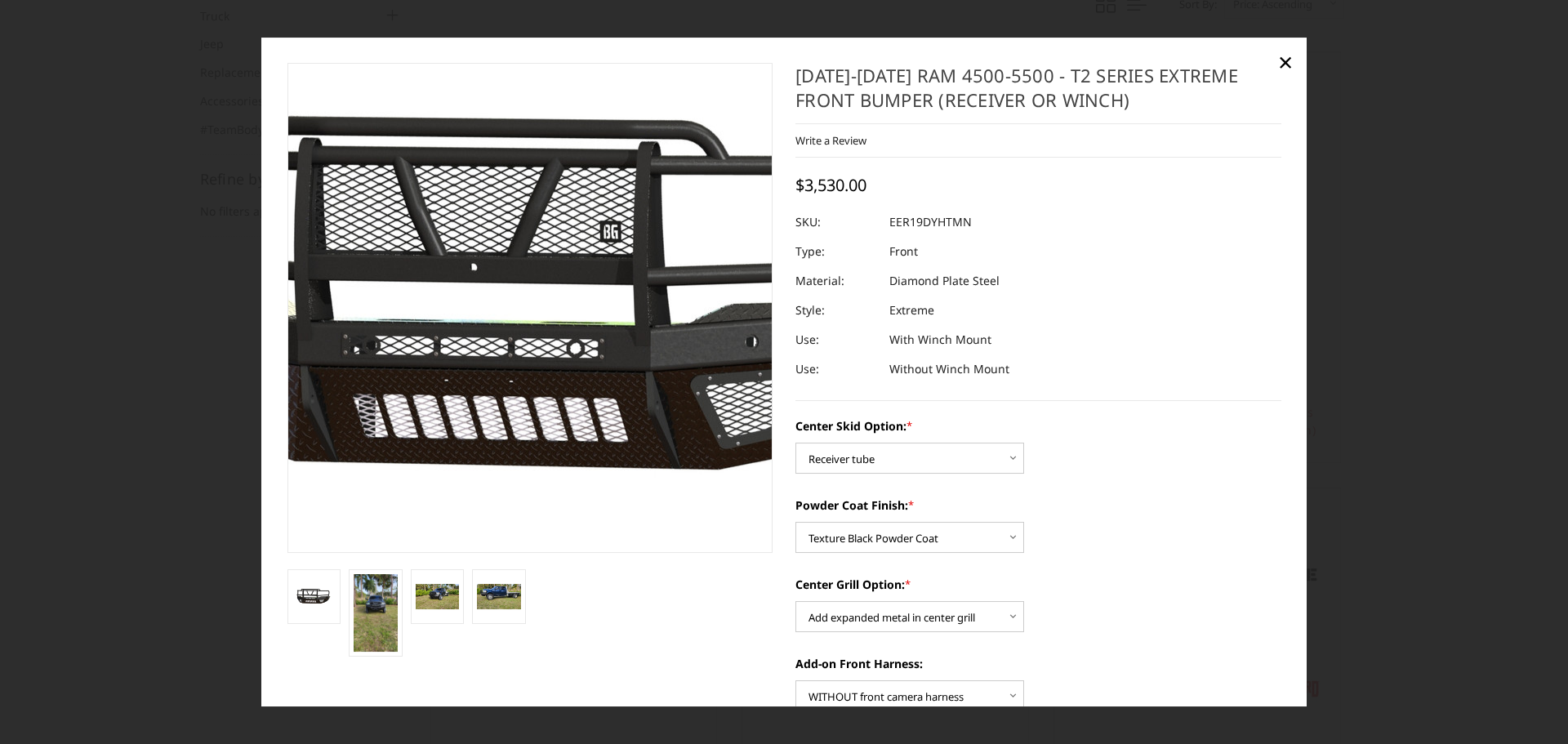
click at [489, 329] on img at bounding box center [573, 305] width 1046 height 571
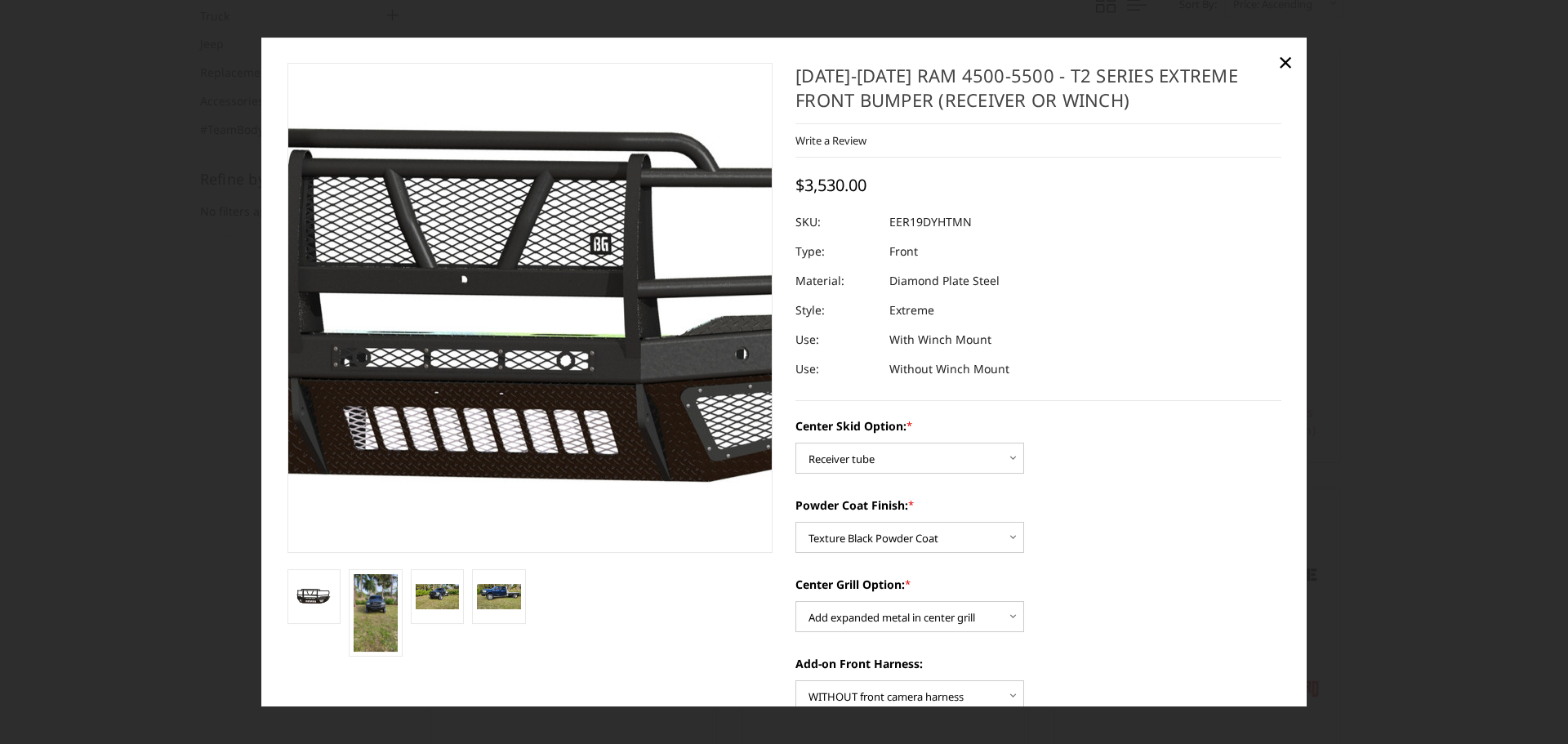
click at [497, 255] on img at bounding box center [563, 317] width 1046 height 571
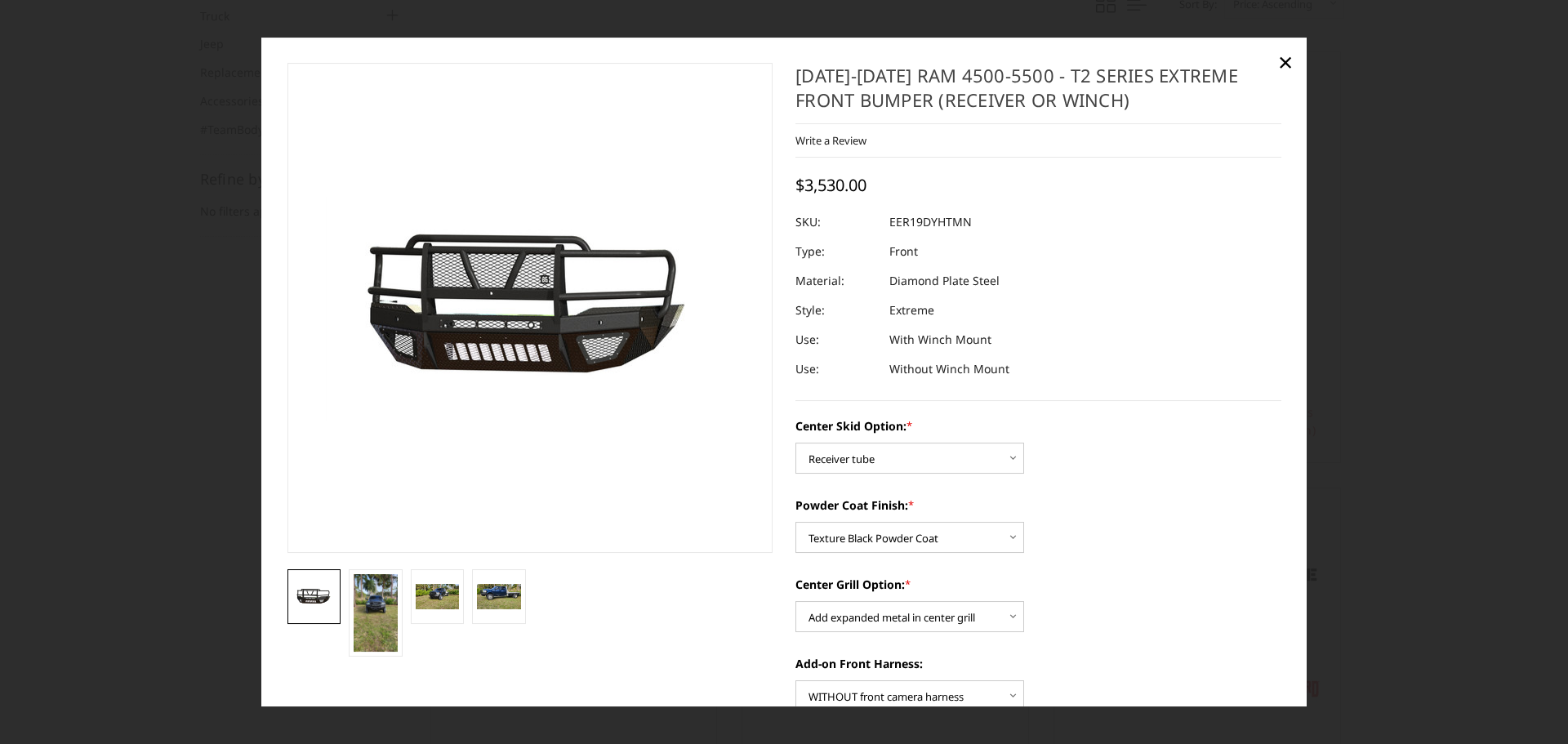
click at [304, 600] on img at bounding box center [314, 597] width 44 height 24
click at [364, 600] on img at bounding box center [375, 612] width 44 height 77
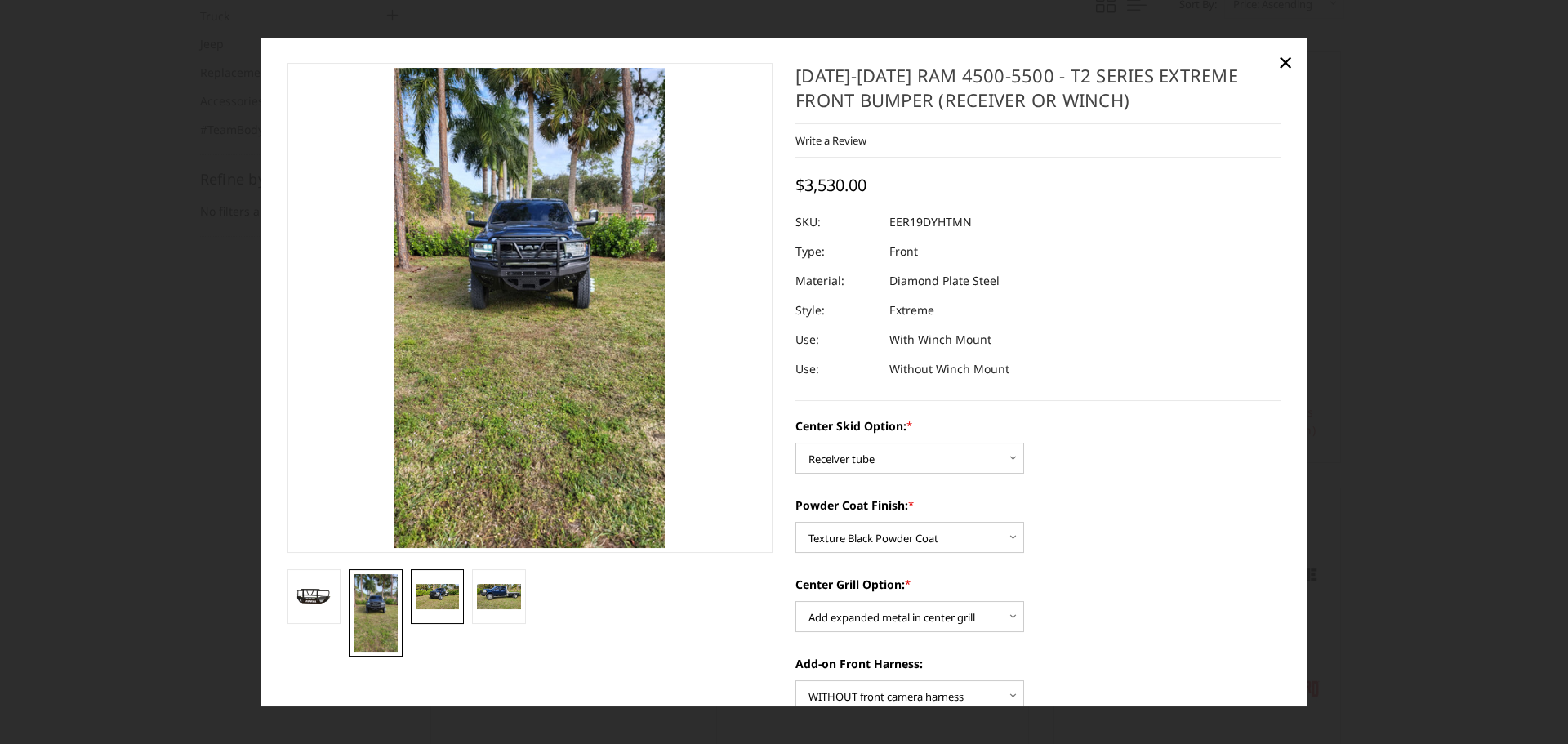
click at [428, 596] on img at bounding box center [437, 596] width 44 height 24
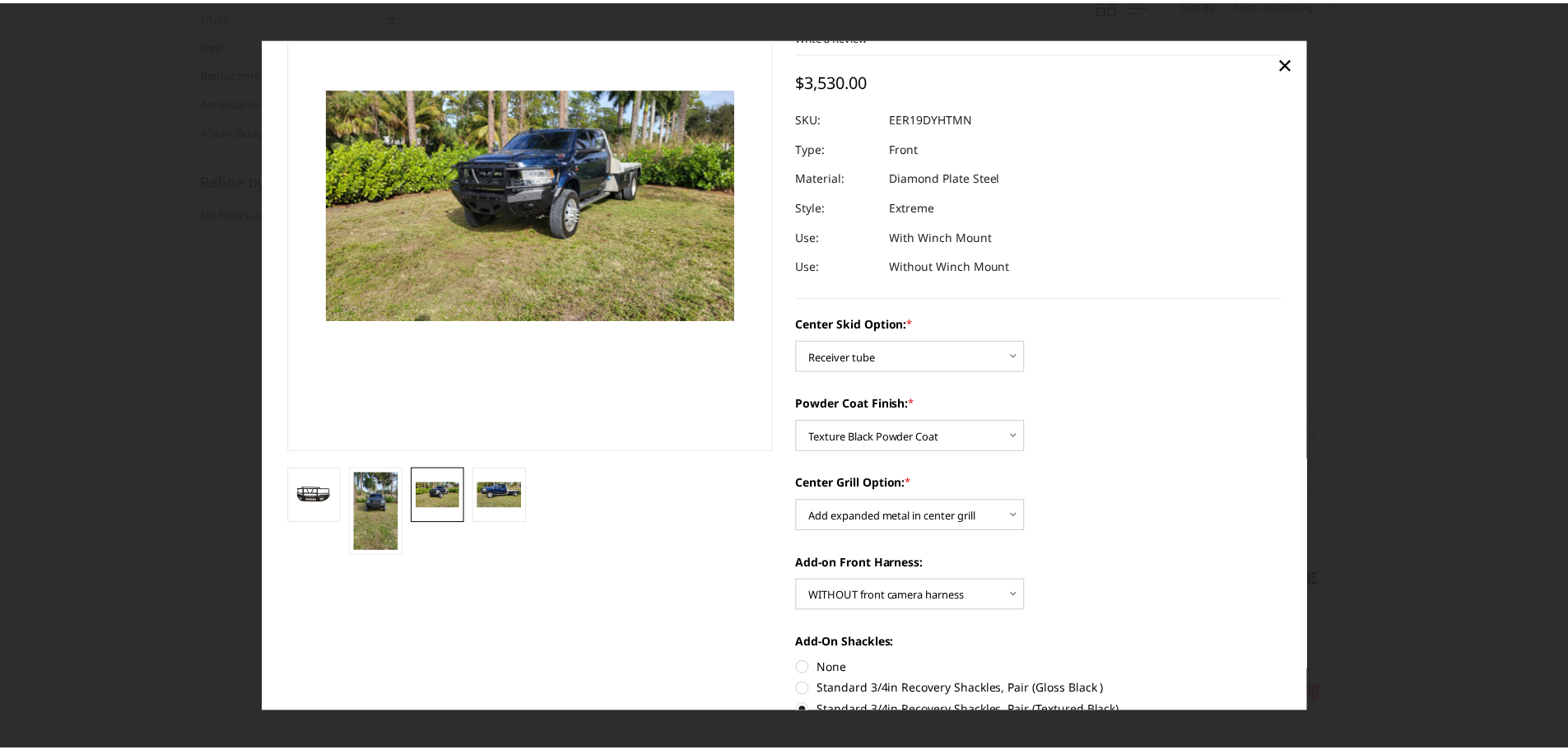
scroll to position [107, 0]
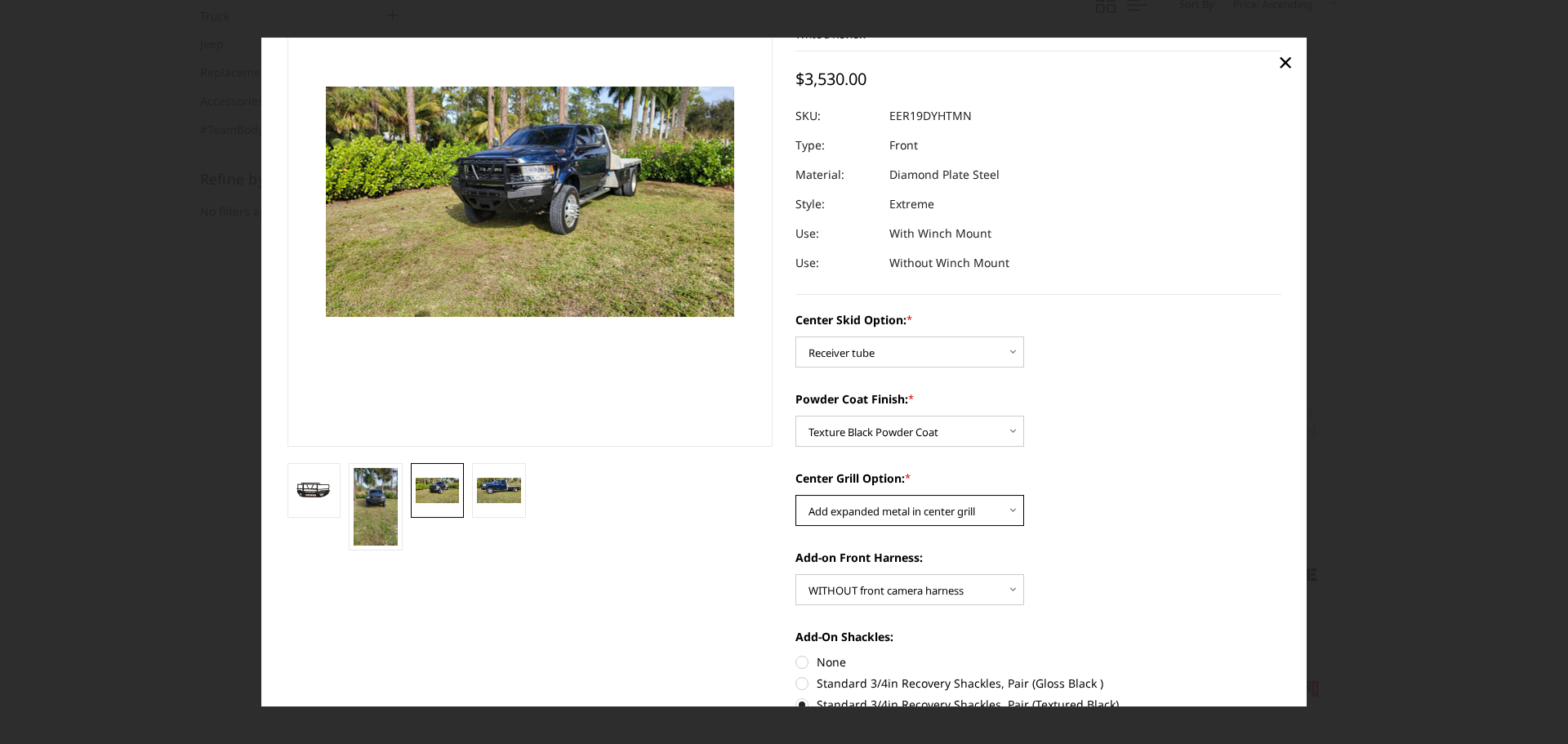
click at [914, 512] on select "Choose Options Add expanded metal in center grill Decline this option" at bounding box center [910, 510] width 229 height 31
click at [795, 495] on select "Choose Options Add expanded metal in center grill Decline this option" at bounding box center [910, 510] width 229 height 31
click at [307, 491] on img at bounding box center [314, 490] width 44 height 24
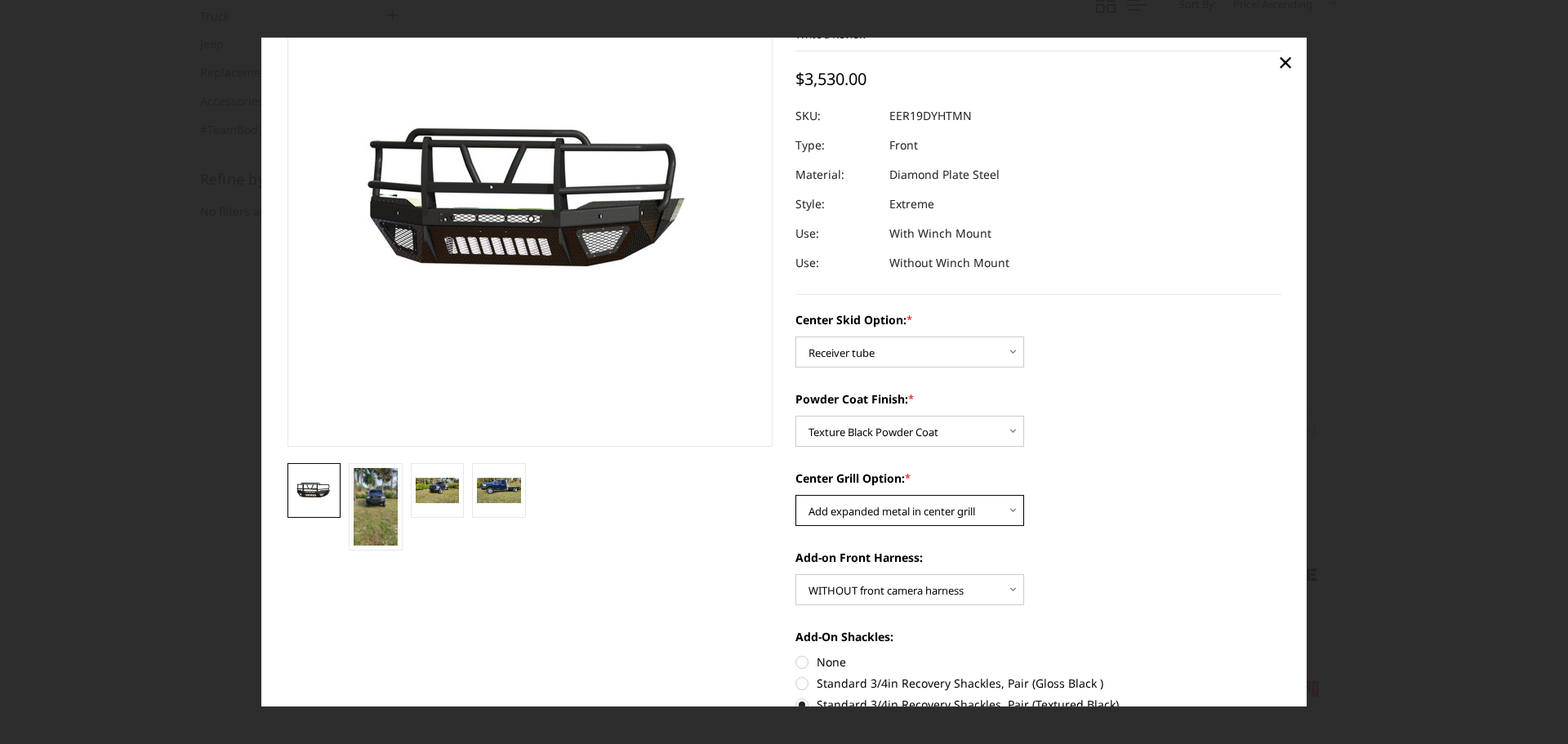
click at [837, 512] on select "Choose Options Add expanded metal in center grill Decline this option" at bounding box center [910, 510] width 229 height 31
click at [795, 495] on select "Choose Options Add expanded metal in center grill Decline this option" at bounding box center [910, 510] width 229 height 31
click at [838, 510] on select "Choose Options Add expanded metal in center grill Decline this option" at bounding box center [910, 510] width 229 height 31
select select "1080"
click at [795, 495] on select "Choose Options Add expanded metal in center grill Decline this option" at bounding box center [910, 510] width 229 height 31
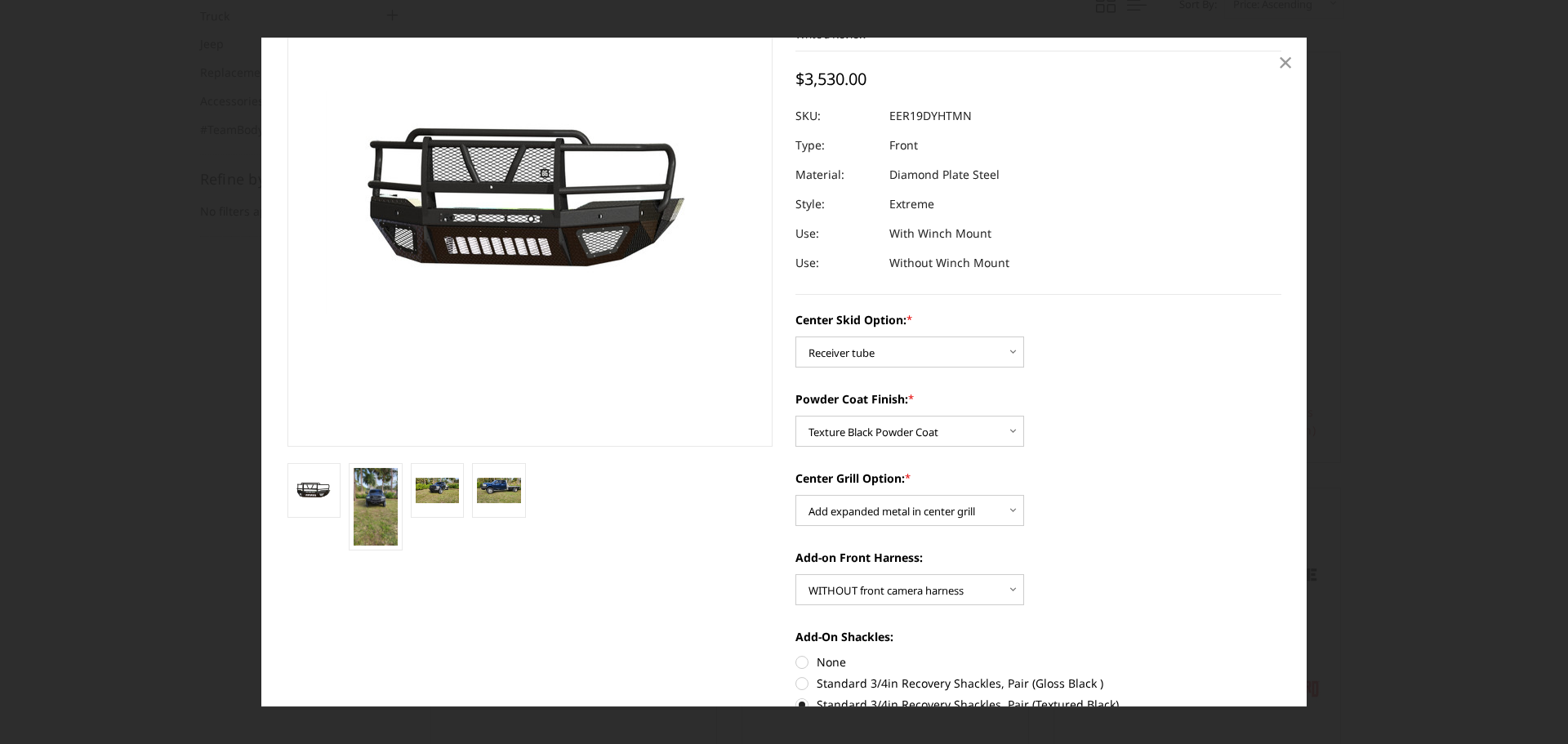
click at [1285, 62] on span "×" at bounding box center [1285, 61] width 15 height 35
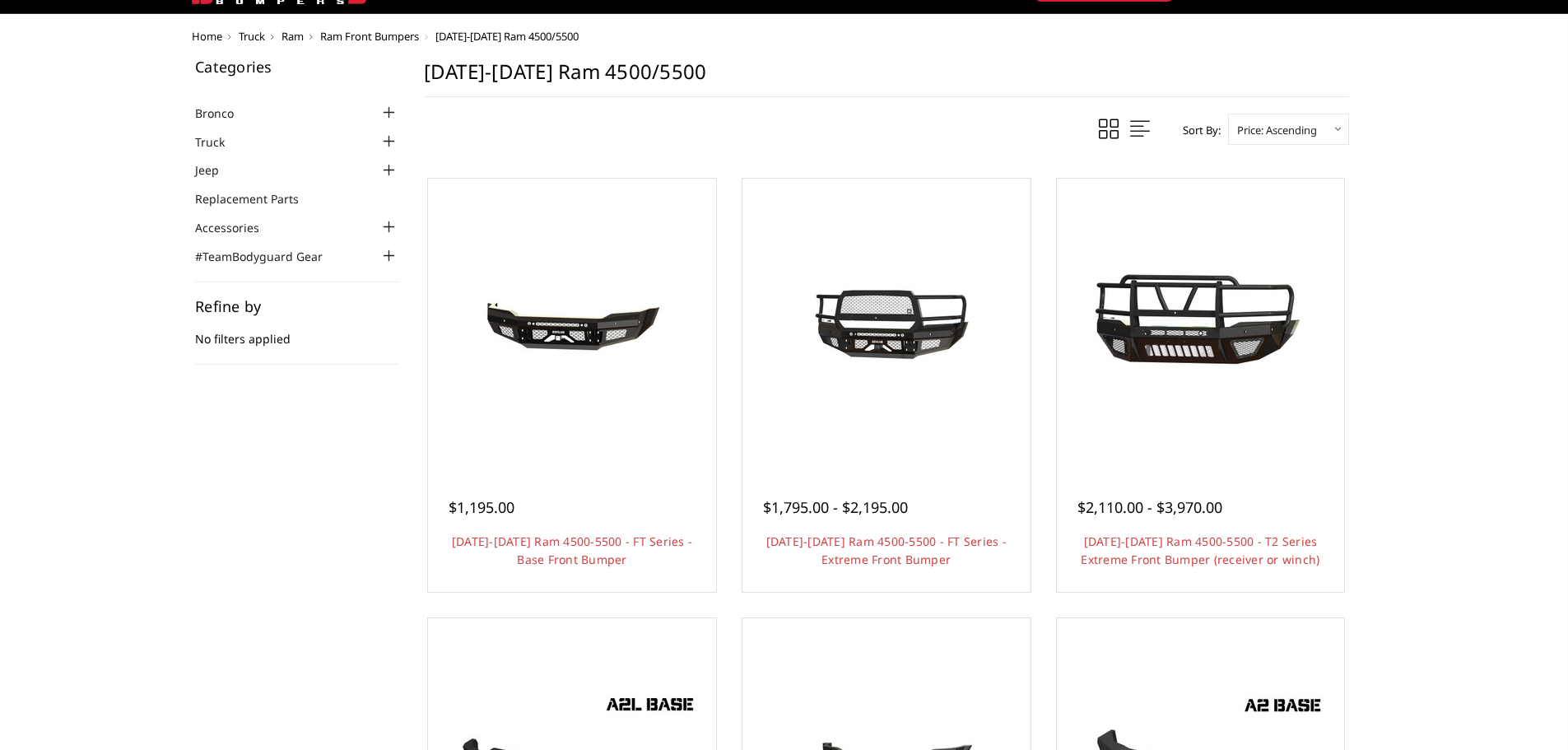
scroll to position [39, 0]
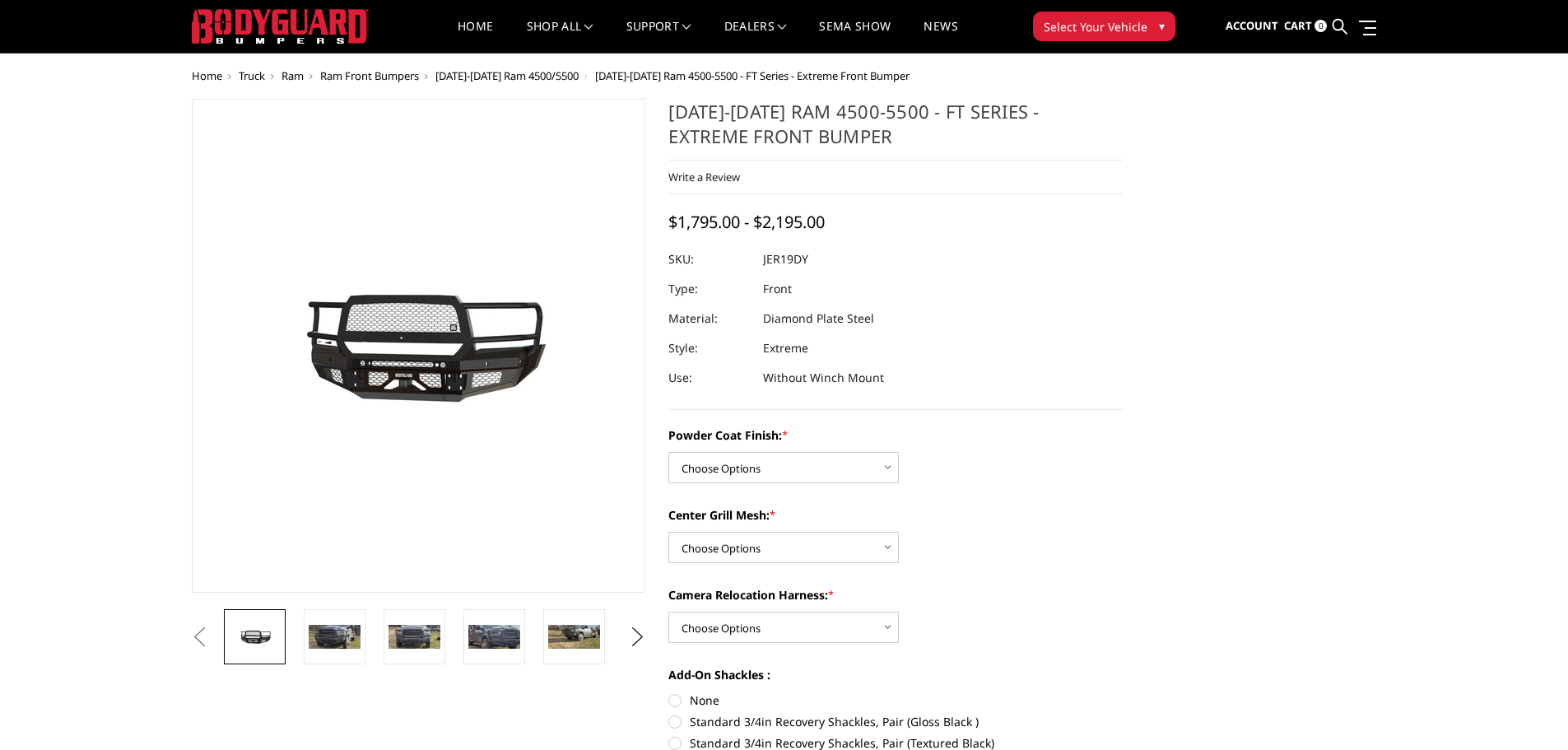
click at [413, 75] on span "Ram Front Bumpers" at bounding box center [369, 75] width 99 height 15
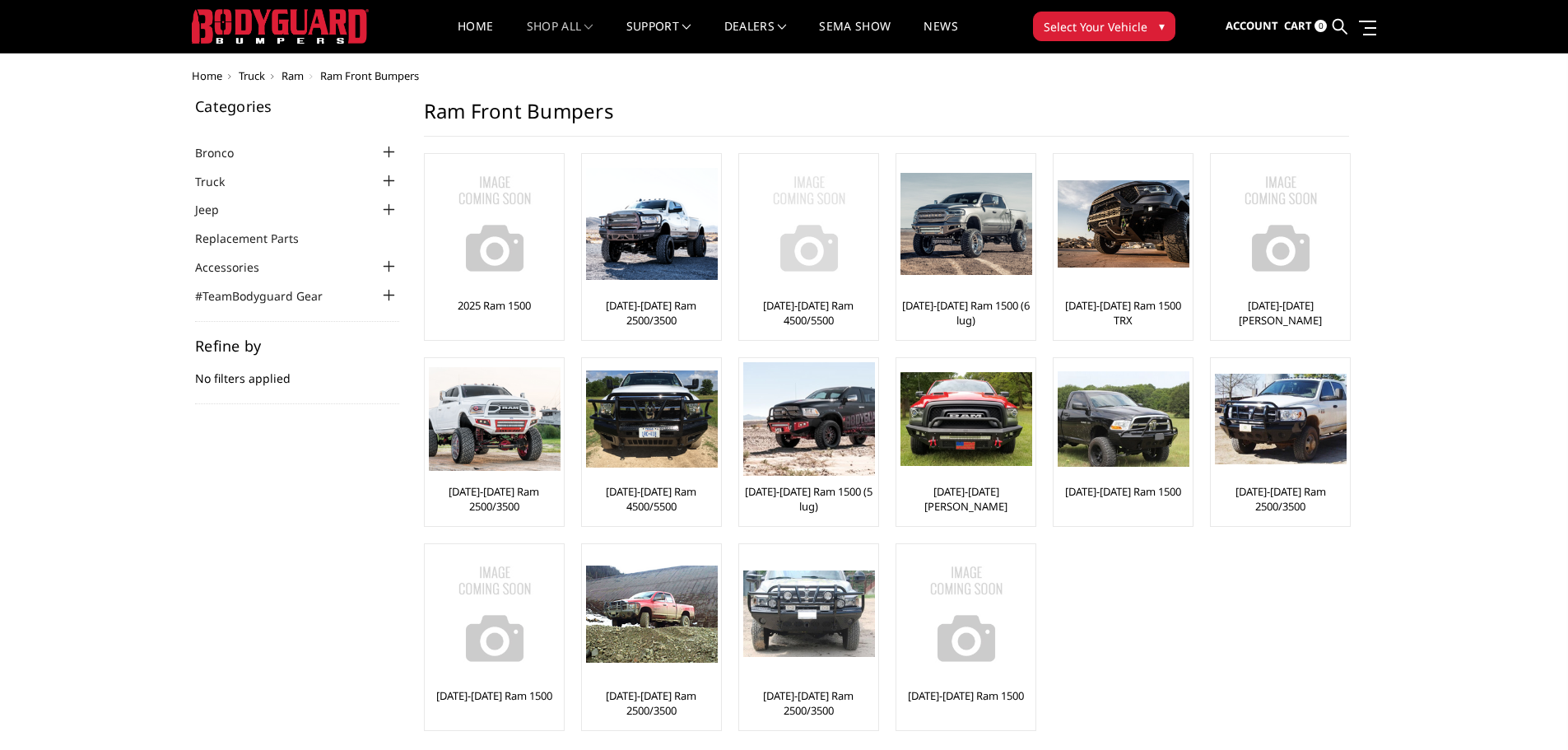
click at [820, 230] on img at bounding box center [809, 224] width 132 height 132
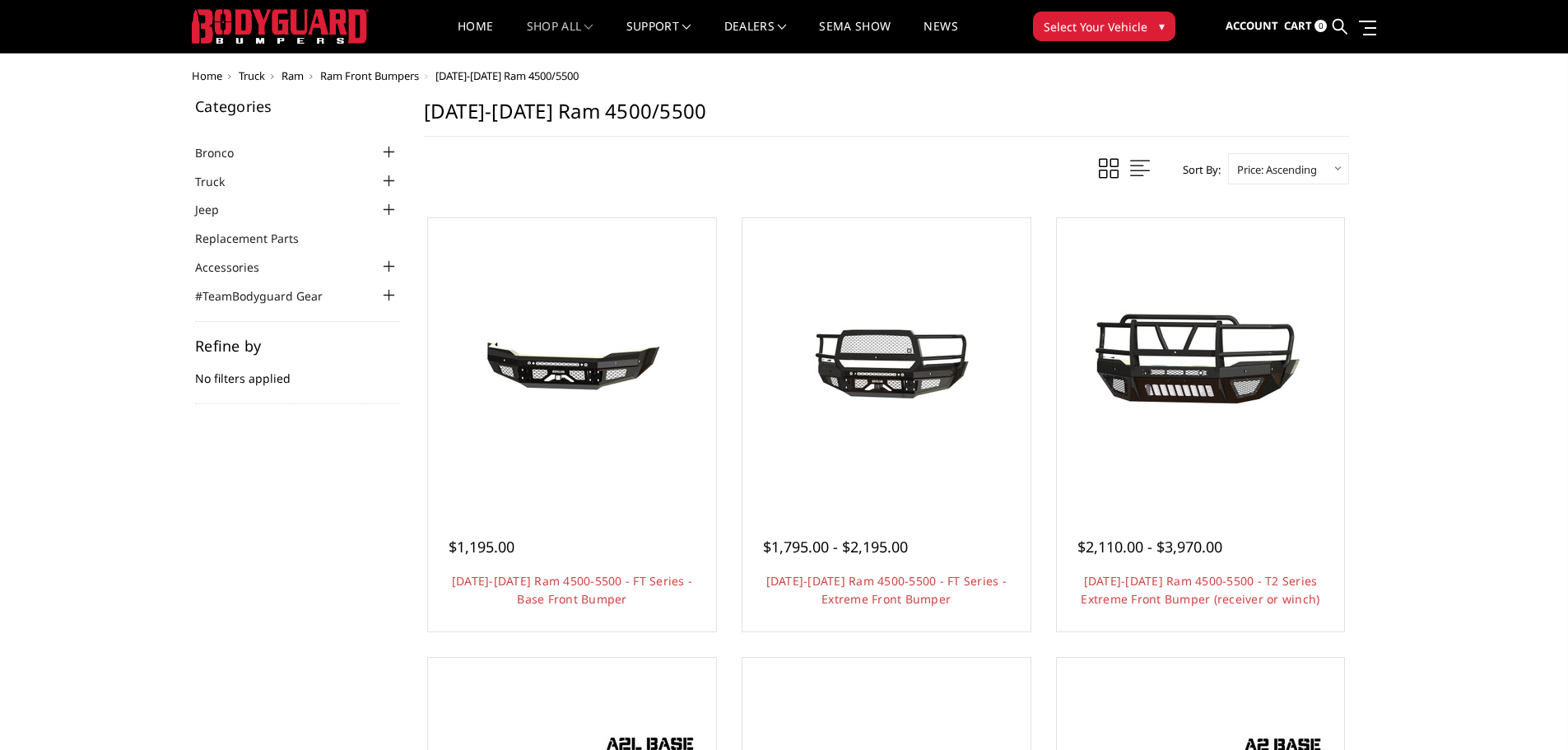
scroll to position [100, 0]
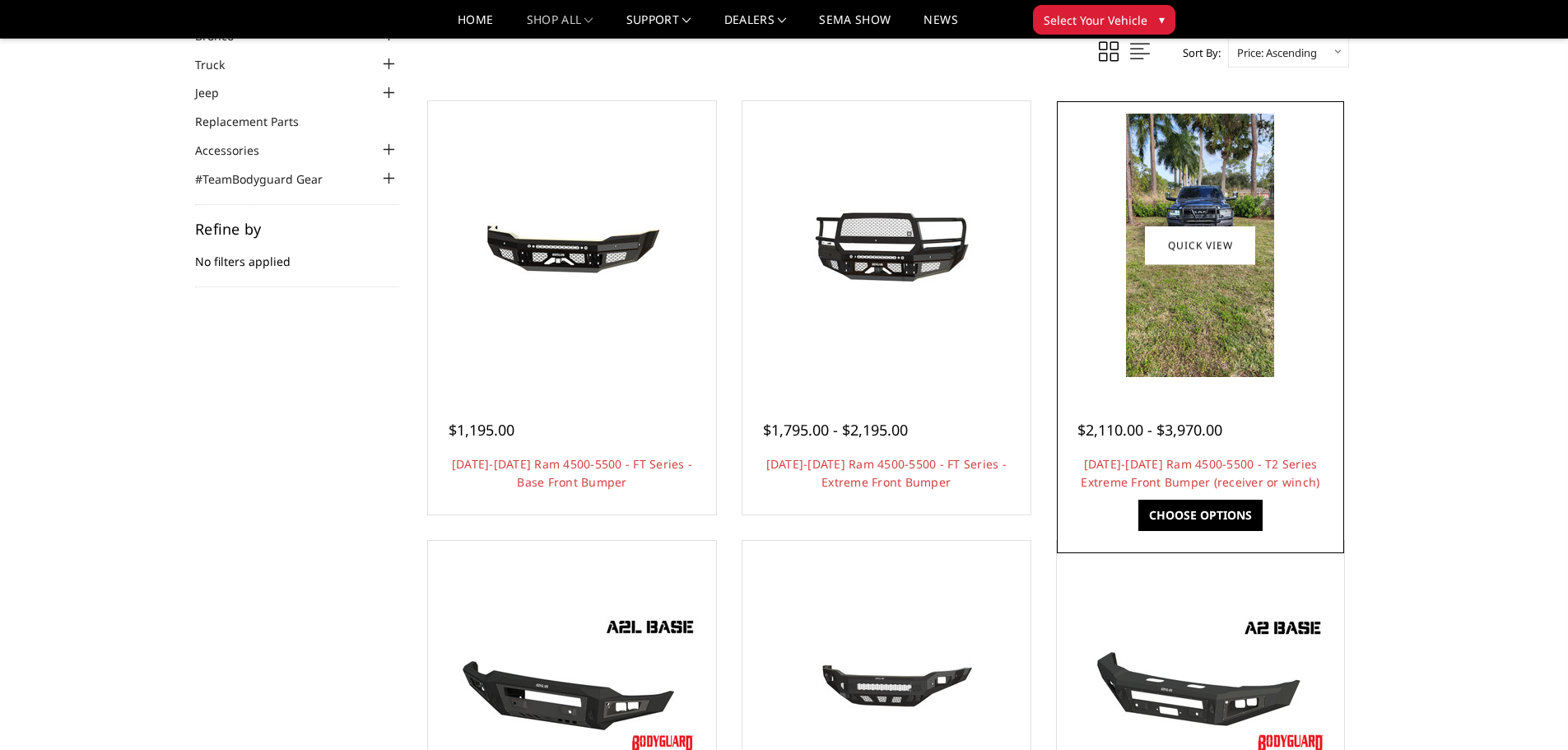
click at [1205, 339] on img at bounding box center [1199, 245] width 148 height 264
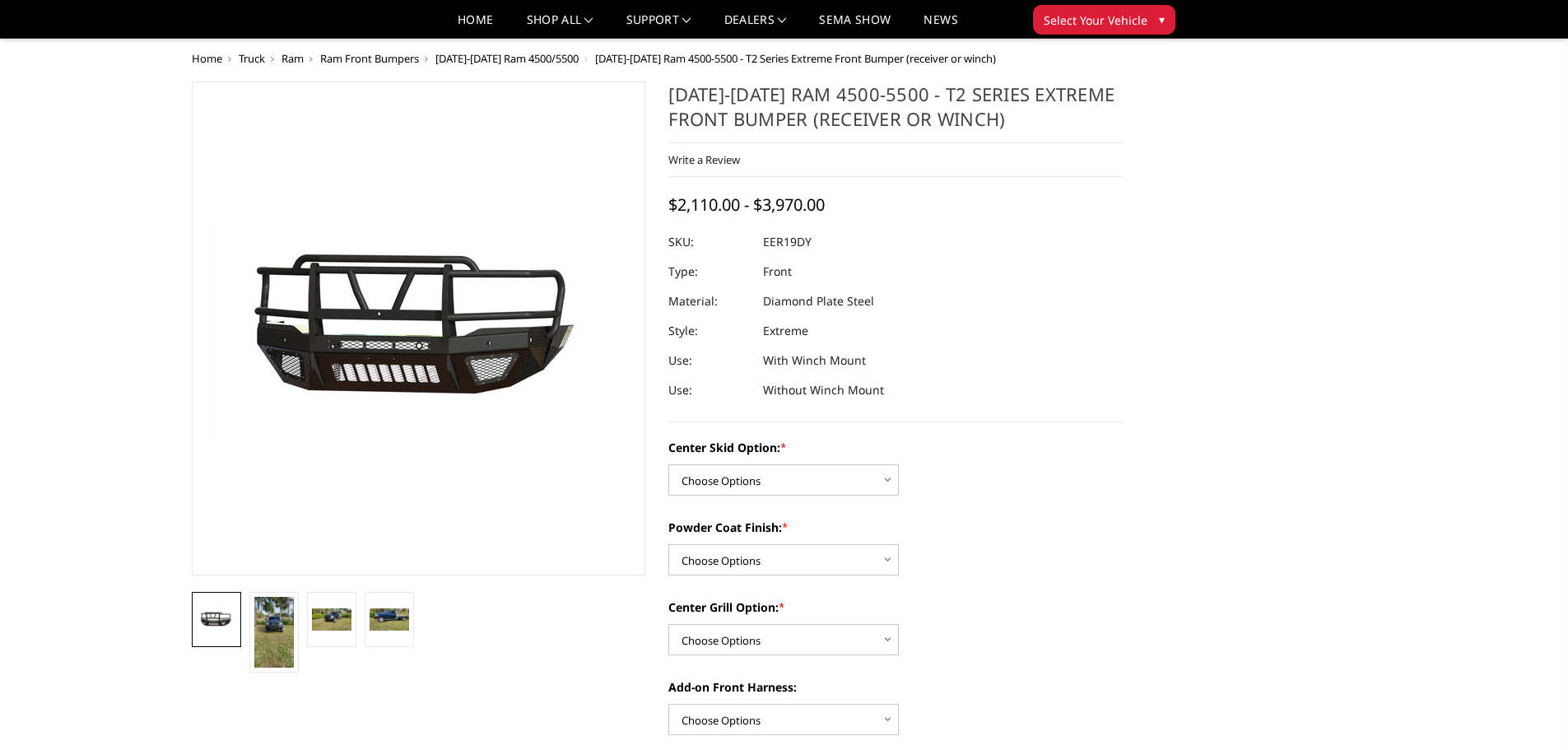
scroll to position [135, 0]
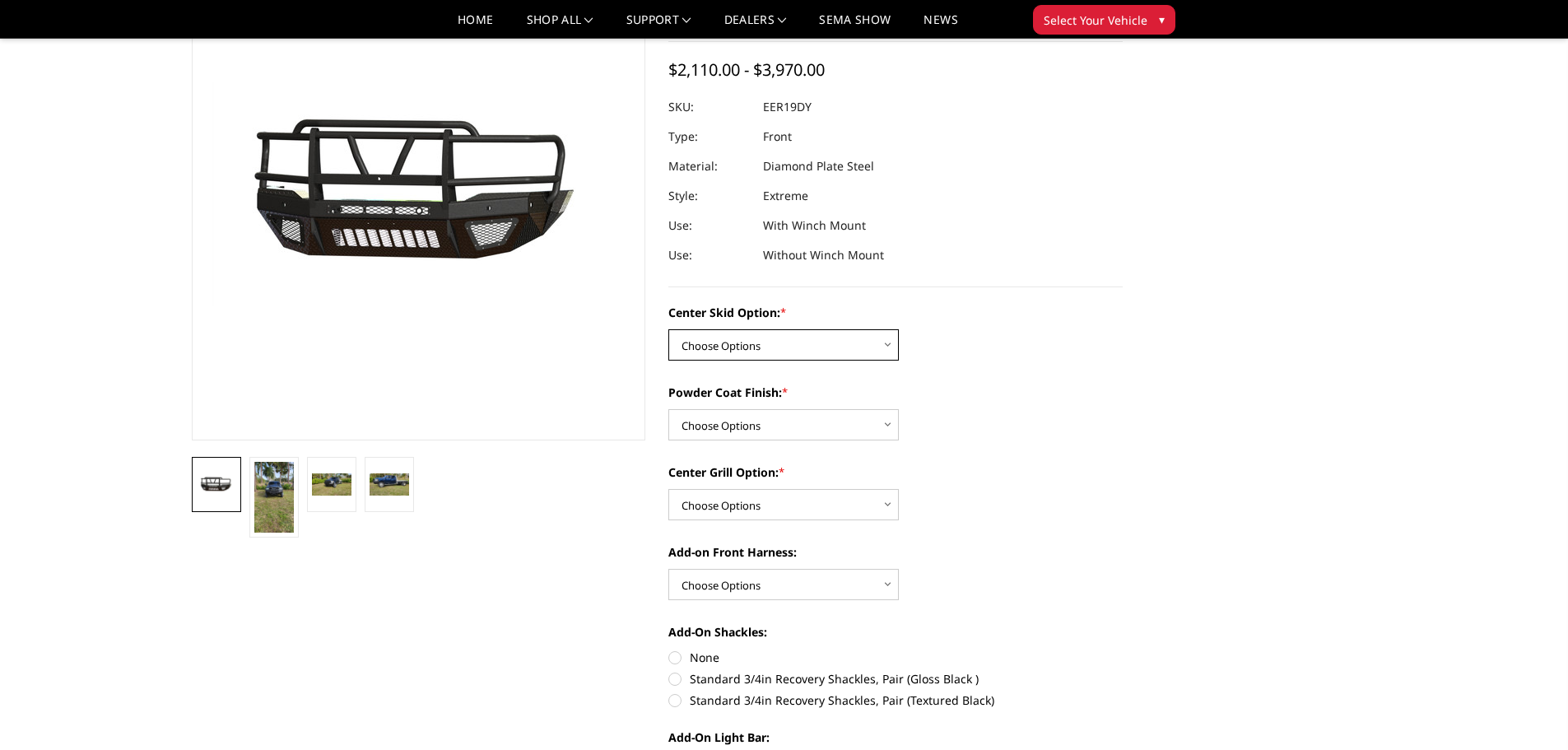
click at [889, 349] on select "Choose Options Standard center skid plate (included) Receiver tube Winch mount …" at bounding box center [784, 345] width 231 height 31
select select "625"
click at [669, 329] on select "Choose Options Standard center skid plate (included) Receiver tube Winch mount …" at bounding box center [784, 345] width 231 height 31
click at [885, 425] on select "Choose Options Bare metal Gloss Black Powder Coat Texture Black Powder Coat" at bounding box center [784, 425] width 231 height 31
select select "667"
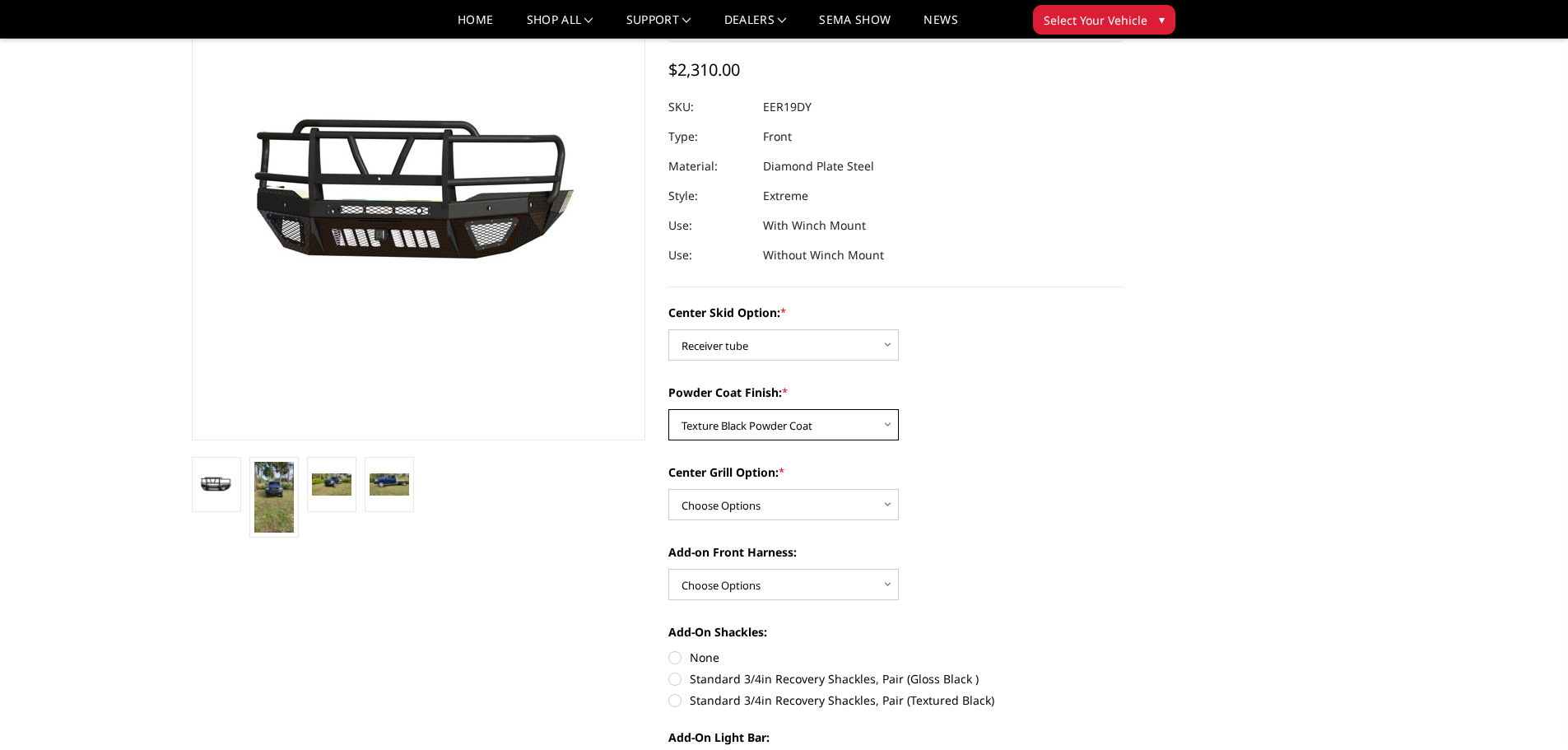
click at [669, 409] on select "Choose Options Bare metal Gloss Black Powder Coat Texture Black Powder Coat" at bounding box center [784, 425] width 231 height 31
click at [881, 505] on select "Choose Options Add expanded metal in center grill Decline this option" at bounding box center [784, 505] width 231 height 31
select select "1080"
click at [669, 489] on select "Choose Options Add expanded metal in center grill Decline this option" at bounding box center [784, 505] width 231 height 31
click at [883, 500] on select "Choose Options Add expanded metal in center grill Decline this option" at bounding box center [784, 505] width 231 height 31
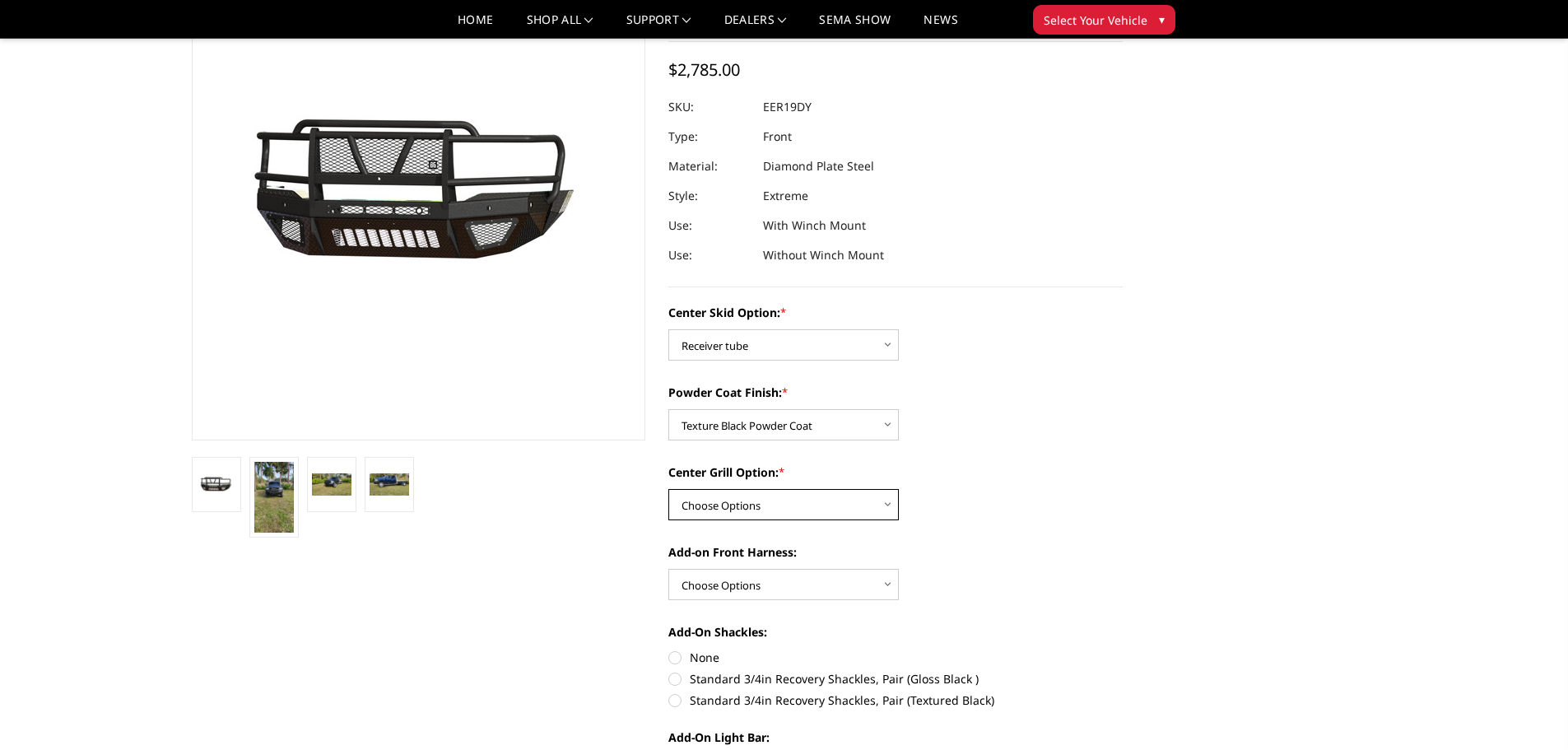
click at [669, 489] on select "Choose Options Add expanded metal in center grill Decline this option" at bounding box center [784, 505] width 231 height 31
click at [890, 506] on select "Choose Options Add expanded metal in center grill Decline this option" at bounding box center [784, 505] width 231 height 31
select select "1080"
click at [669, 489] on select "Choose Options Add expanded metal in center grill Decline this option" at bounding box center [784, 505] width 231 height 31
click at [884, 586] on select "Choose Options WITH front camera harness WITHOUT front camera harness" at bounding box center [784, 584] width 231 height 31
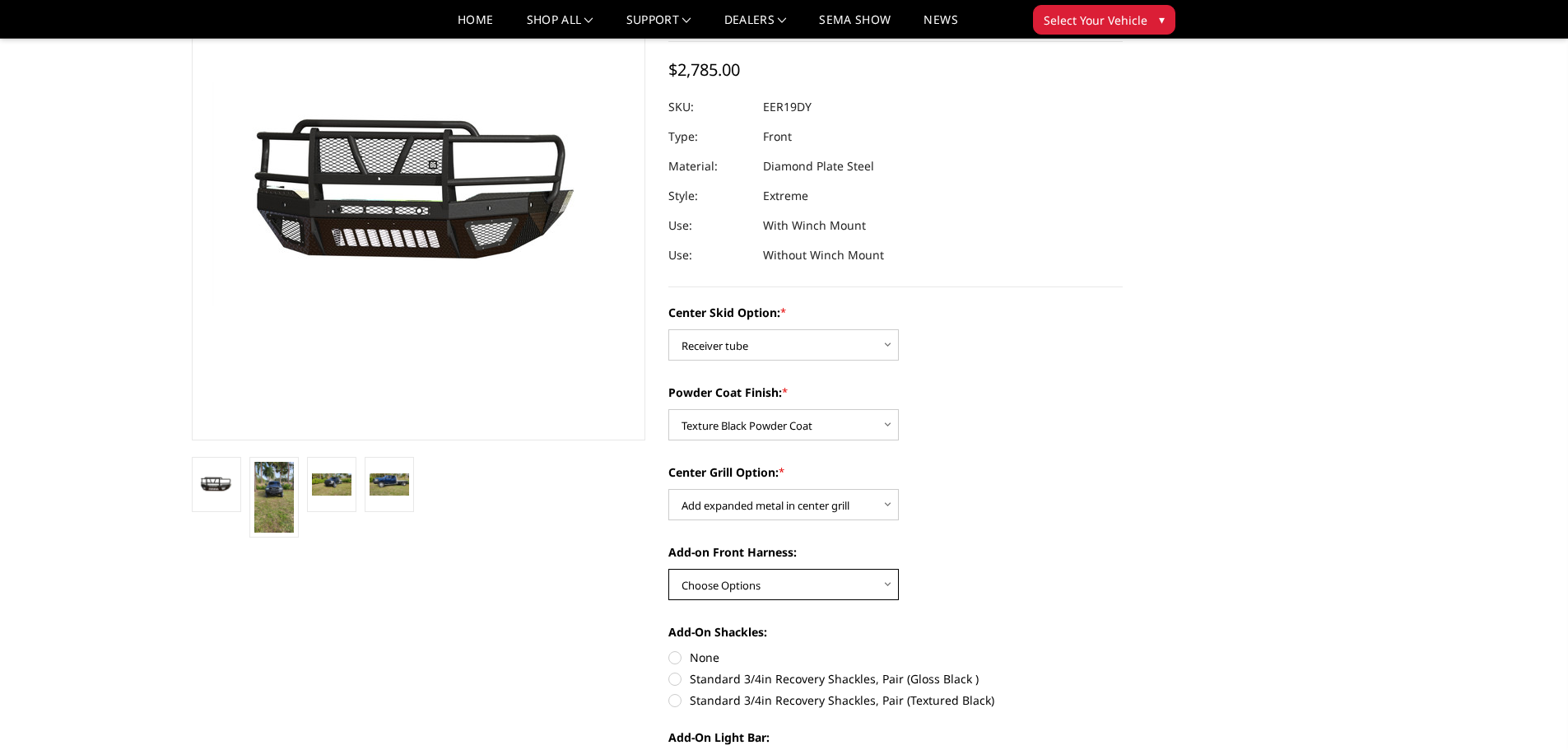
select select "1696"
click at [669, 569] on select "Choose Options WITH front camera harness WITHOUT front camera harness" at bounding box center [784, 584] width 231 height 31
click at [280, 488] on img at bounding box center [274, 497] width 40 height 71
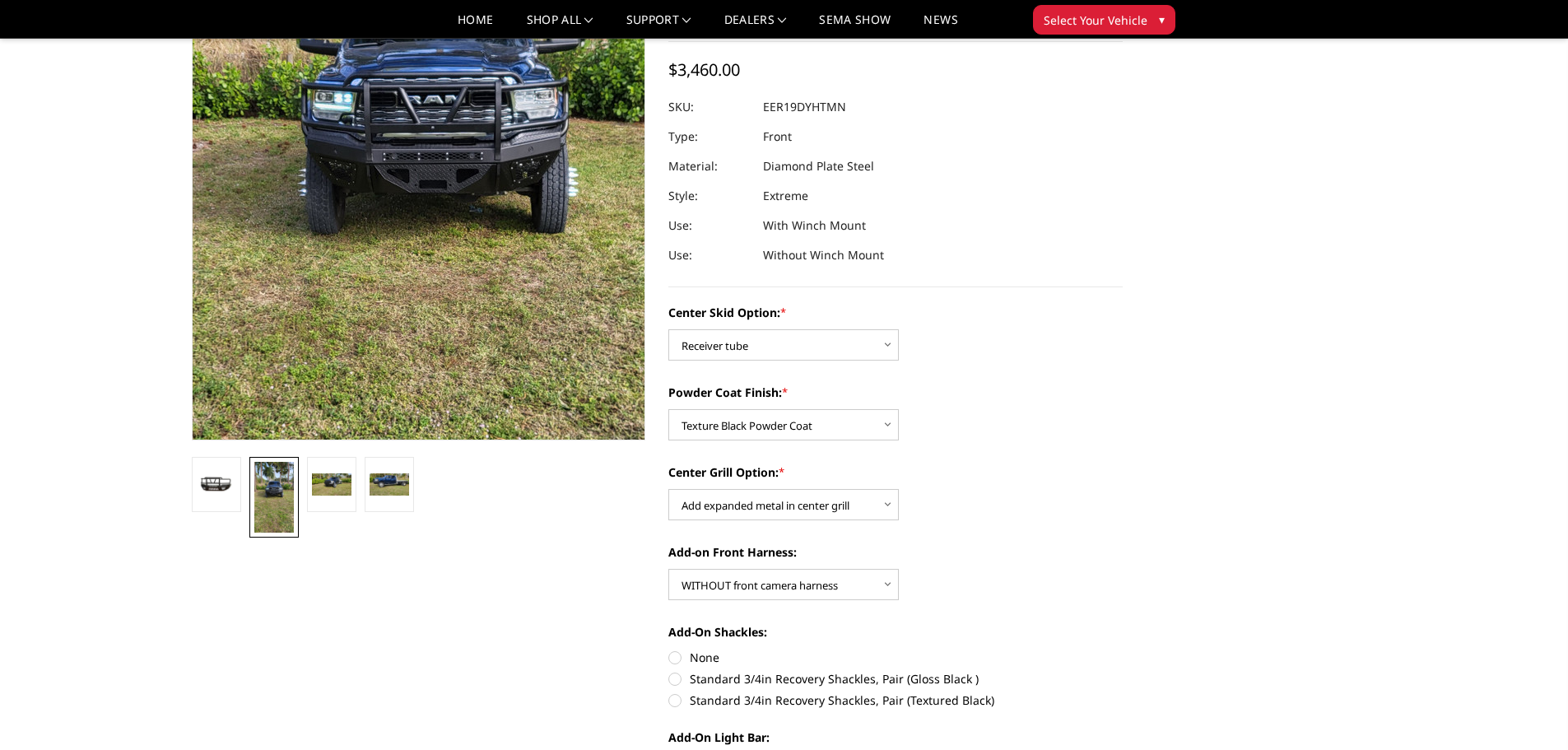
click at [367, 160] on img at bounding box center [434, 232] width 593 height 1053
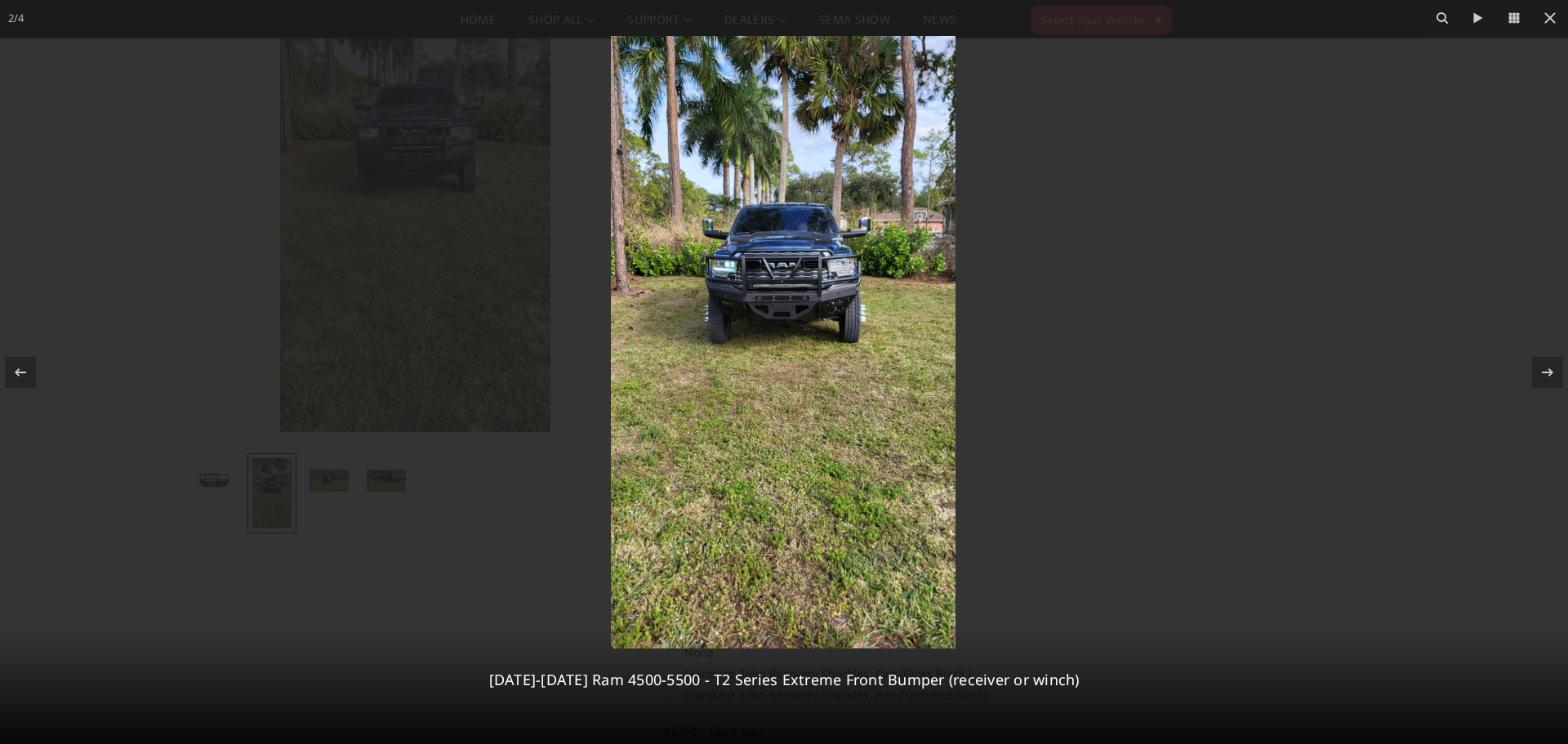
click at [833, 305] on img at bounding box center [783, 342] width 345 height 612
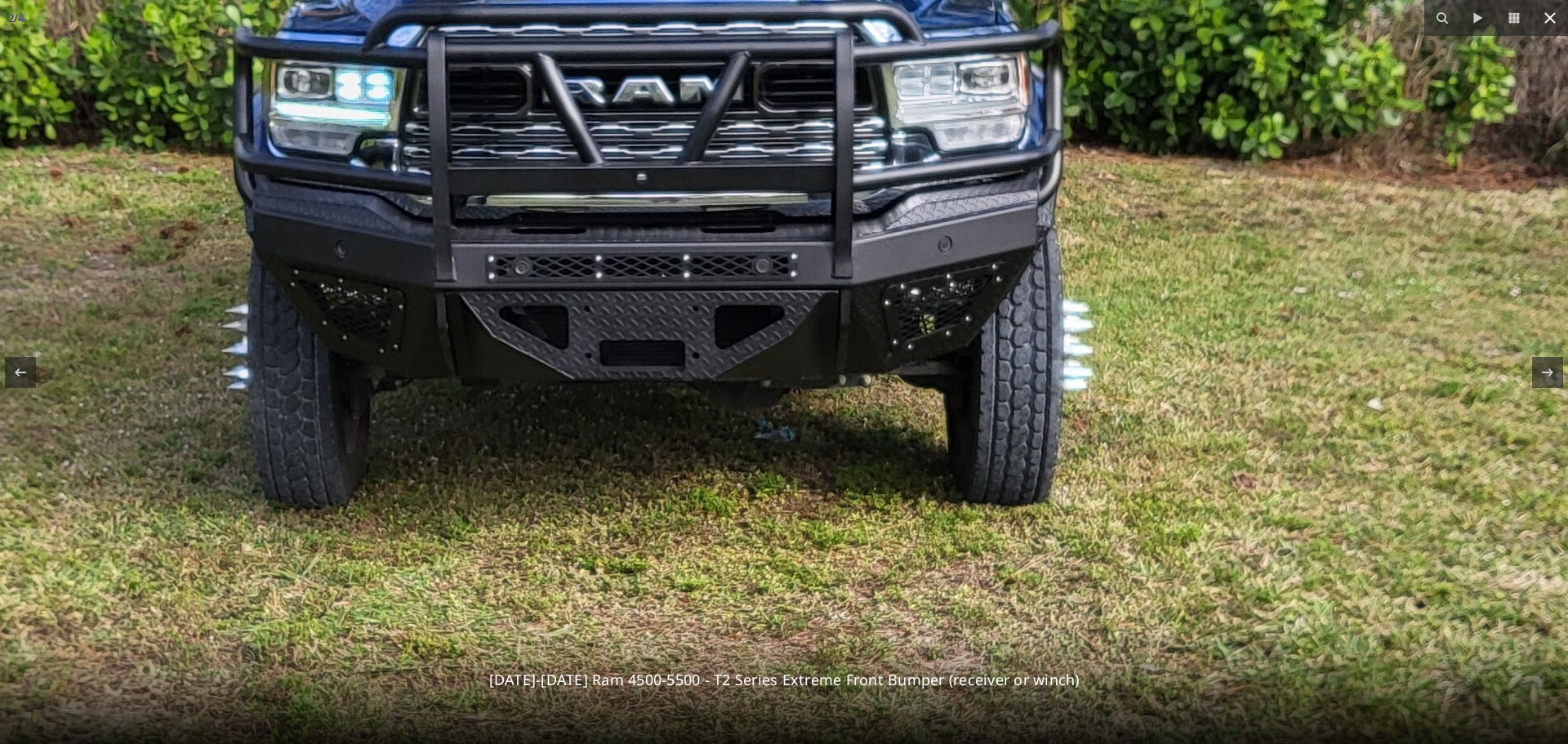
click at [1546, 22] on icon at bounding box center [1550, 17] width 11 height 11
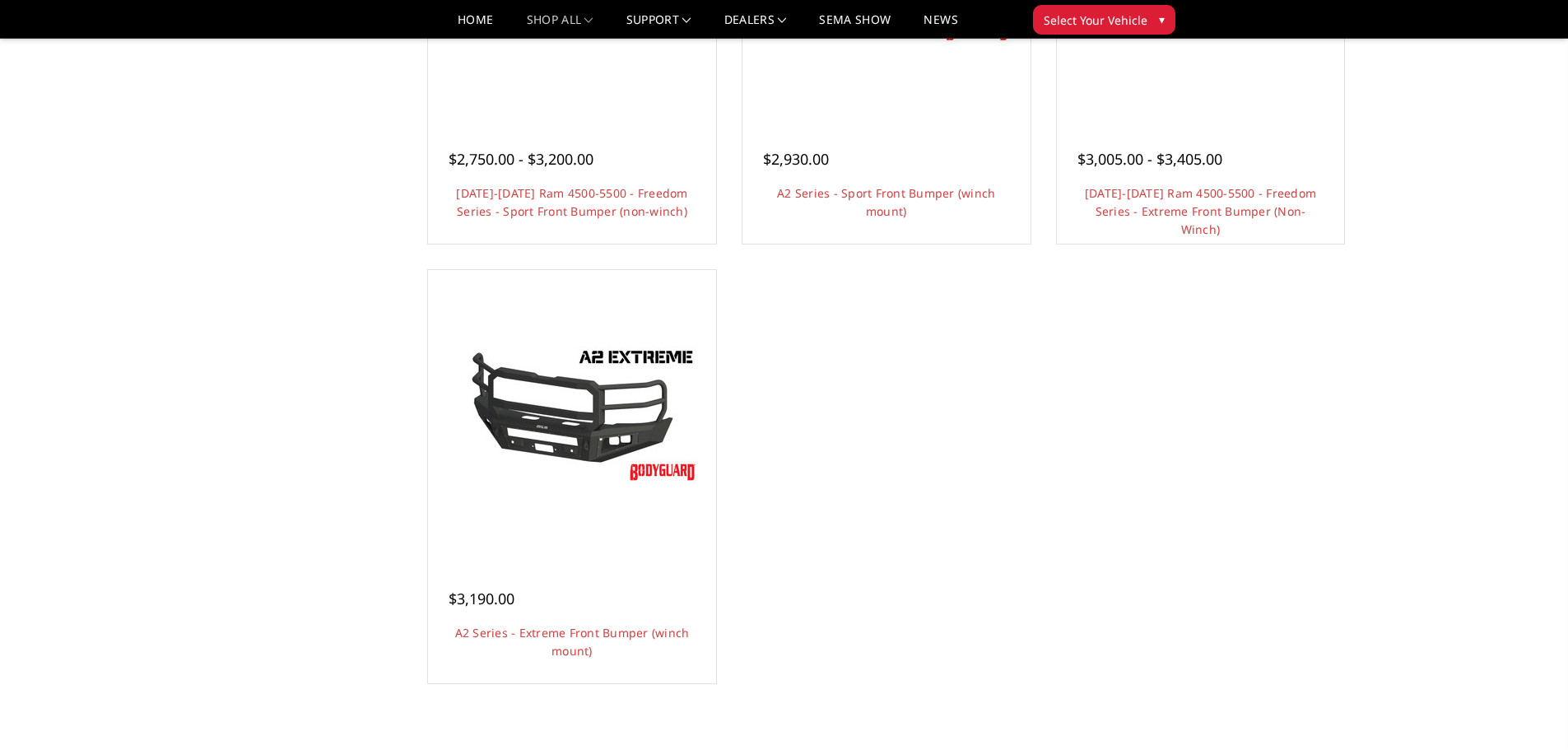
scroll to position [1249, 0]
